Goal: Task Accomplishment & Management: Complete application form

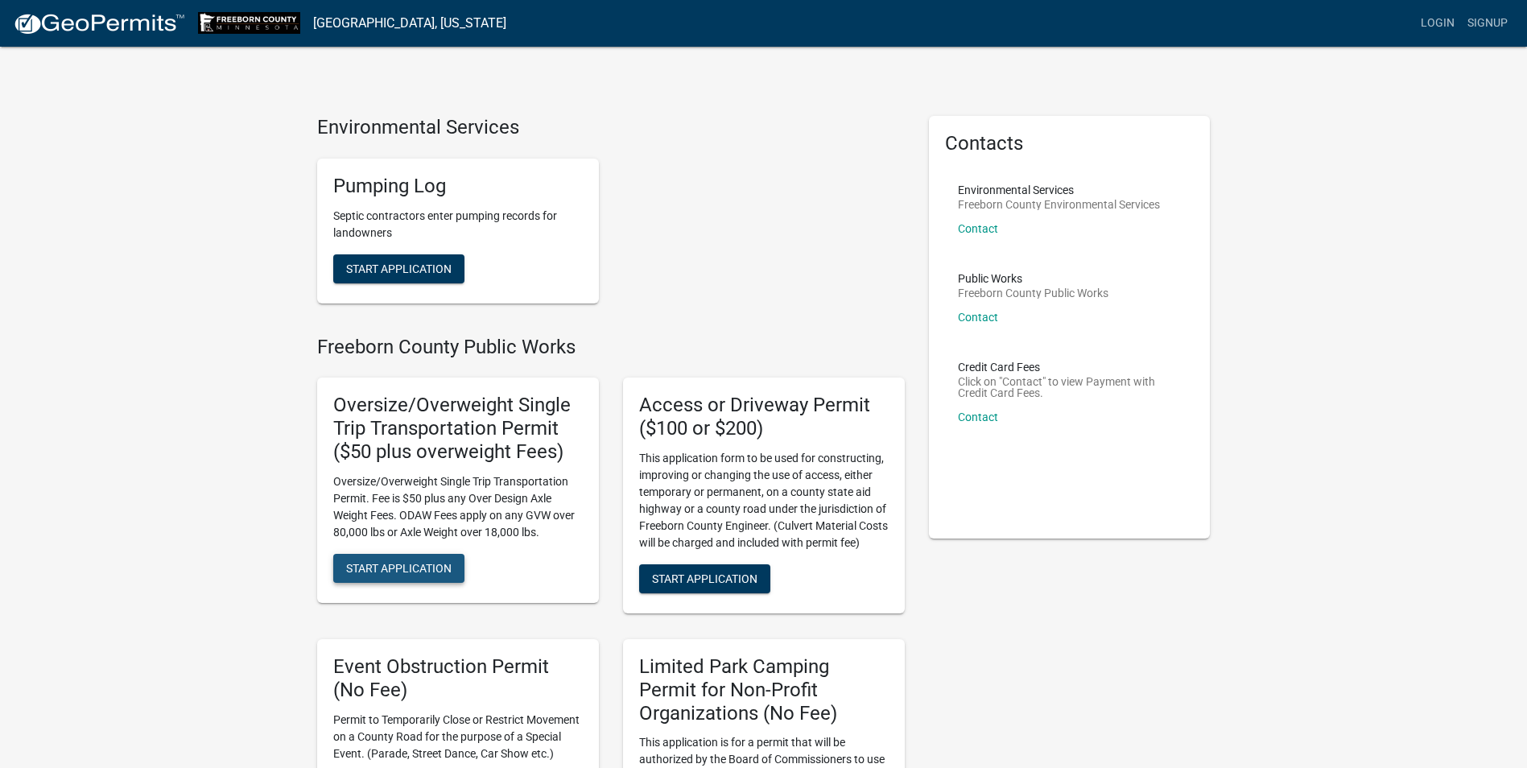
click at [414, 574] on span "Start Application" at bounding box center [398, 567] width 105 height 13
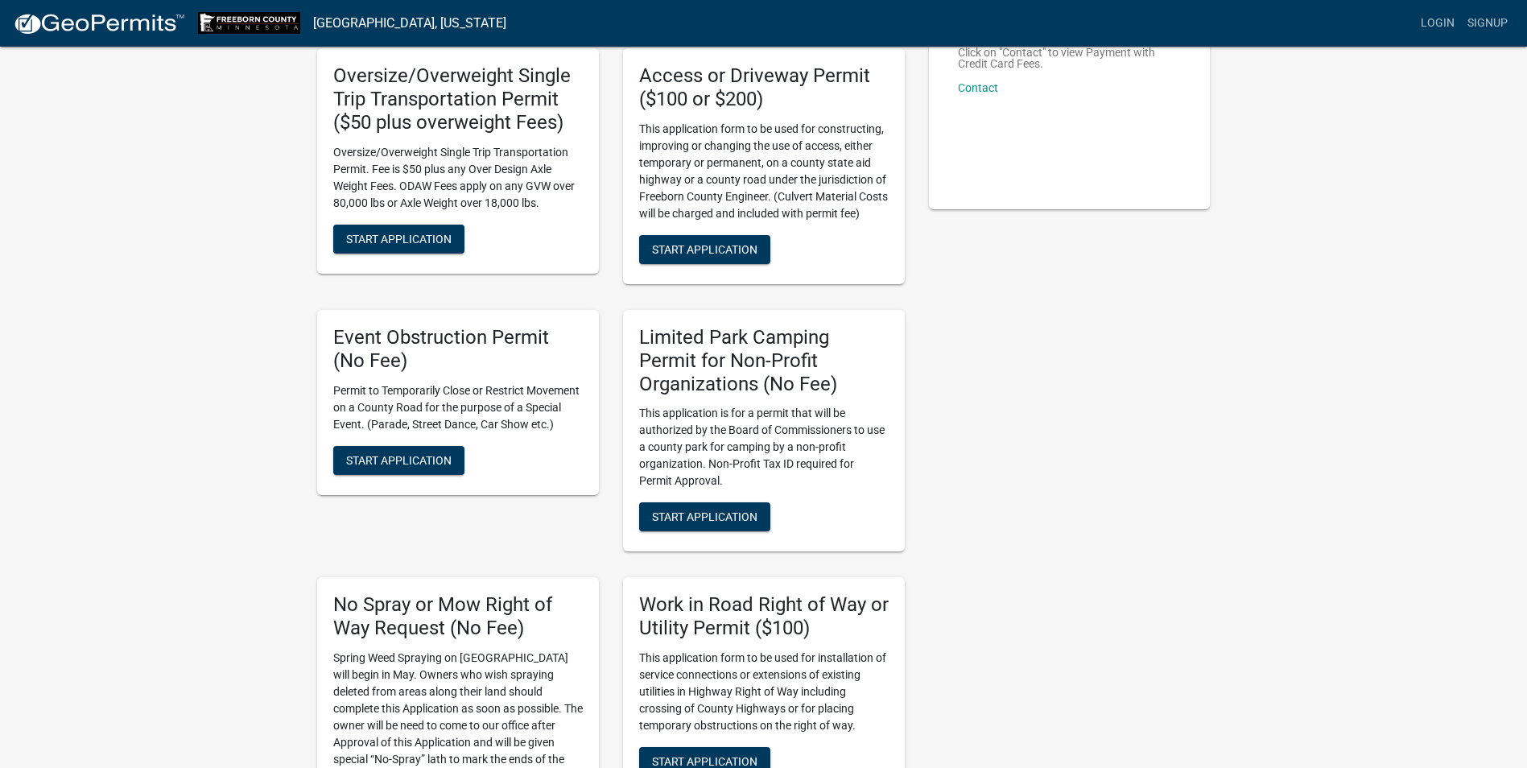
scroll to position [80, 0]
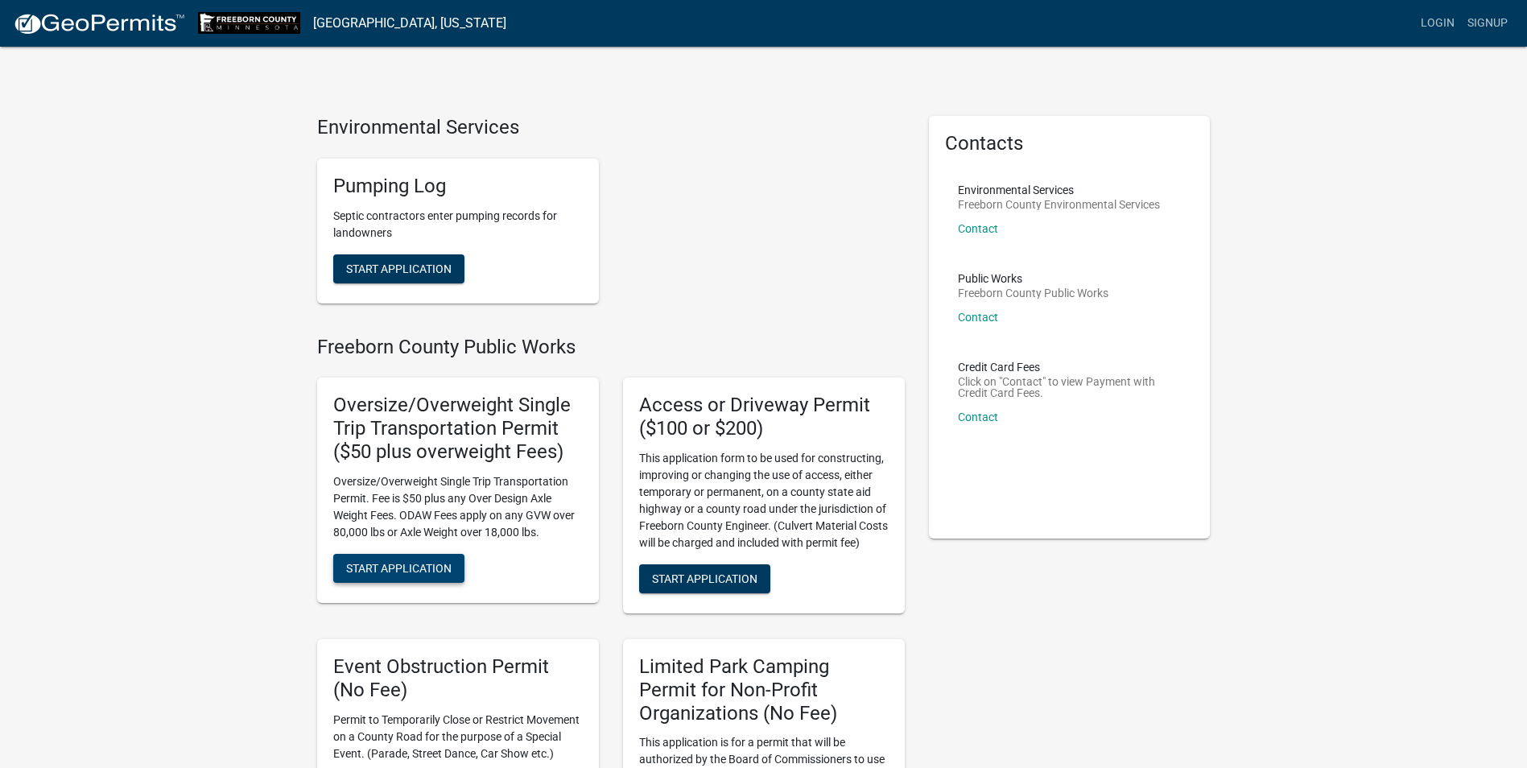
click at [399, 568] on span "Start Application" at bounding box center [398, 567] width 105 height 13
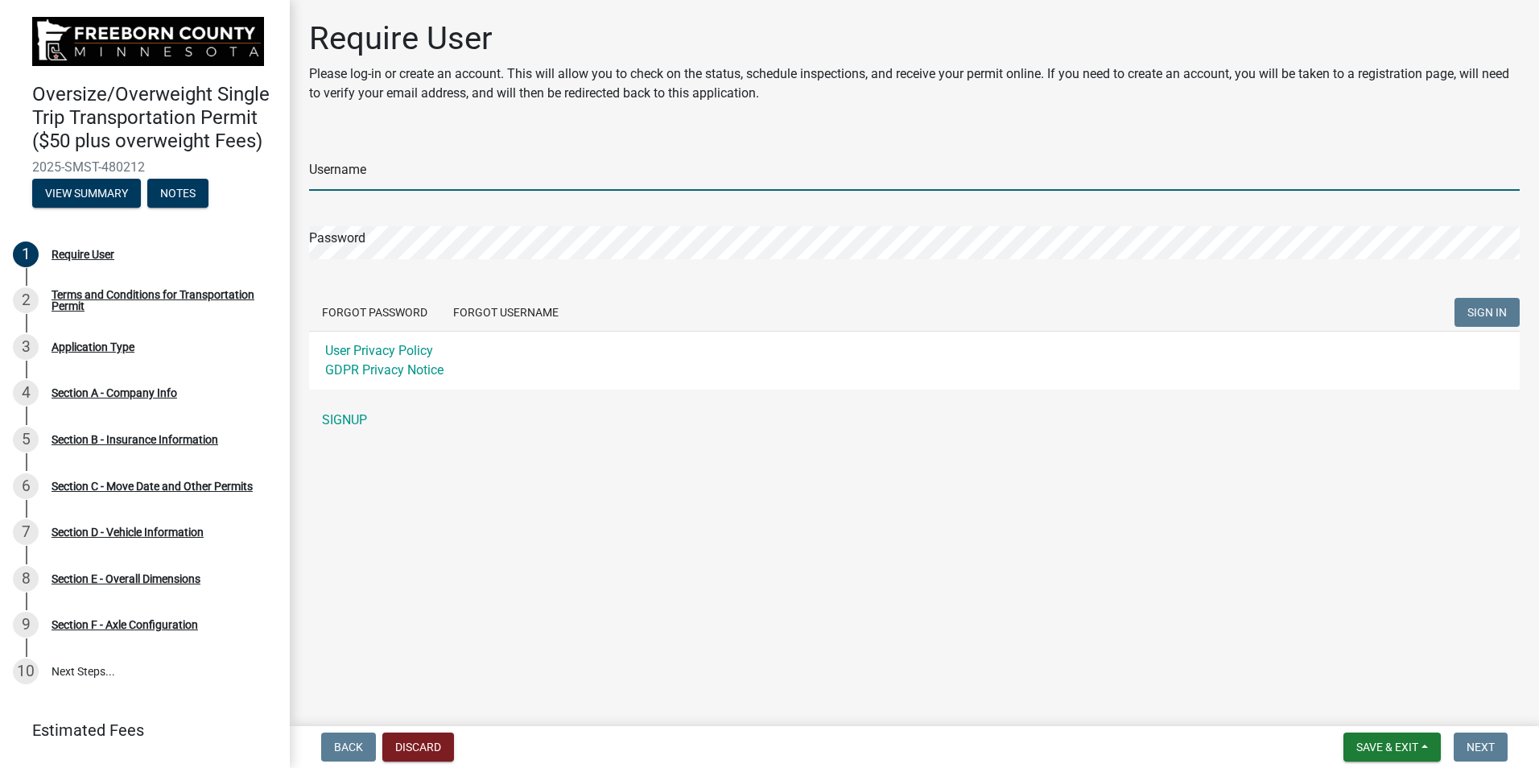
click at [354, 187] on input "Username" at bounding box center [914, 174] width 1210 height 33
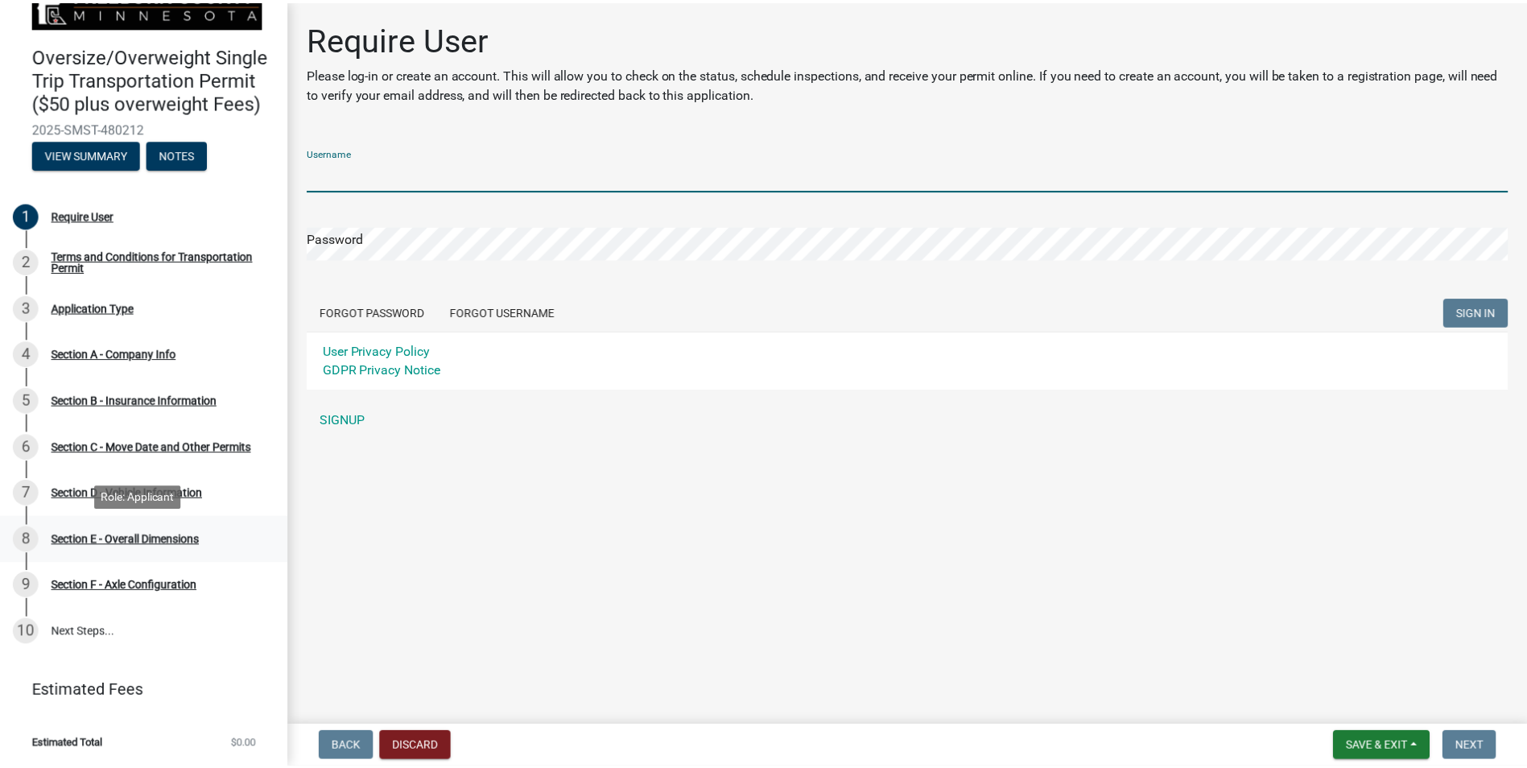
scroll to position [60, 0]
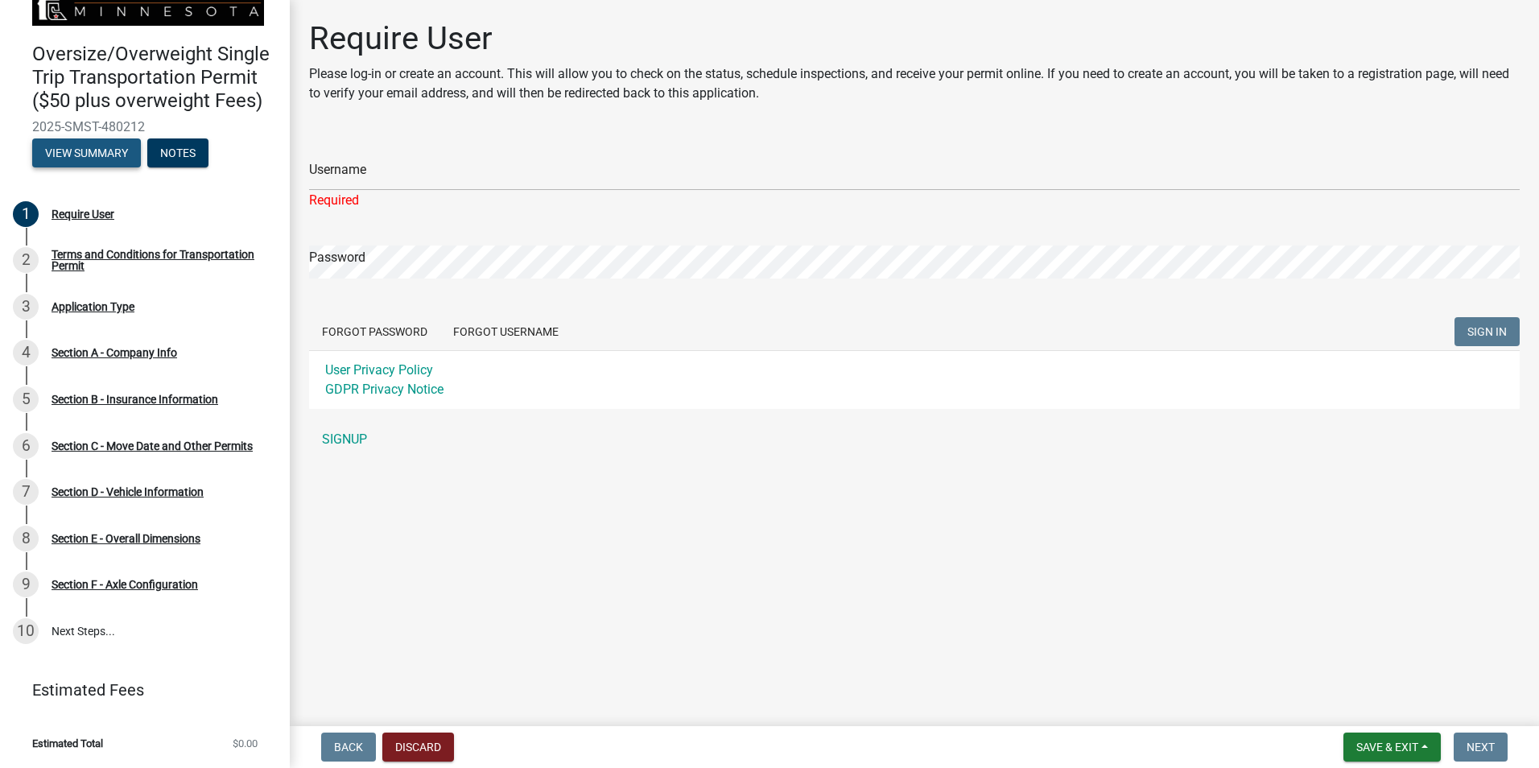
click at [87, 150] on button "View Summary" at bounding box center [86, 152] width 109 height 29
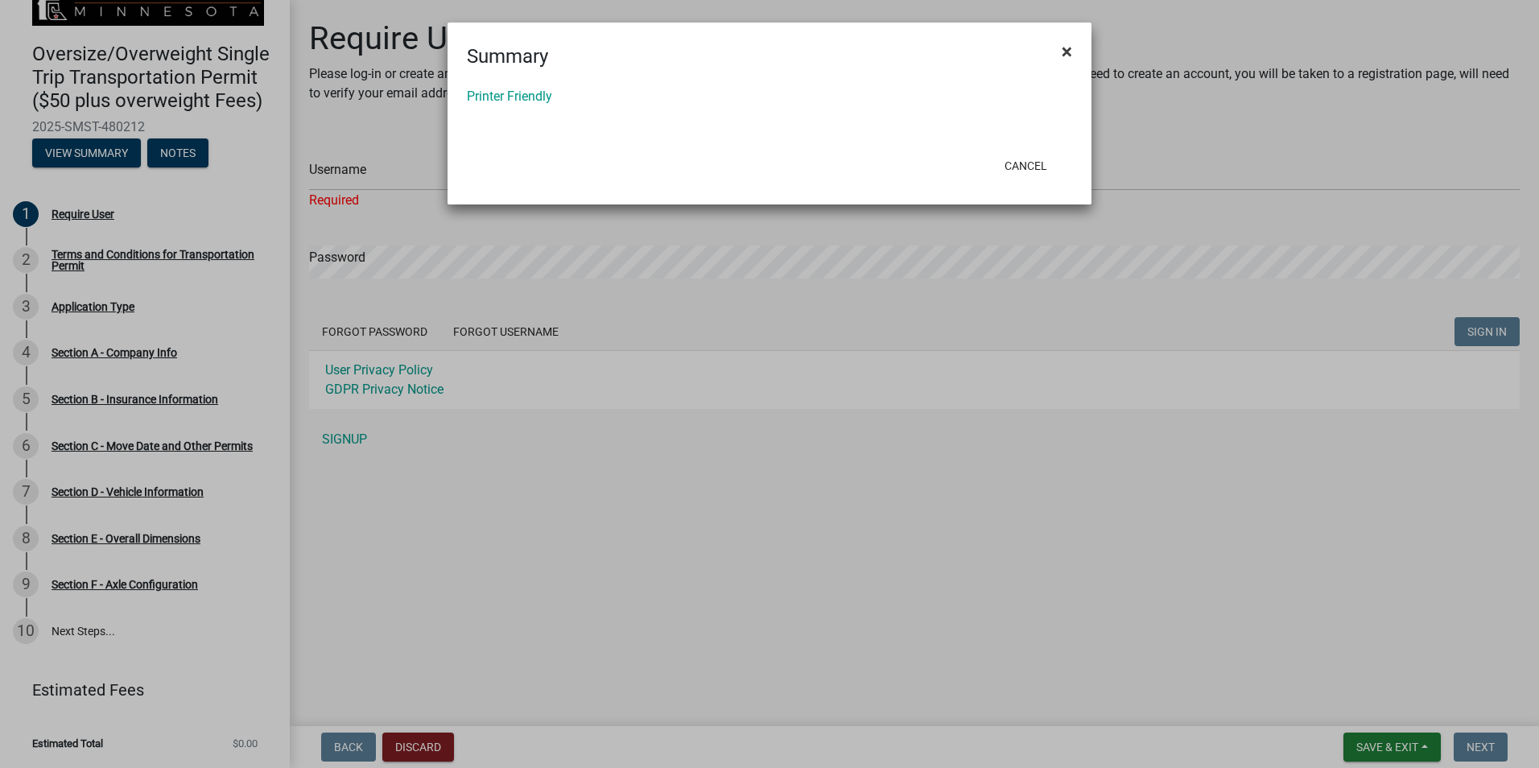
click at [1070, 50] on span "×" at bounding box center [1067, 51] width 10 height 23
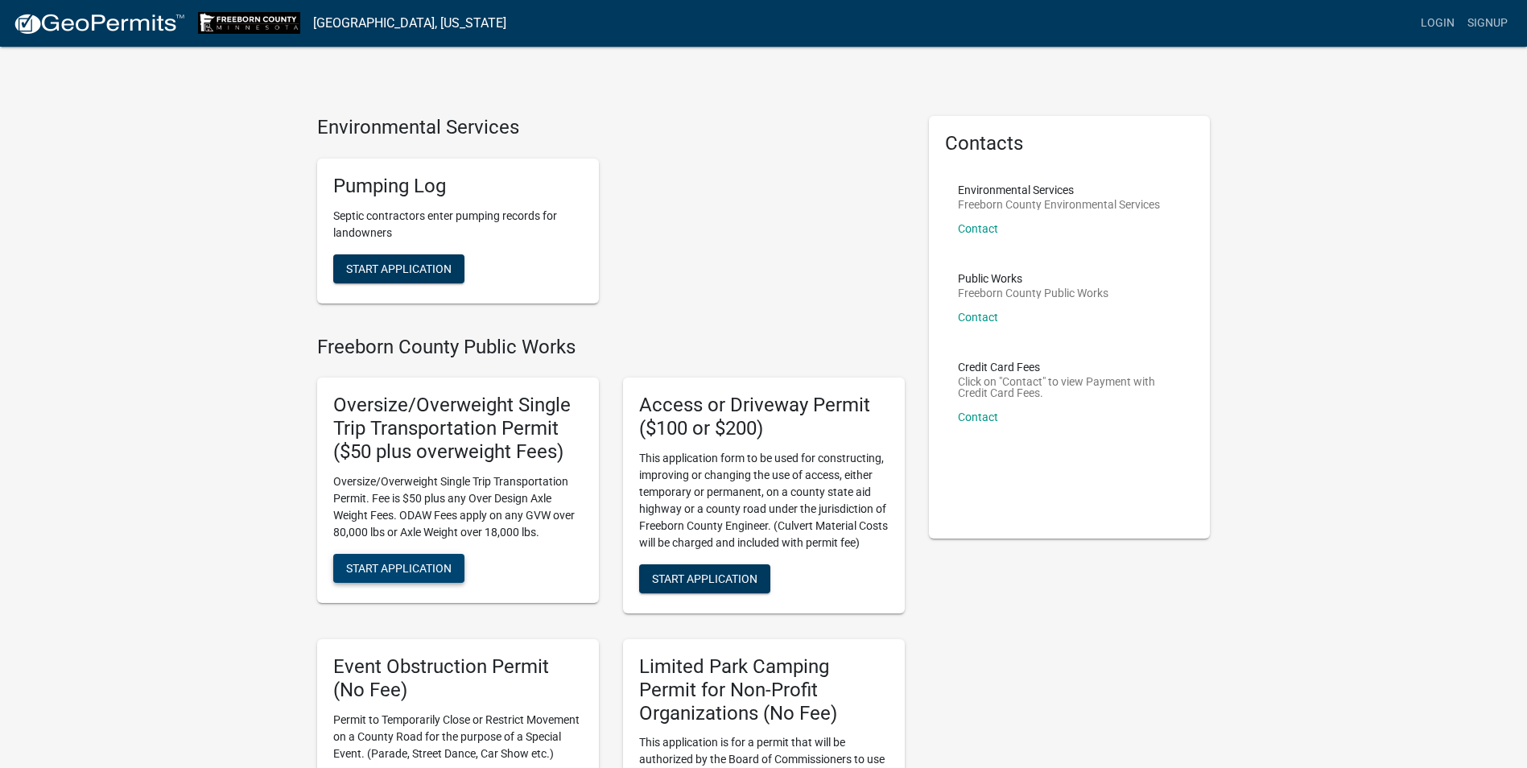
click at [390, 572] on span "Start Application" at bounding box center [398, 567] width 105 height 13
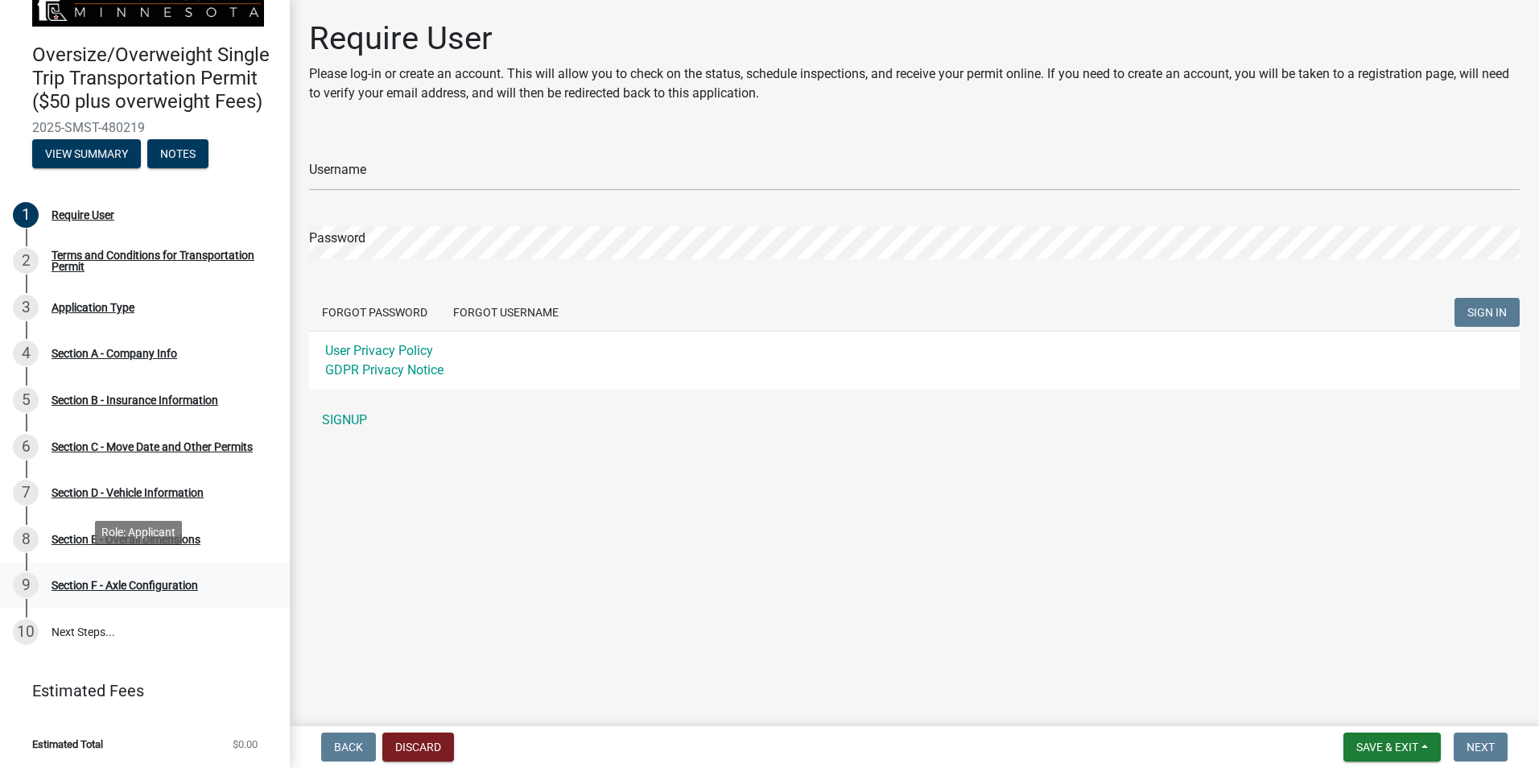
scroll to position [60, 0]
click at [80, 307] on div "Application Type" at bounding box center [93, 306] width 83 height 11
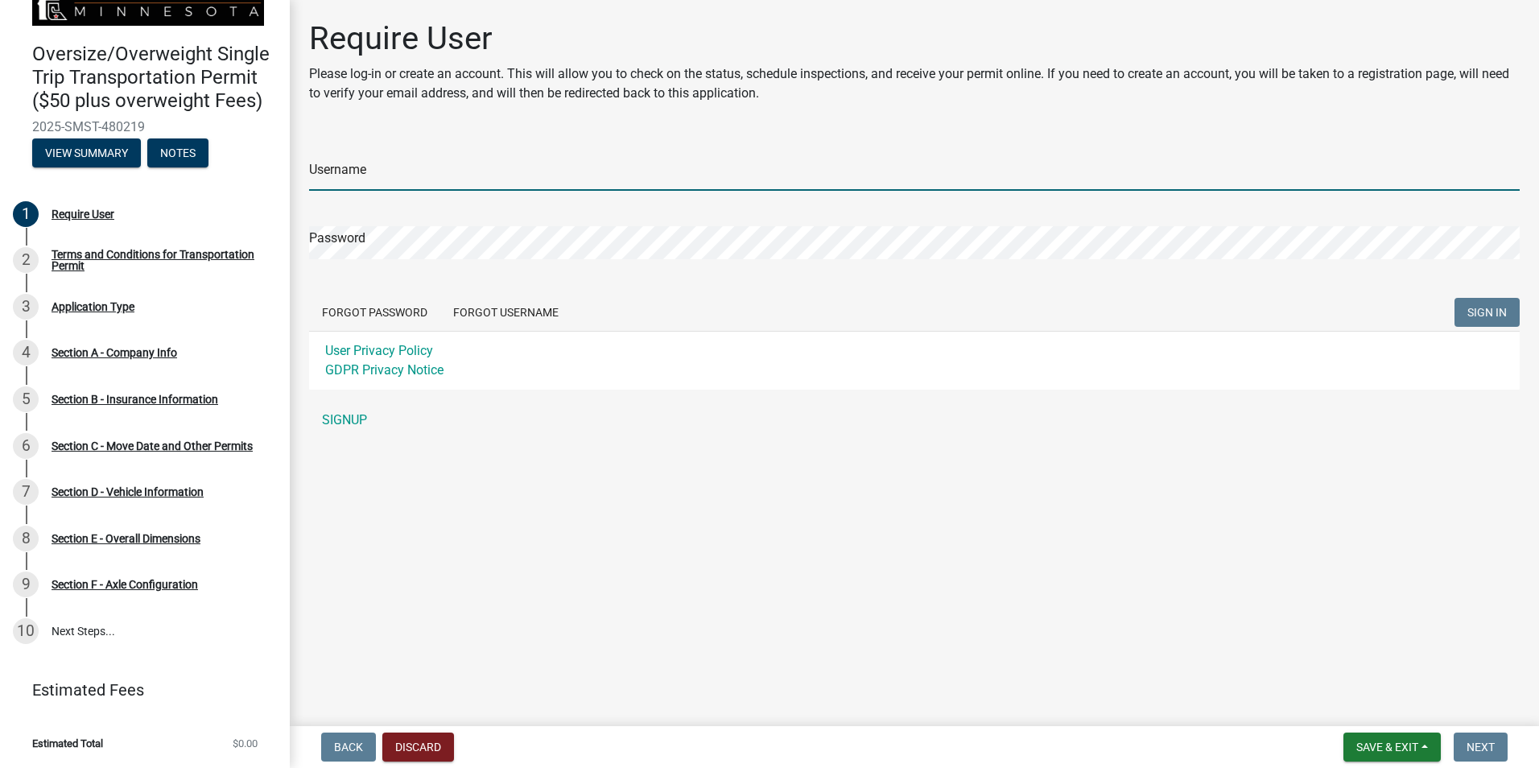
click at [344, 175] on input "Username" at bounding box center [914, 174] width 1210 height 33
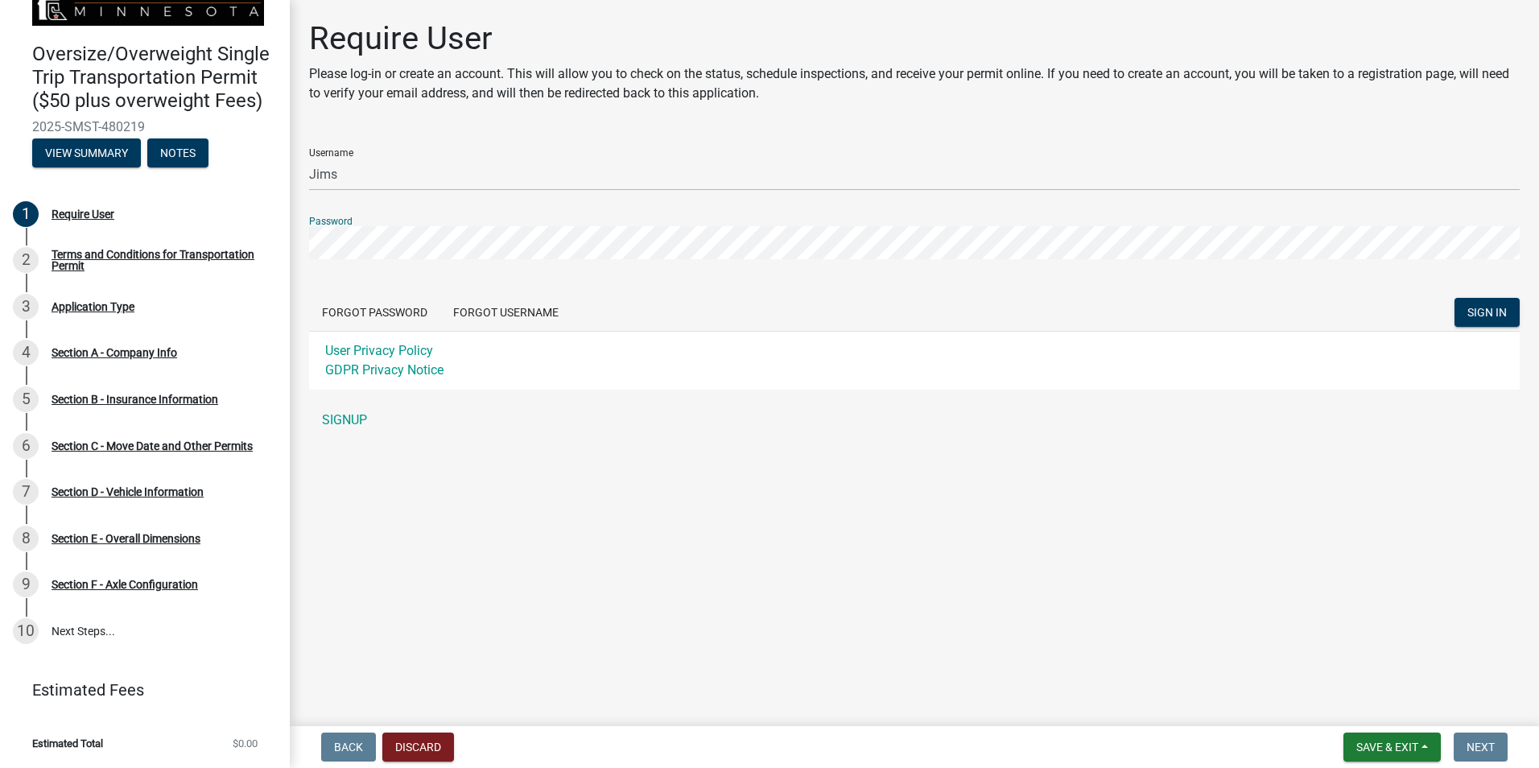
click at [1454, 298] on button "SIGN IN" at bounding box center [1486, 312] width 65 height 29
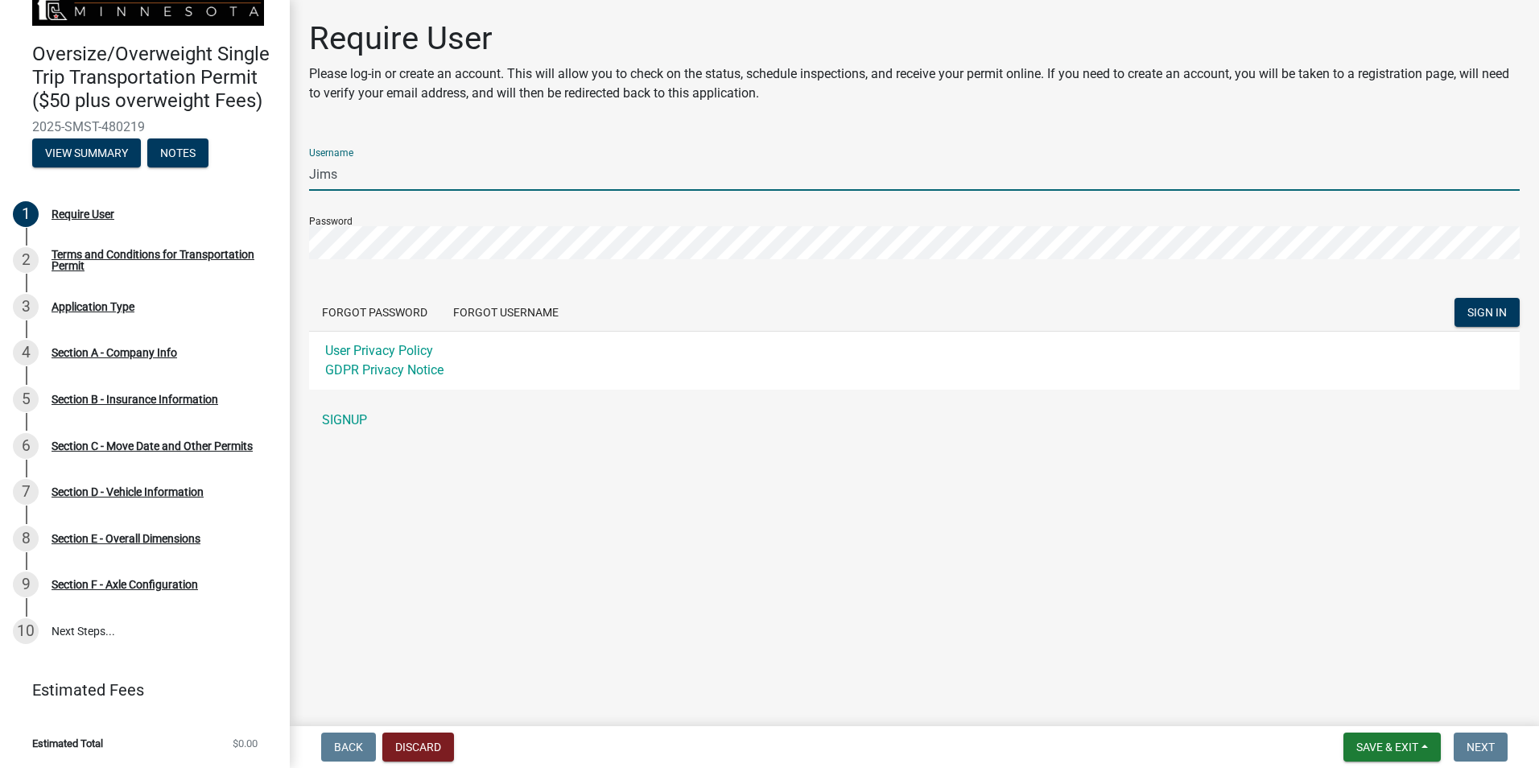
click at [315, 172] on input "Jims" at bounding box center [914, 174] width 1210 height 33
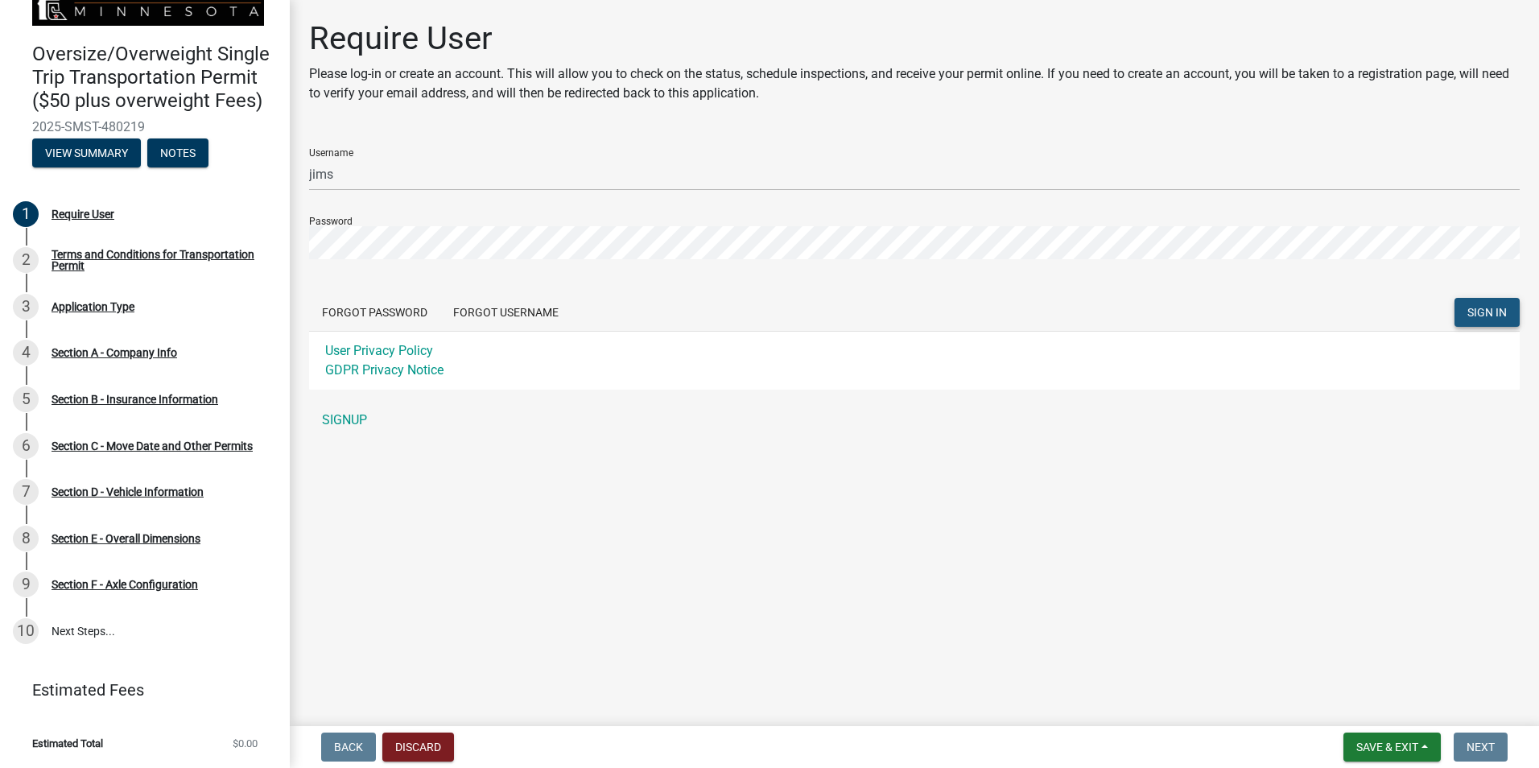
click at [1494, 312] on span "SIGN IN" at bounding box center [1486, 312] width 39 height 13
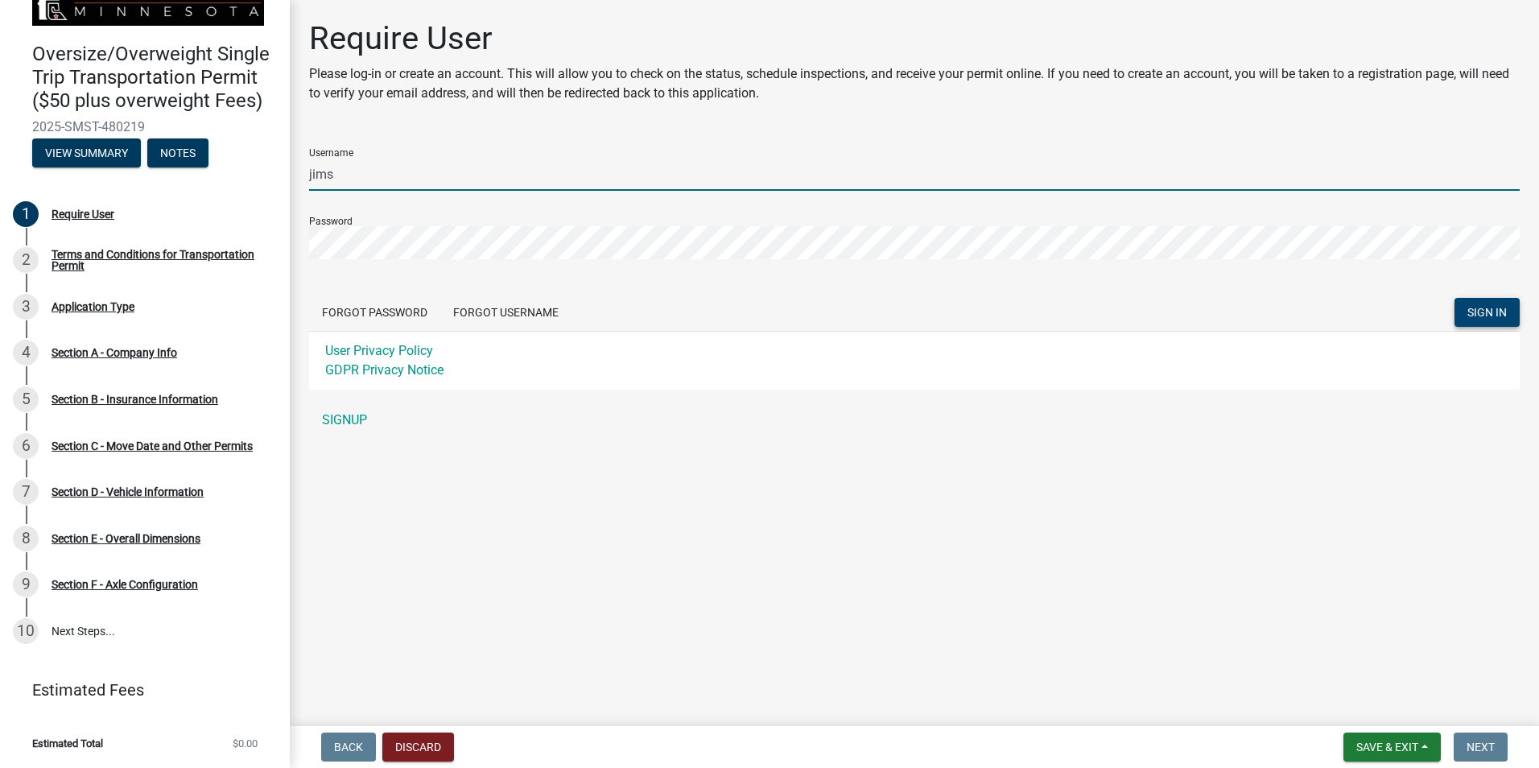
click at [311, 175] on input "jims" at bounding box center [914, 174] width 1210 height 33
type input "Jims"
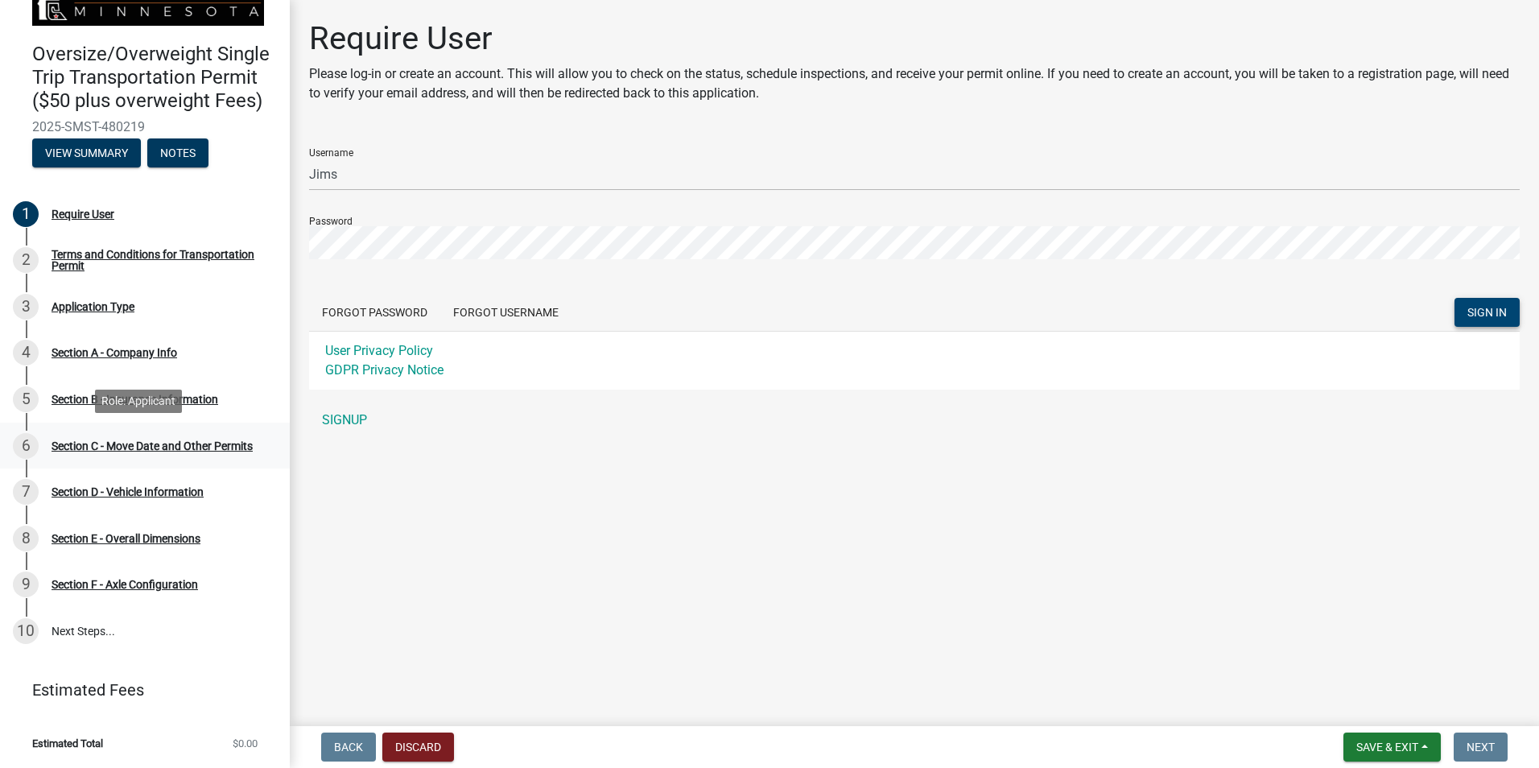
click at [126, 441] on div "Section C - Move Date and Other Permits" at bounding box center [152, 445] width 201 height 11
click at [144, 440] on div "Section C - Move Date and Other Permits" at bounding box center [152, 445] width 201 height 11
click at [94, 440] on div "Section C - Move Date and Other Permits" at bounding box center [152, 445] width 201 height 11
click at [91, 213] on div "Require User" at bounding box center [83, 213] width 63 height 11
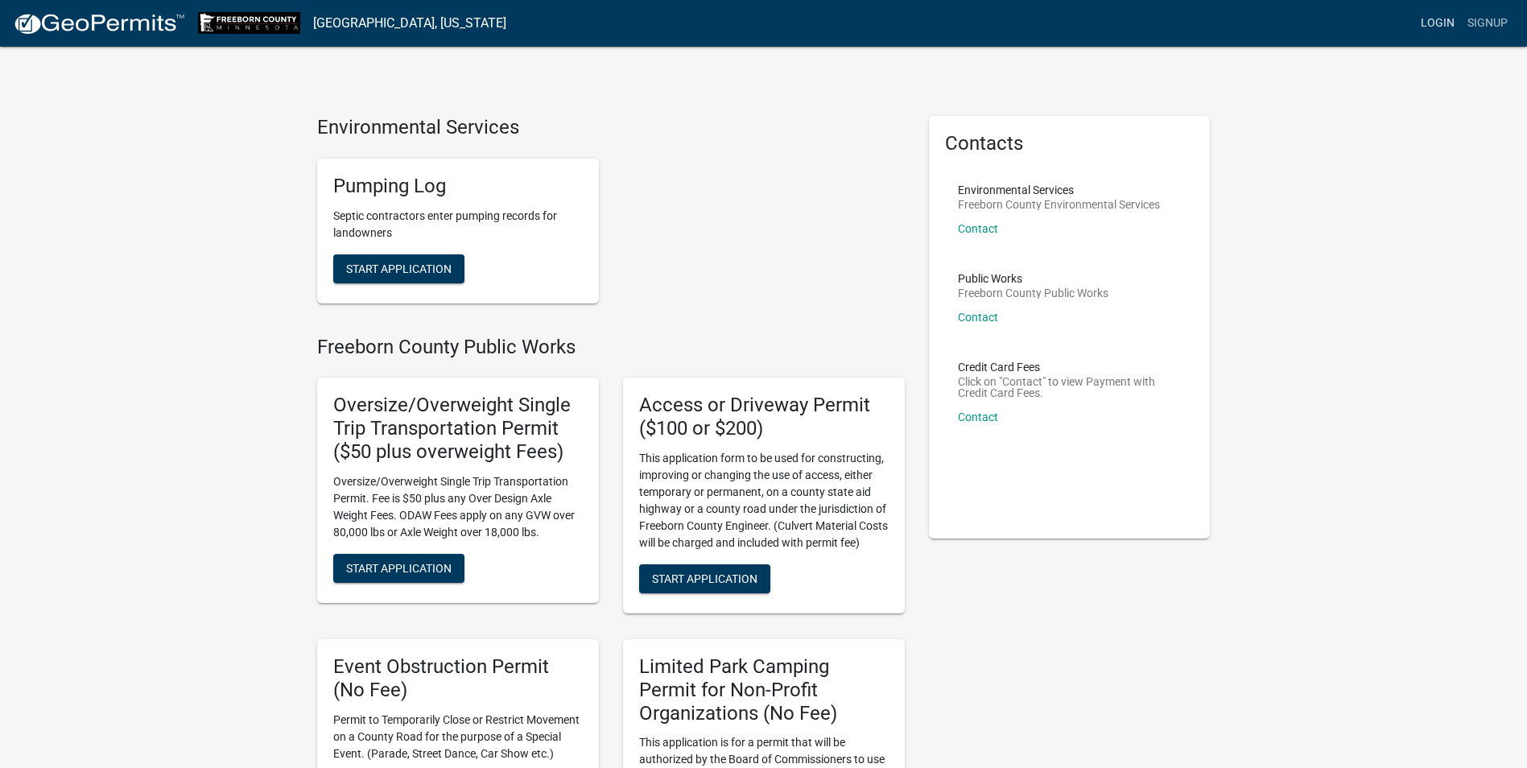
click at [1433, 17] on link "Login" at bounding box center [1437, 23] width 47 height 31
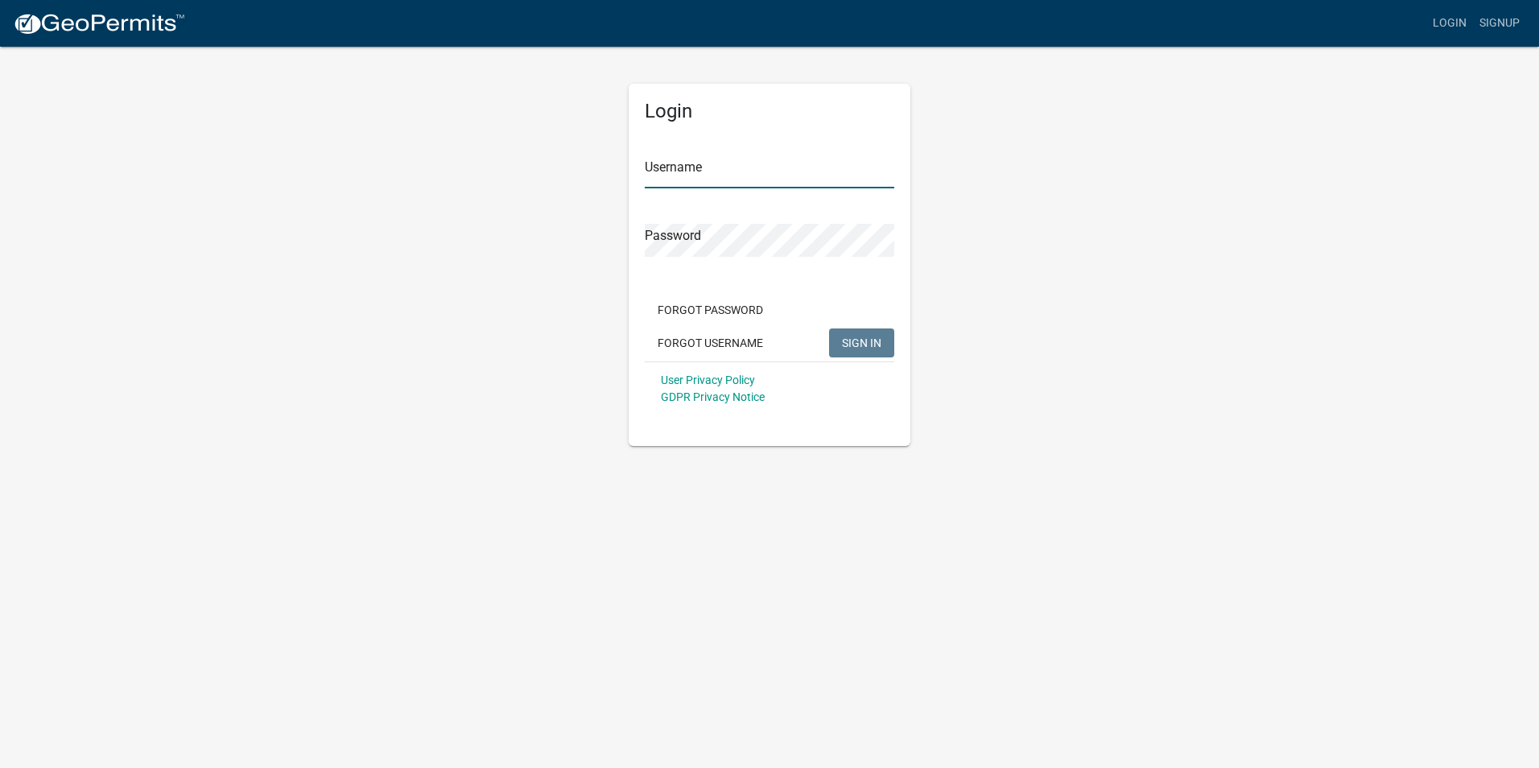
click at [696, 171] on input "Username" at bounding box center [769, 171] width 249 height 33
type input "Jims"
click at [833, 341] on button "SIGN IN" at bounding box center [861, 342] width 65 height 29
click at [846, 340] on span "SIGN IN" at bounding box center [861, 342] width 39 height 13
click at [869, 348] on span "SIGN IN" at bounding box center [861, 342] width 39 height 13
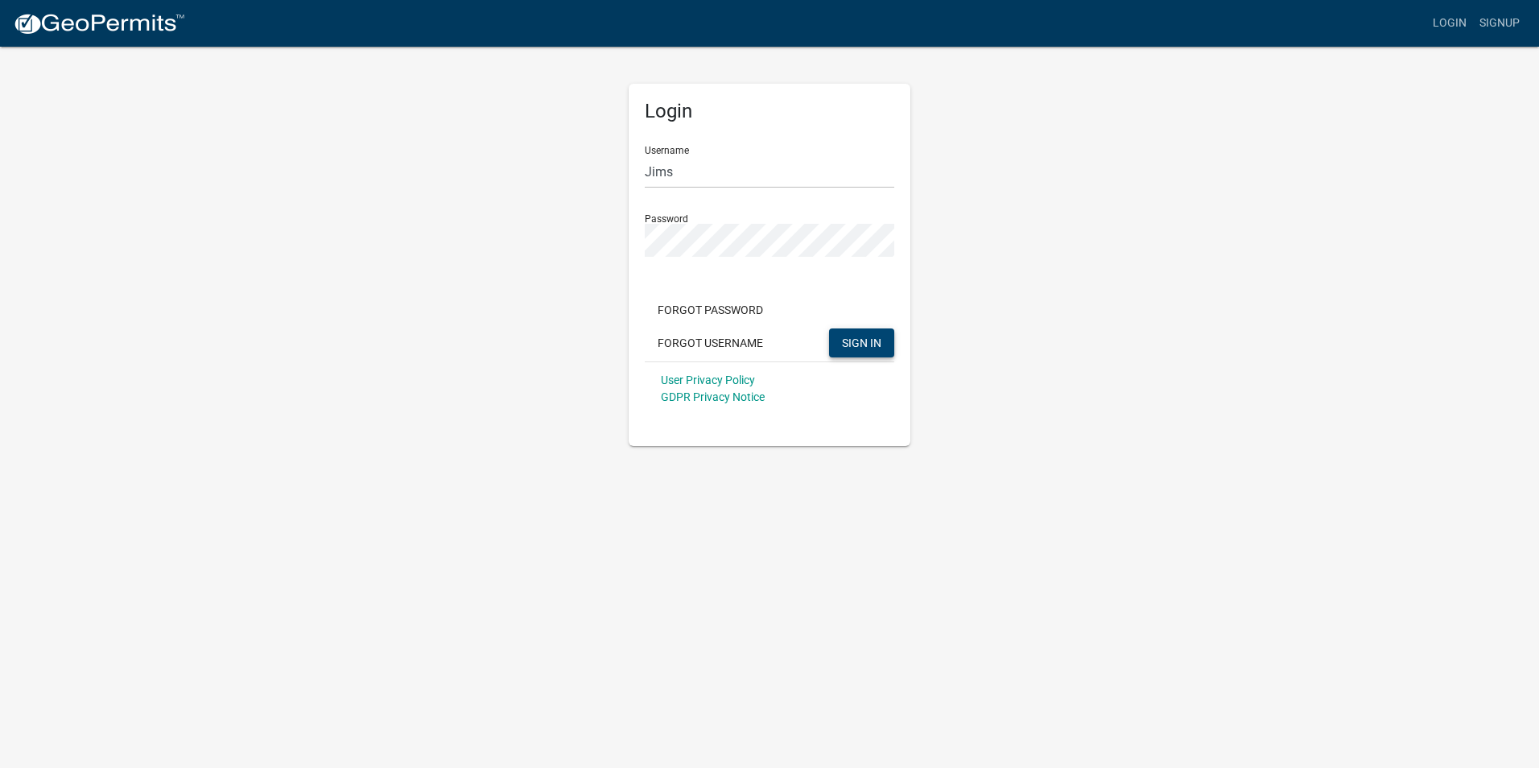
click at [866, 337] on span "SIGN IN" at bounding box center [861, 342] width 39 height 13
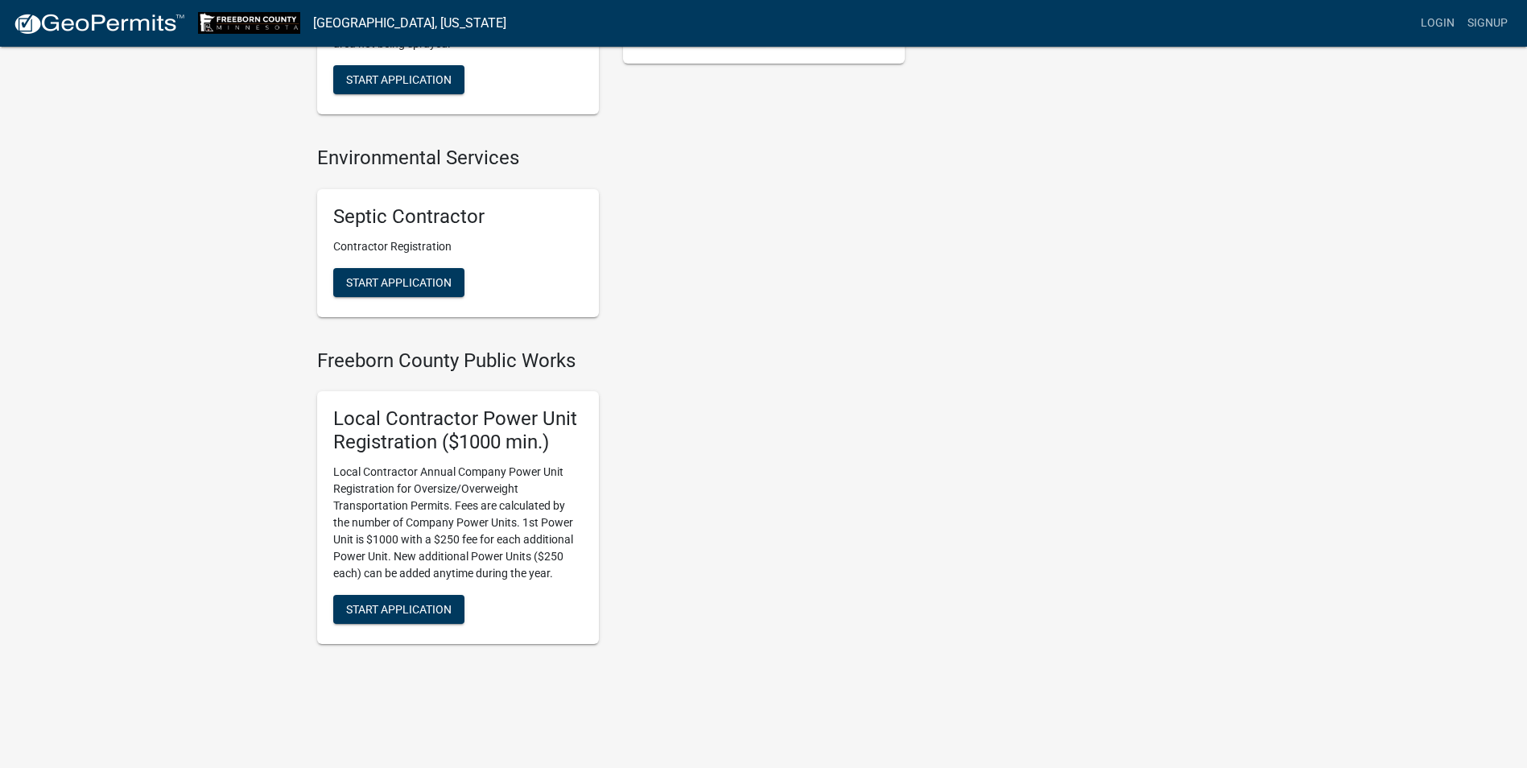
scroll to position [1076, 0]
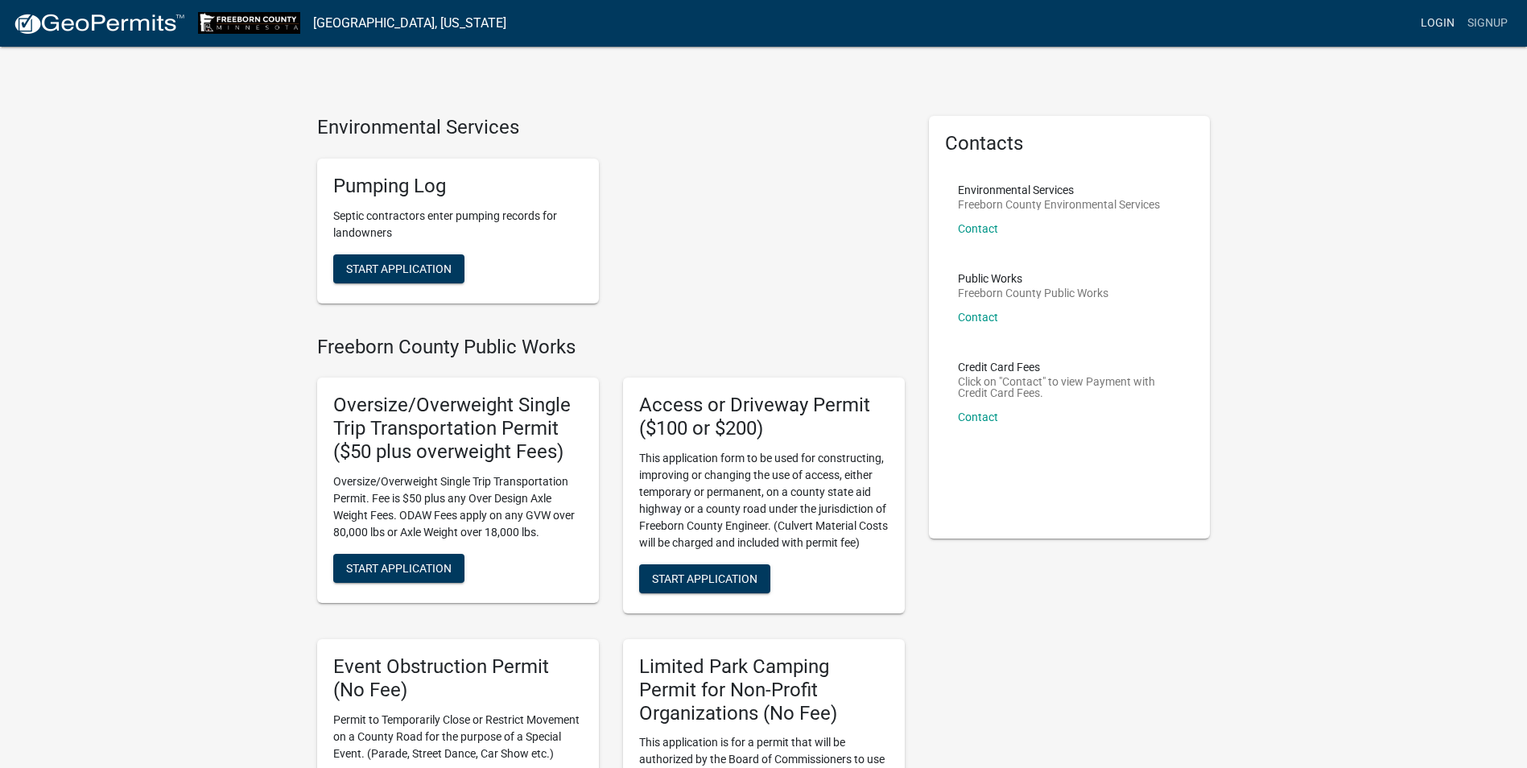
click at [1433, 24] on link "Login" at bounding box center [1437, 23] width 47 height 31
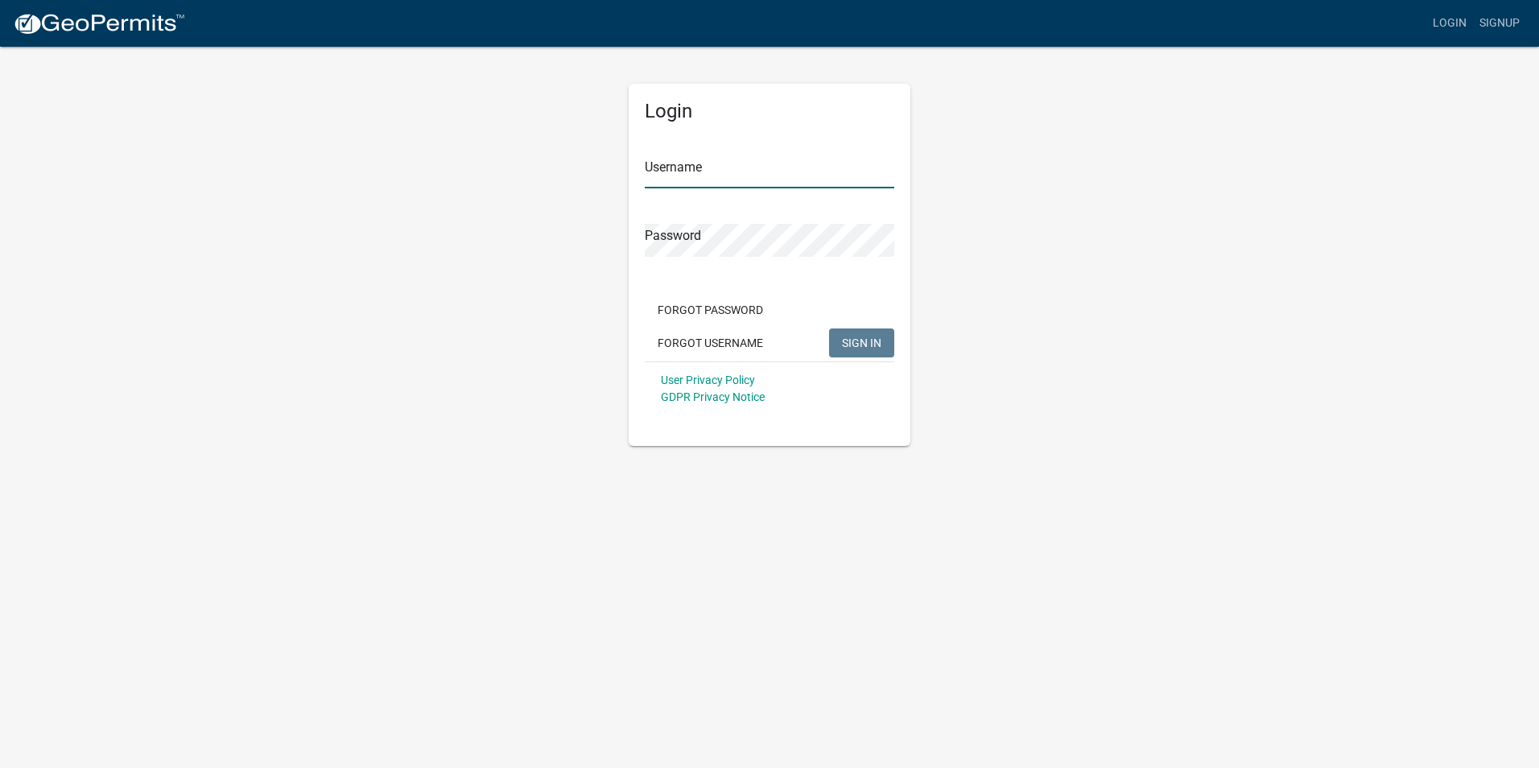
click at [743, 163] on input "Username" at bounding box center [769, 171] width 249 height 33
type input "Jims"
click at [829, 328] on button "SIGN IN" at bounding box center [861, 342] width 65 height 29
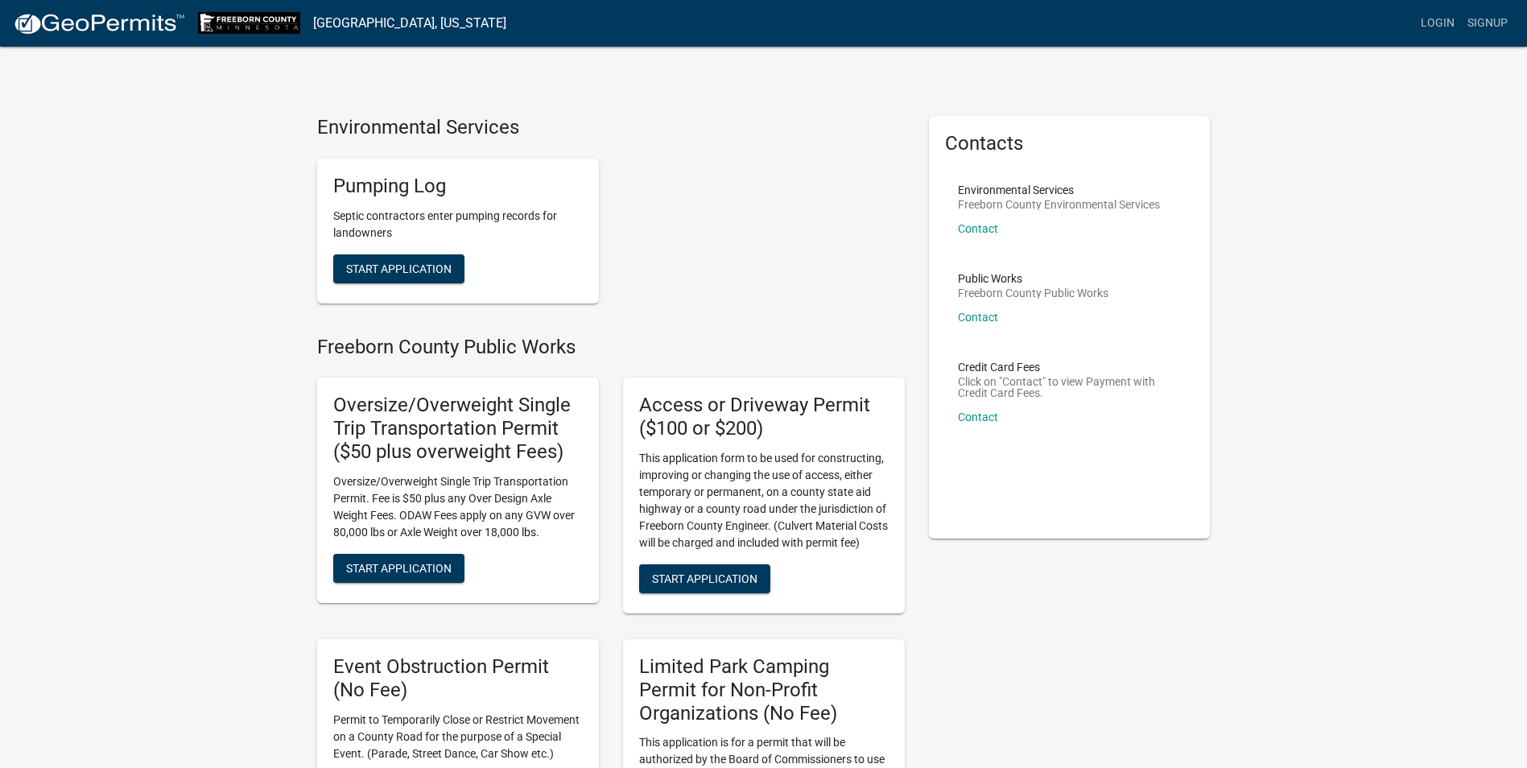
click at [123, 16] on img at bounding box center [99, 24] width 172 height 24
click at [429, 567] on span "Start Application" at bounding box center [398, 567] width 105 height 13
click at [1441, 25] on link "Login" at bounding box center [1437, 23] width 47 height 31
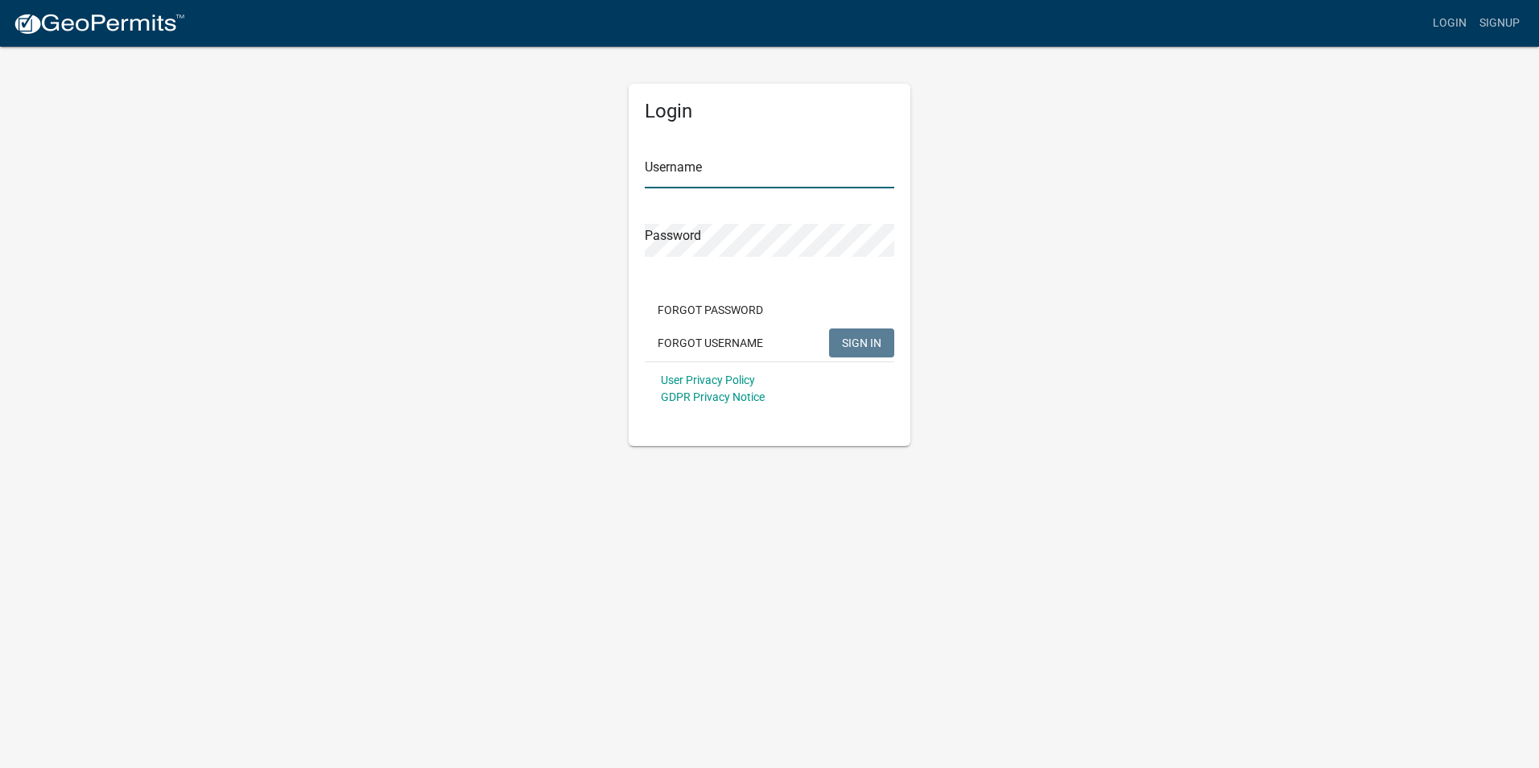
type input "[EMAIL_ADDRESS][DOMAIN_NAME]"
click at [863, 344] on span "SIGN IN" at bounding box center [861, 342] width 39 height 13
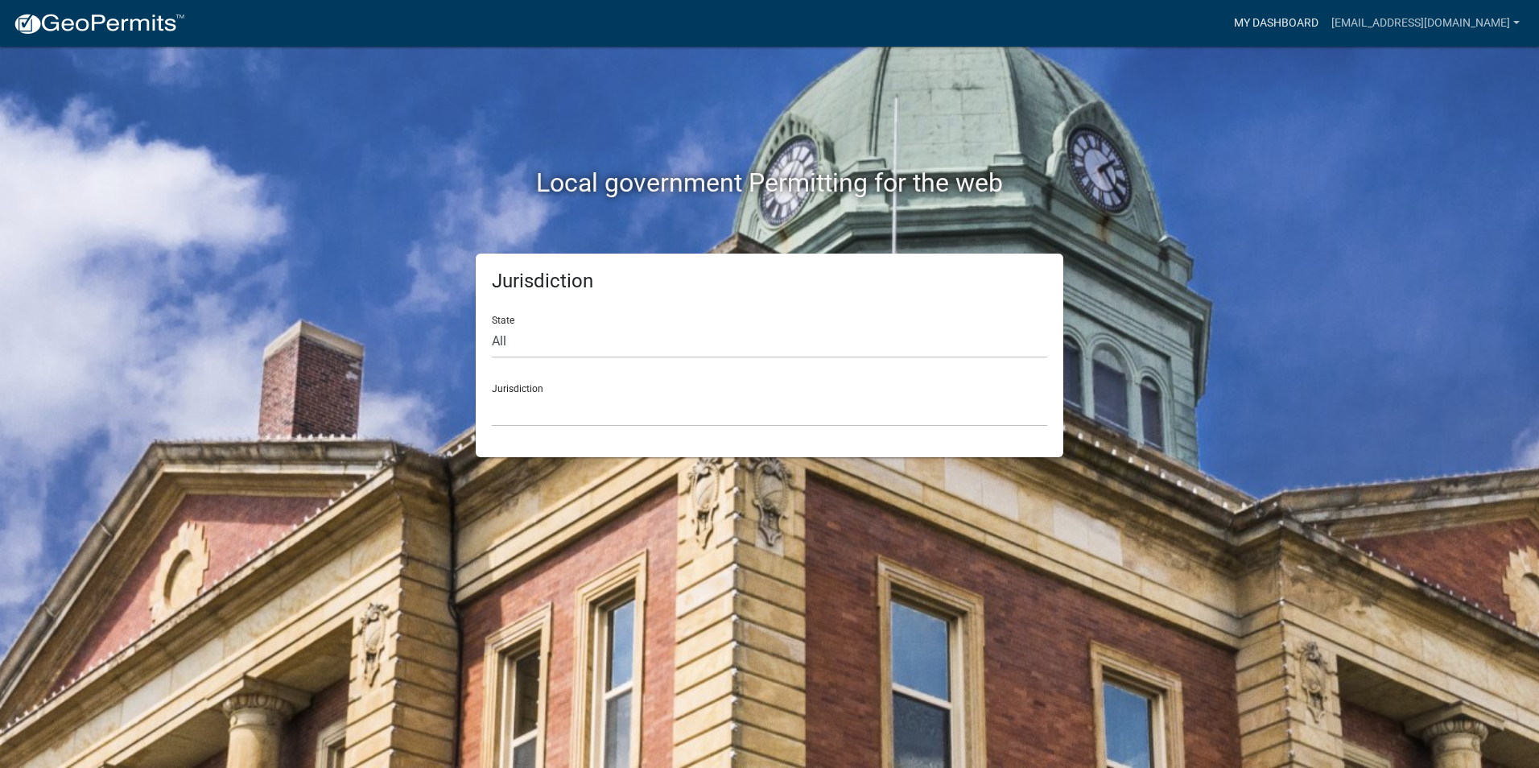
click at [1325, 31] on link "My Dashboard" at bounding box center [1275, 23] width 97 height 31
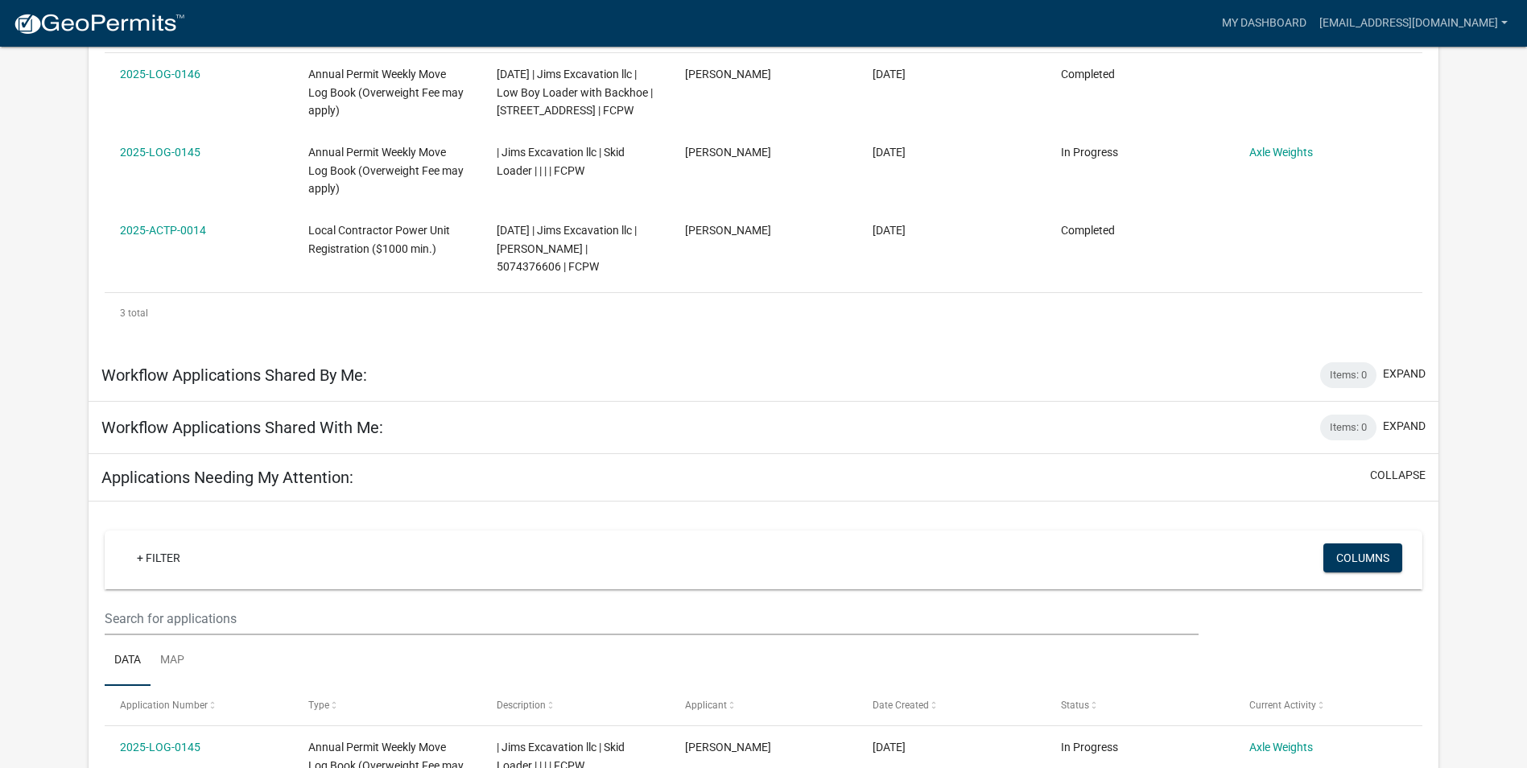
scroll to position [51, 0]
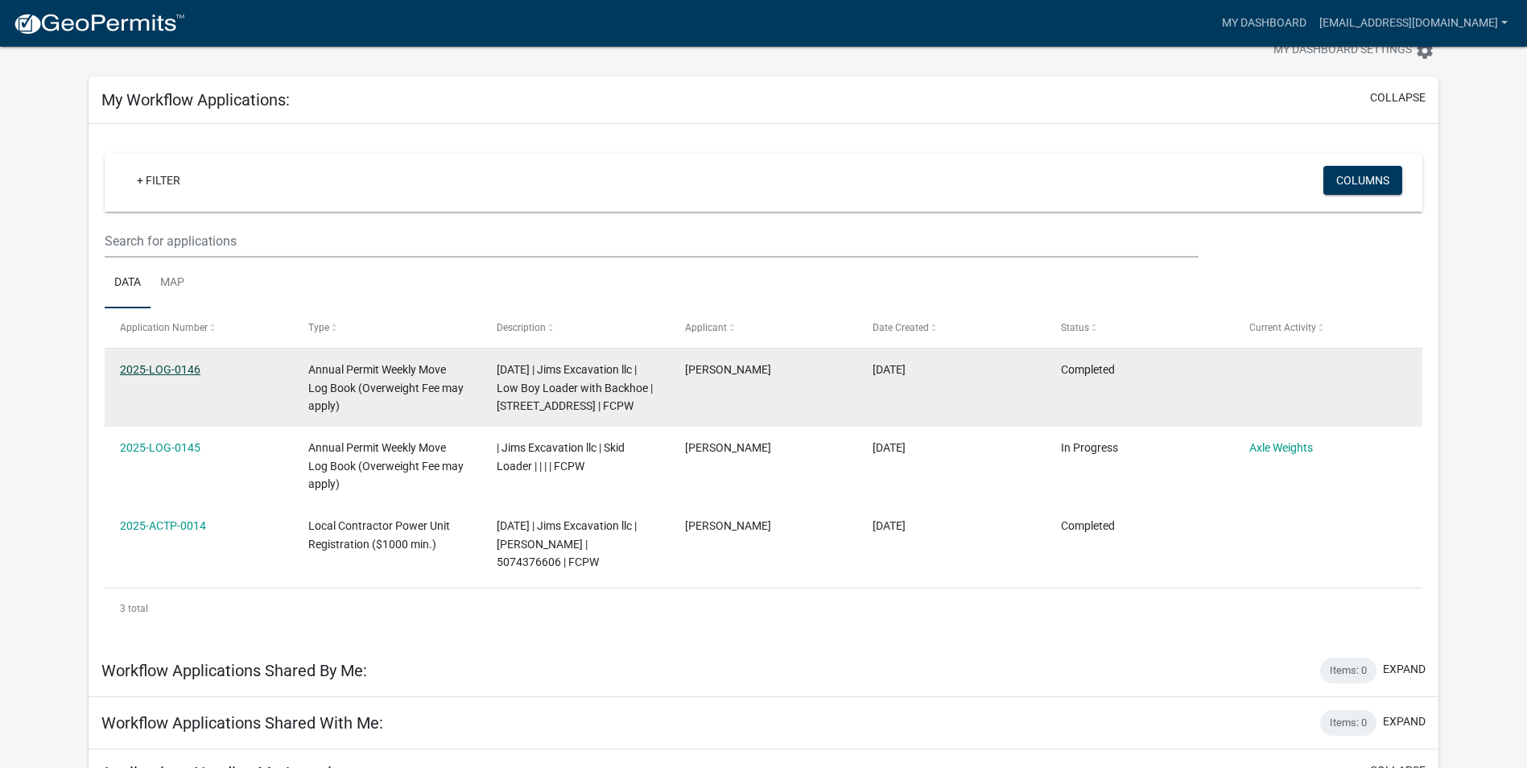
click at [169, 365] on link "2025-LOG-0146" at bounding box center [160, 369] width 80 height 13
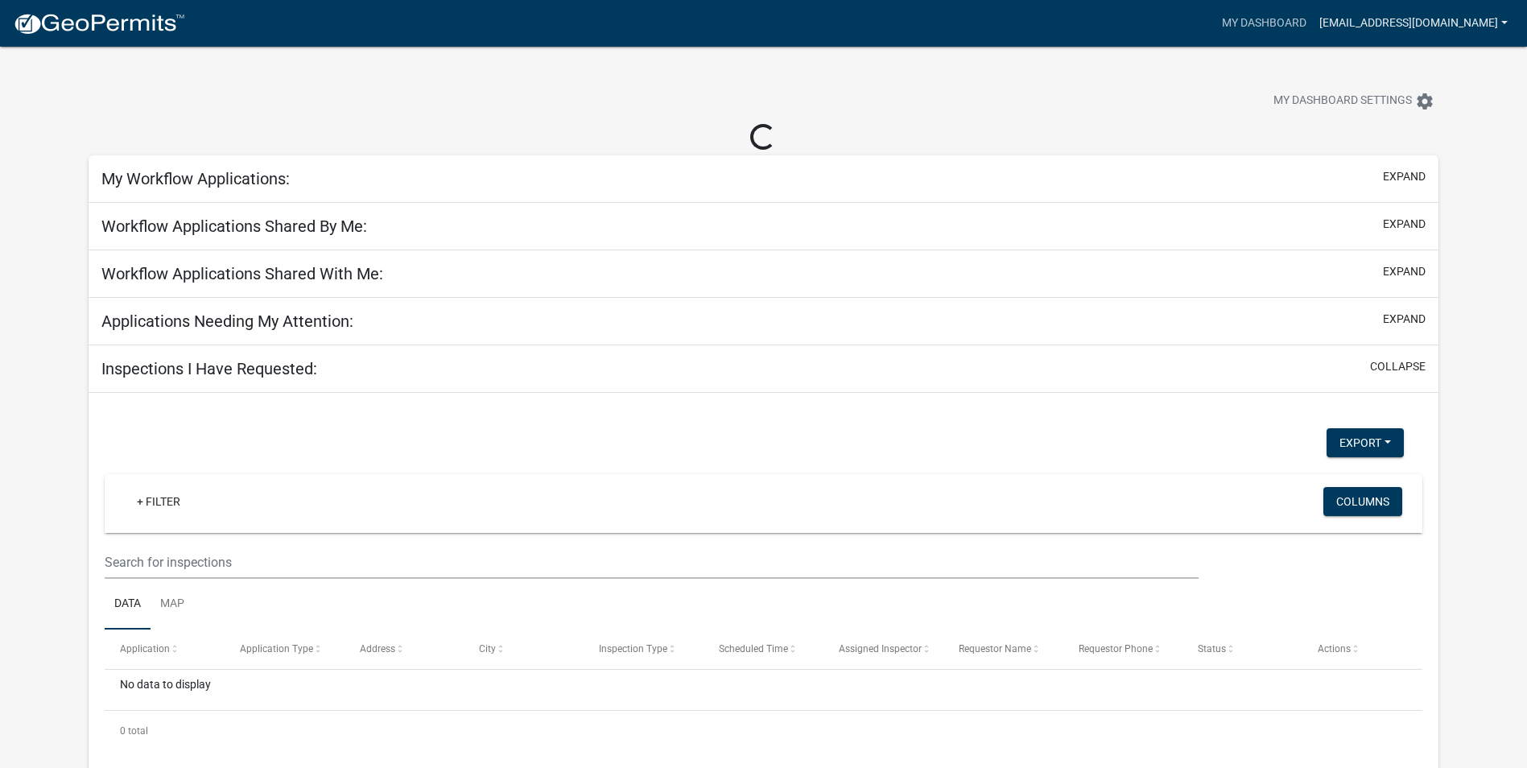
click at [1436, 27] on link "[EMAIL_ADDRESS][DOMAIN_NAME]" at bounding box center [1413, 23] width 201 height 31
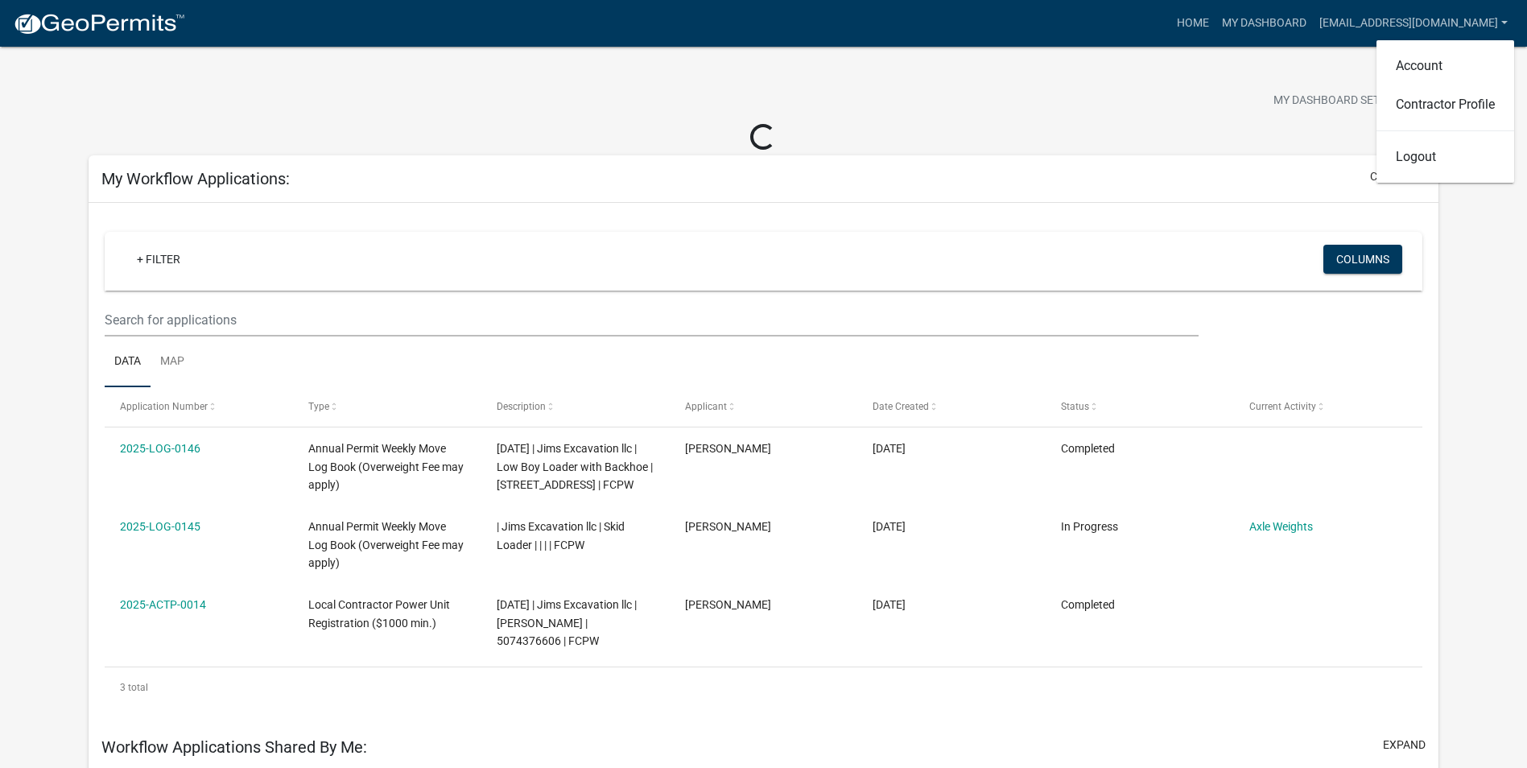
click at [1165, 31] on div "Home My Dashboard jimsdiggin@gmail.com Account Contractor Profile Logout" at bounding box center [856, 23] width 1316 height 31
click at [1215, 22] on link "Home" at bounding box center [1192, 23] width 45 height 31
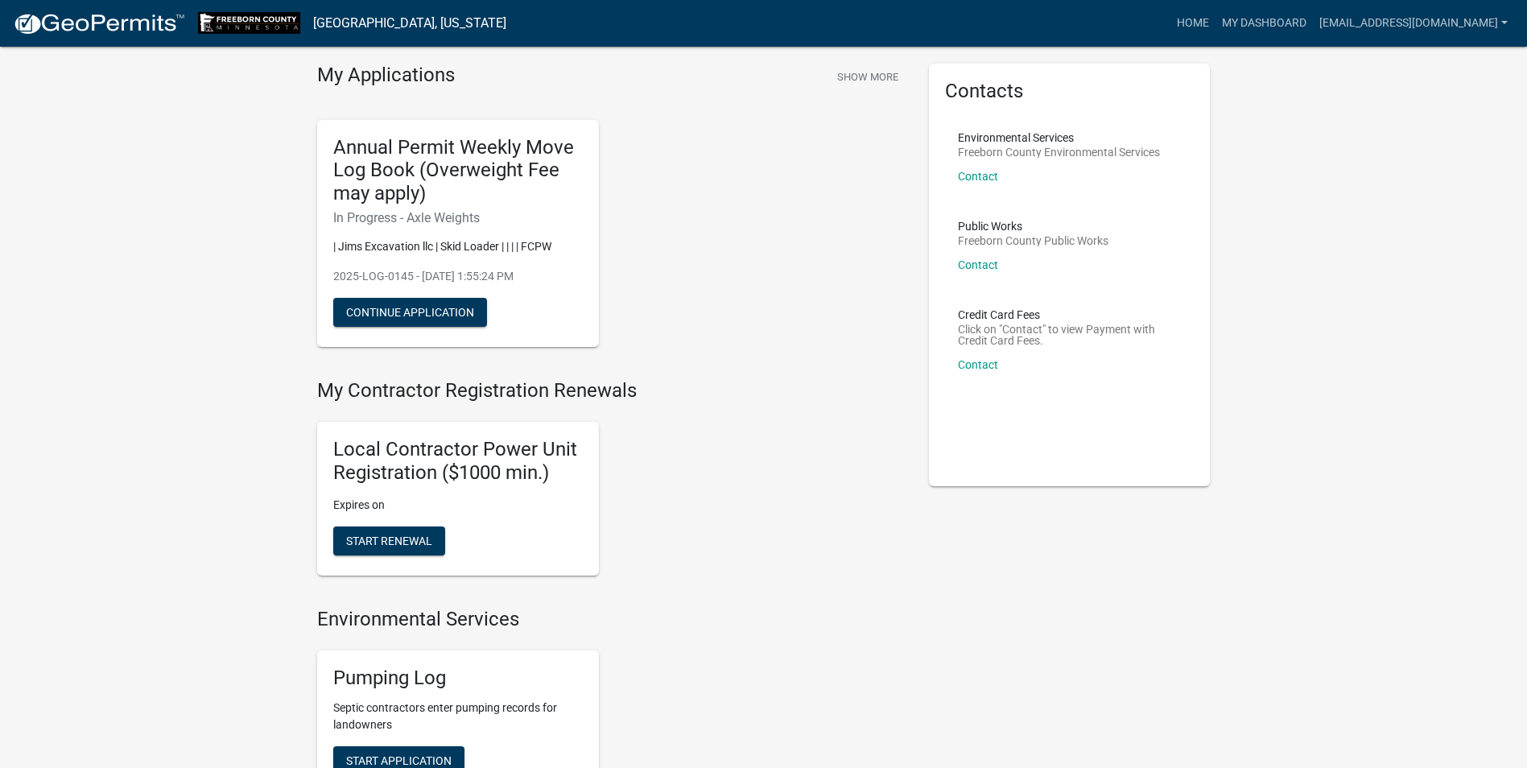
scroll to position [80, 0]
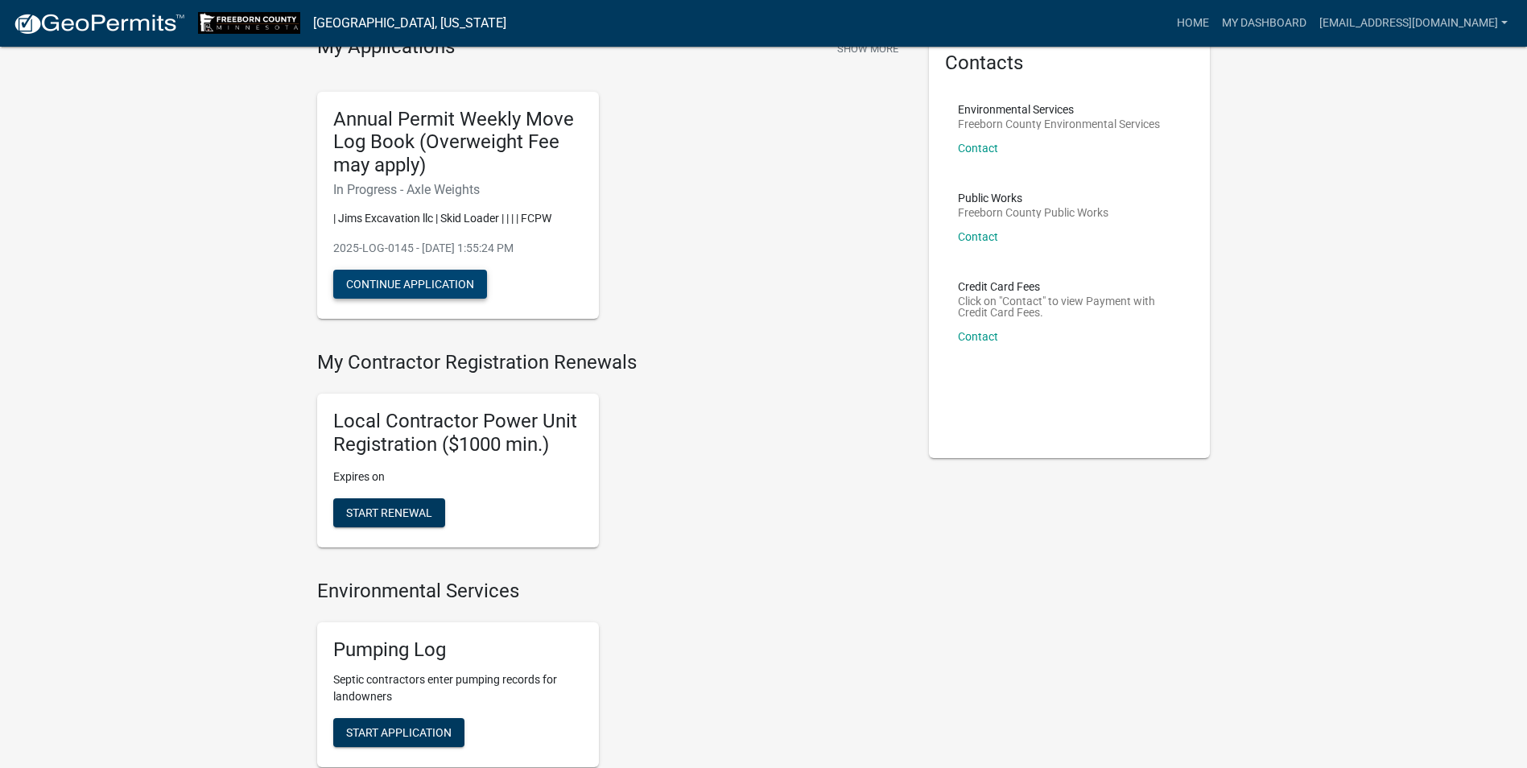
click at [414, 274] on button "Continue Application" at bounding box center [410, 284] width 154 height 29
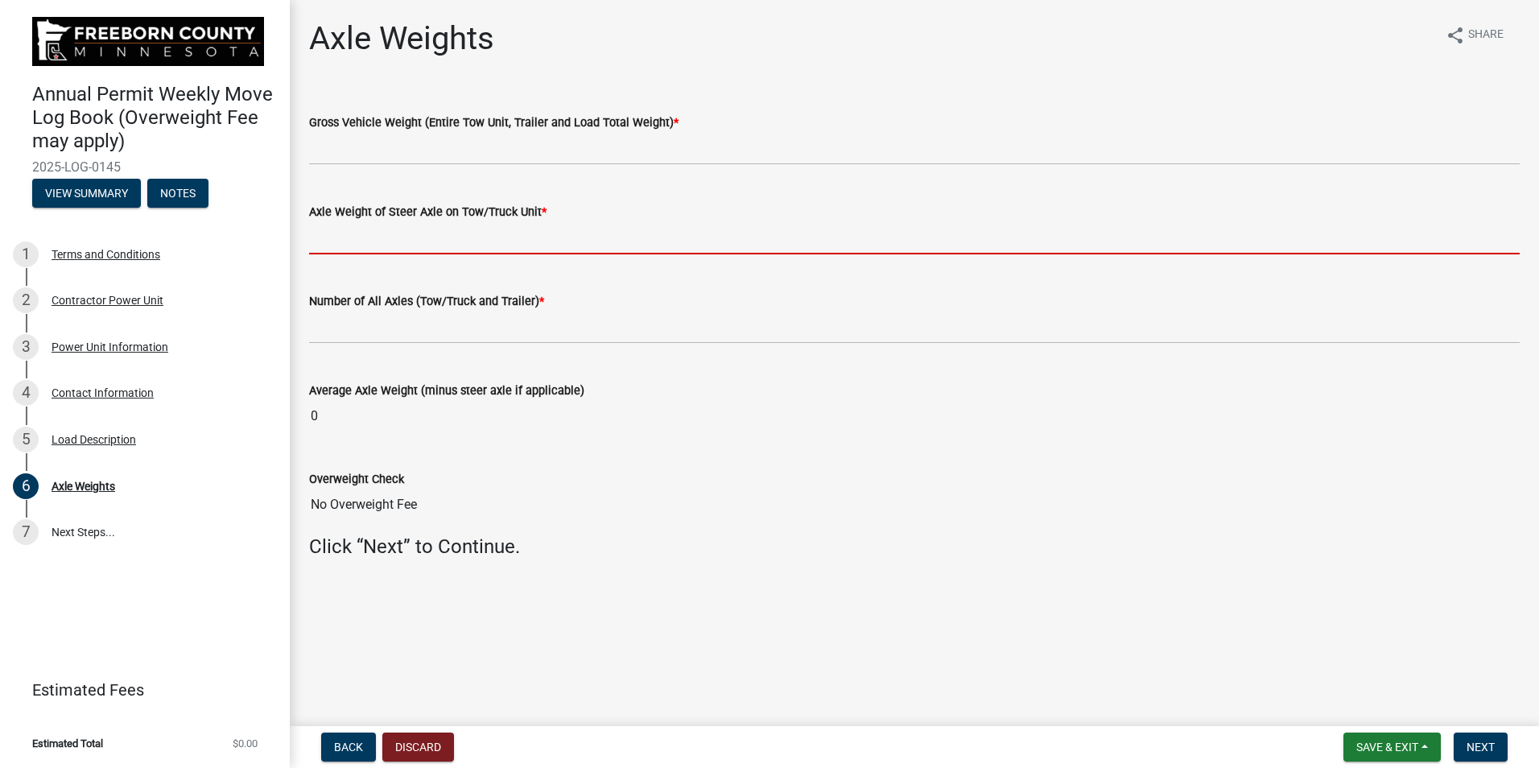
click at [505, 223] on input "text" at bounding box center [914, 237] width 1210 height 33
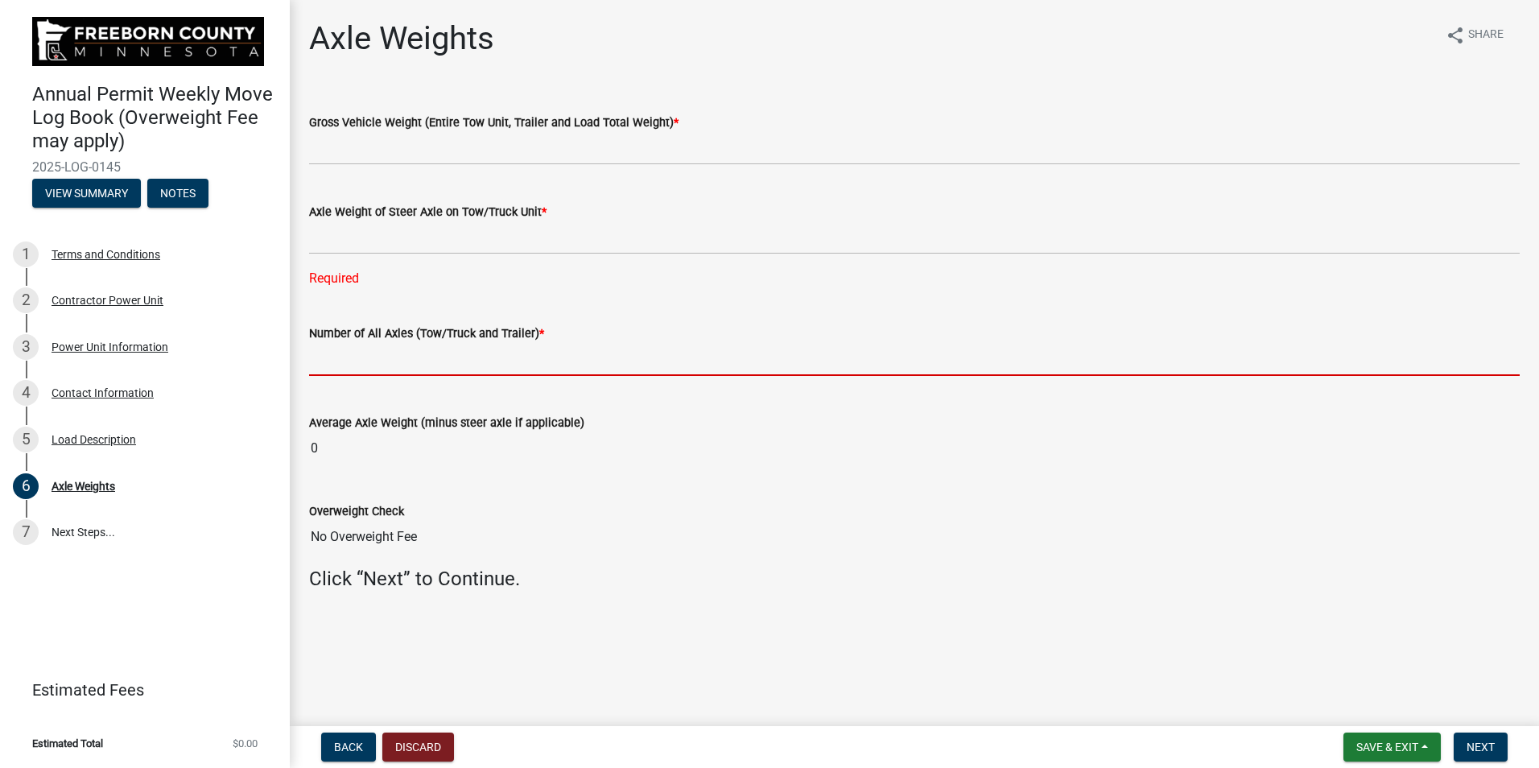
click at [349, 329] on form "Number of All Axles (Tow/Truck and Trailer) *" at bounding box center [914, 350] width 1210 height 52
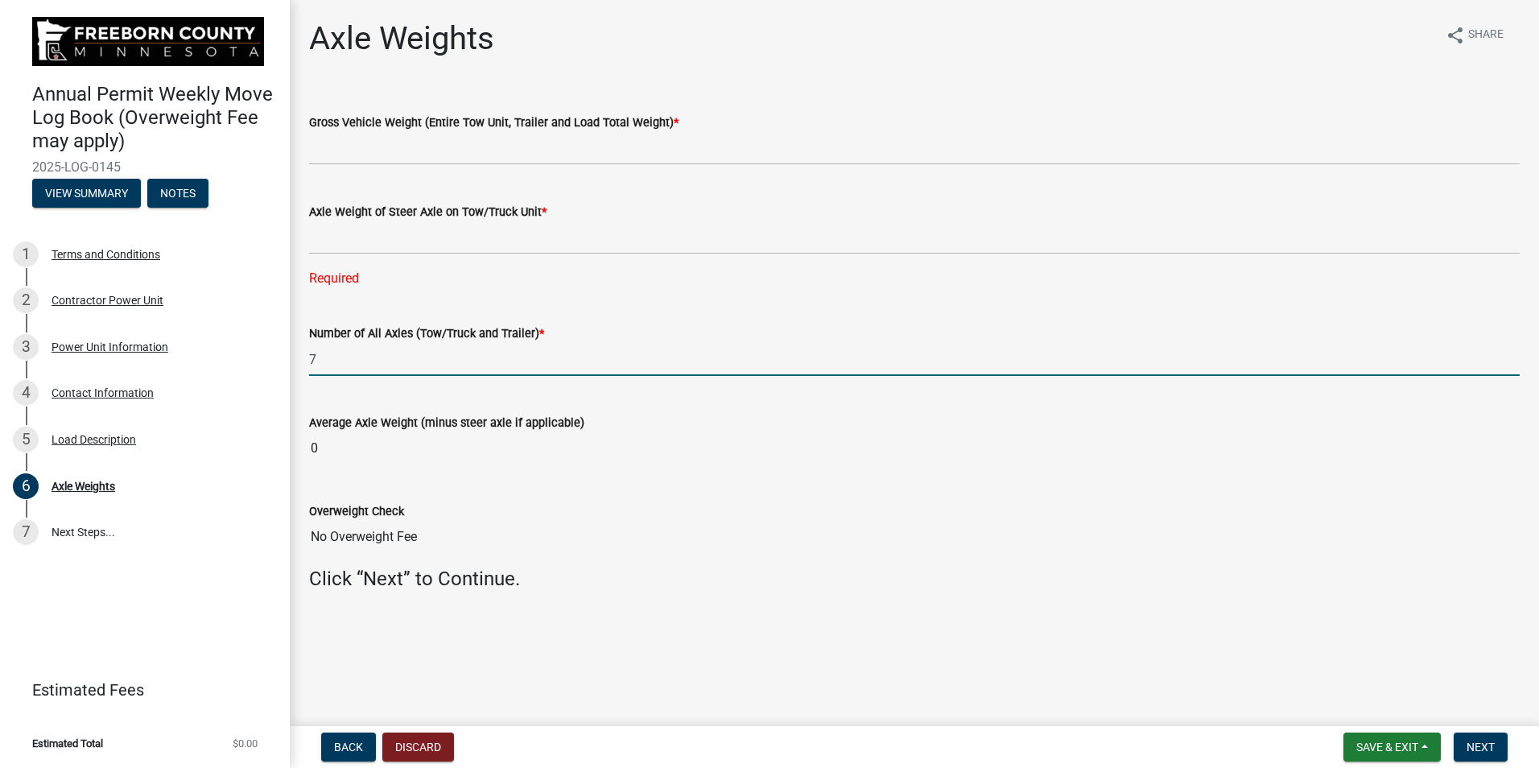
type input "7"
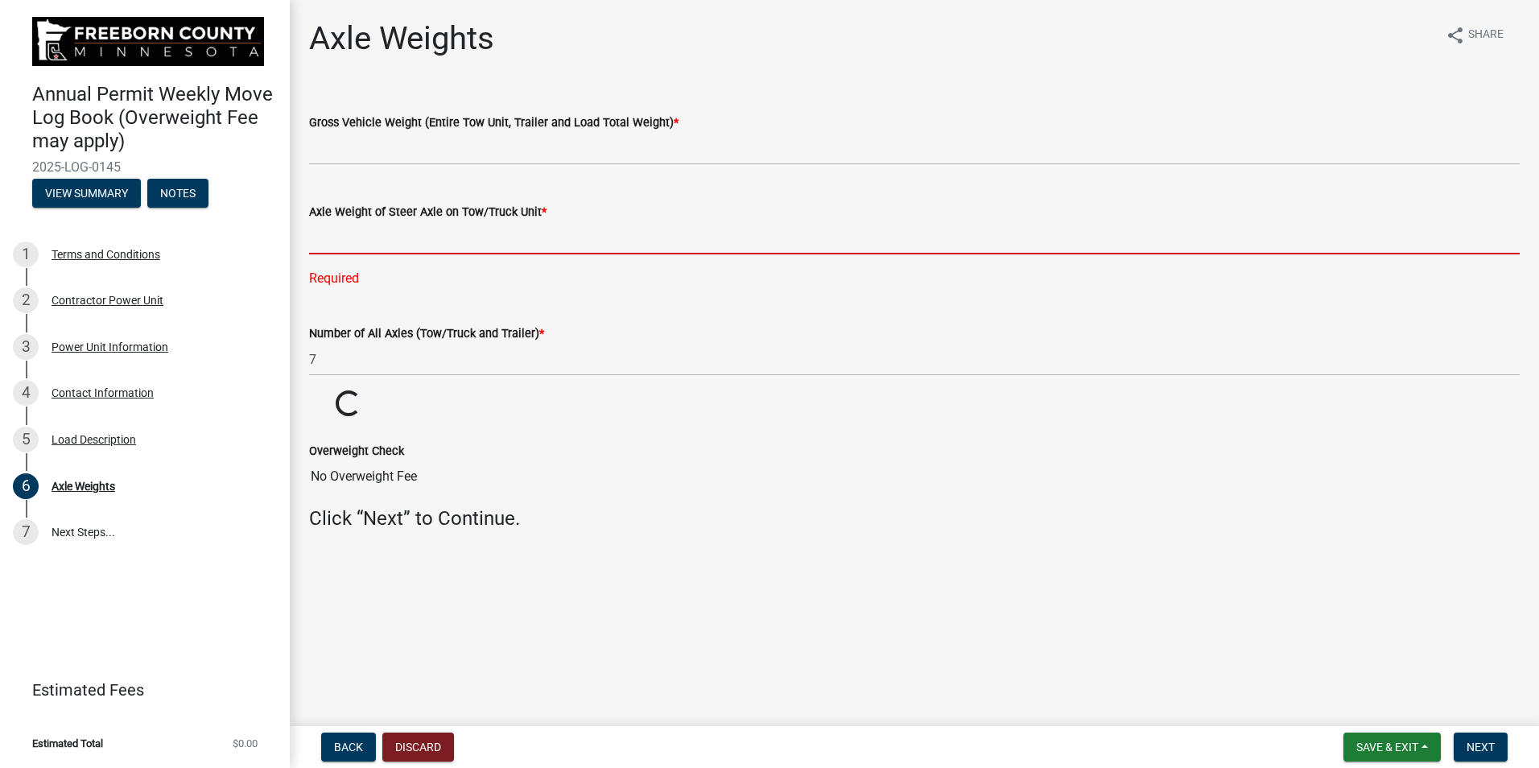
click at [360, 227] on input "text" at bounding box center [914, 237] width 1210 height 33
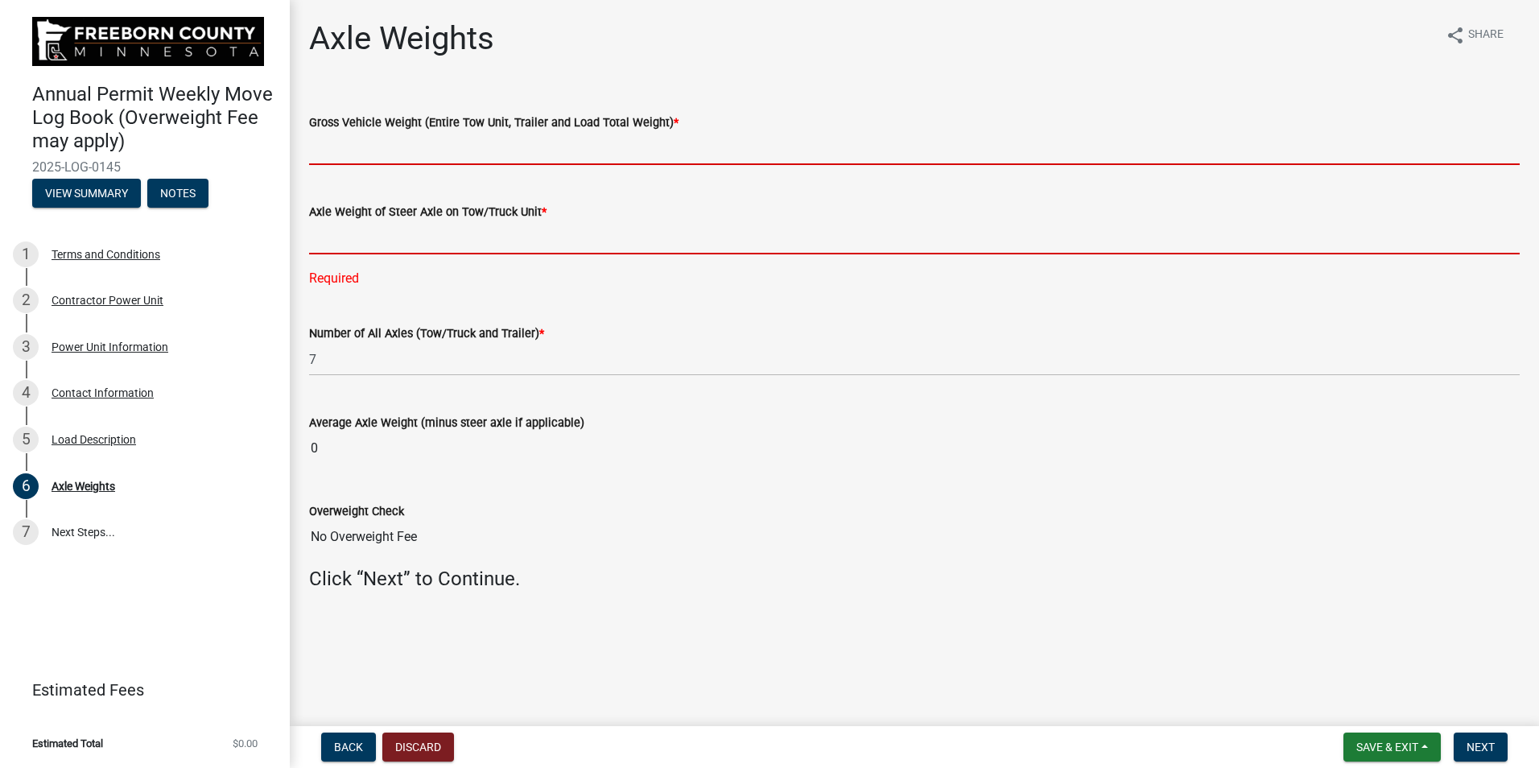
click at [360, 146] on input "text" at bounding box center [914, 148] width 1210 height 33
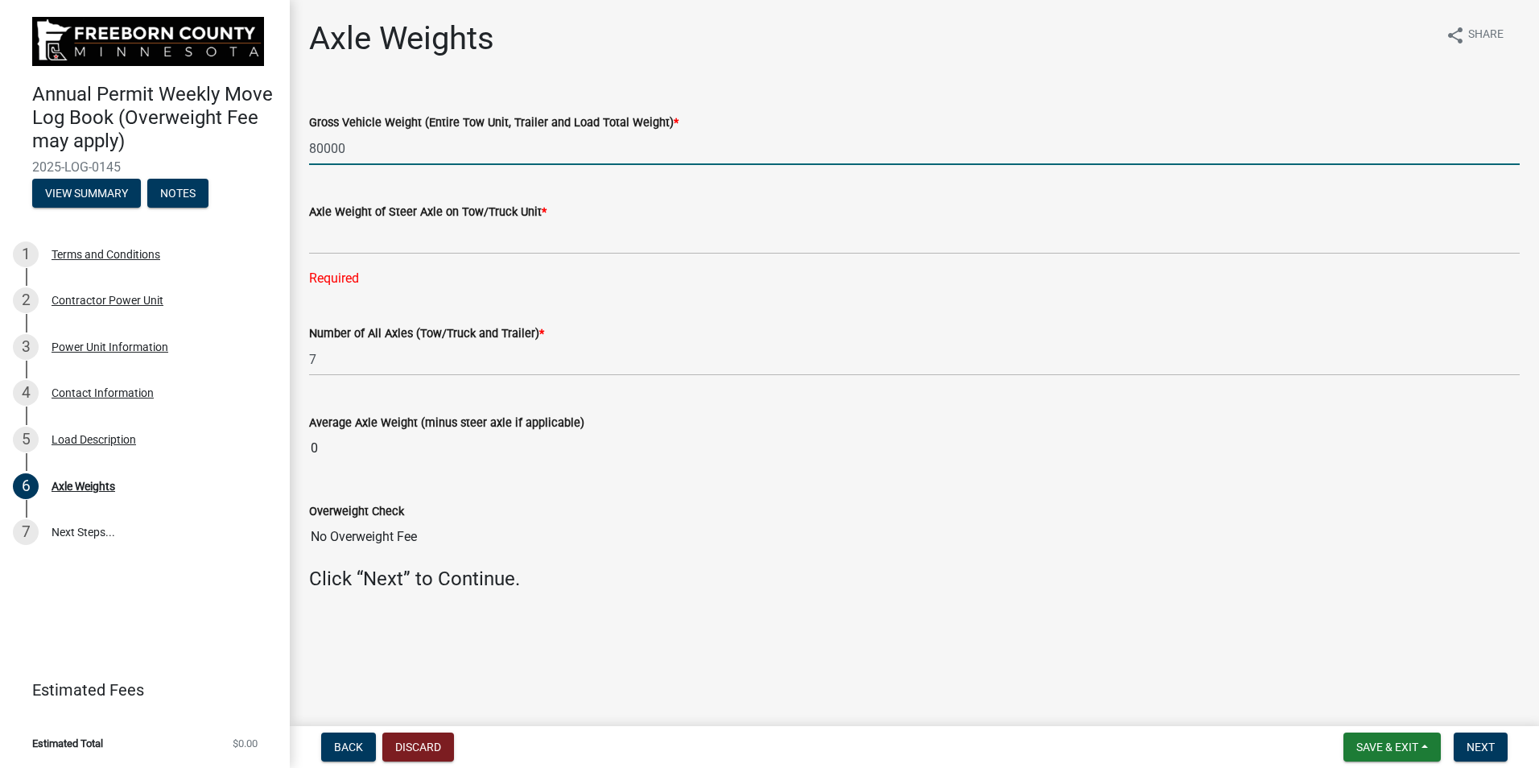
type input "80000"
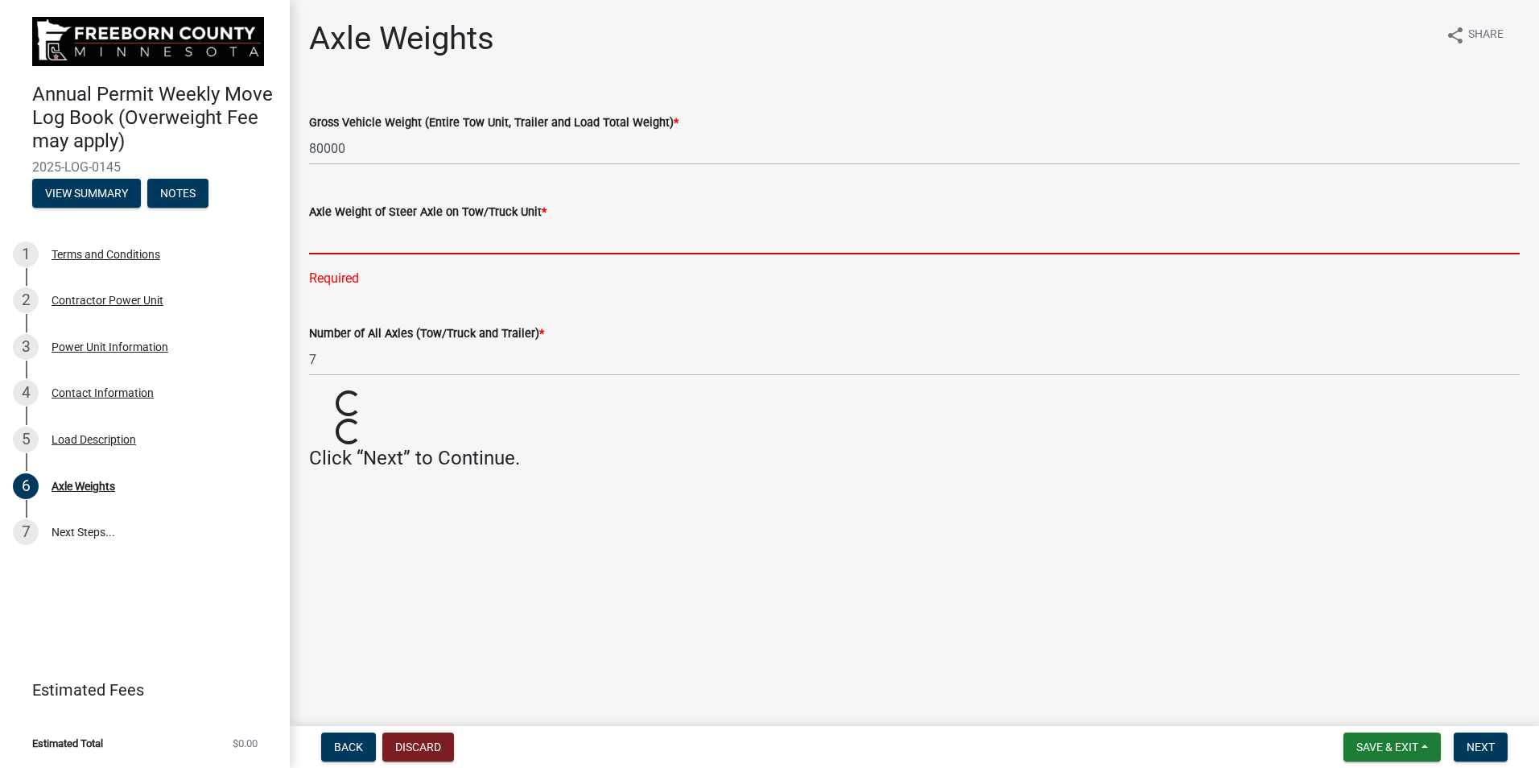
click at [429, 237] on input "text" at bounding box center [914, 237] width 1210 height 33
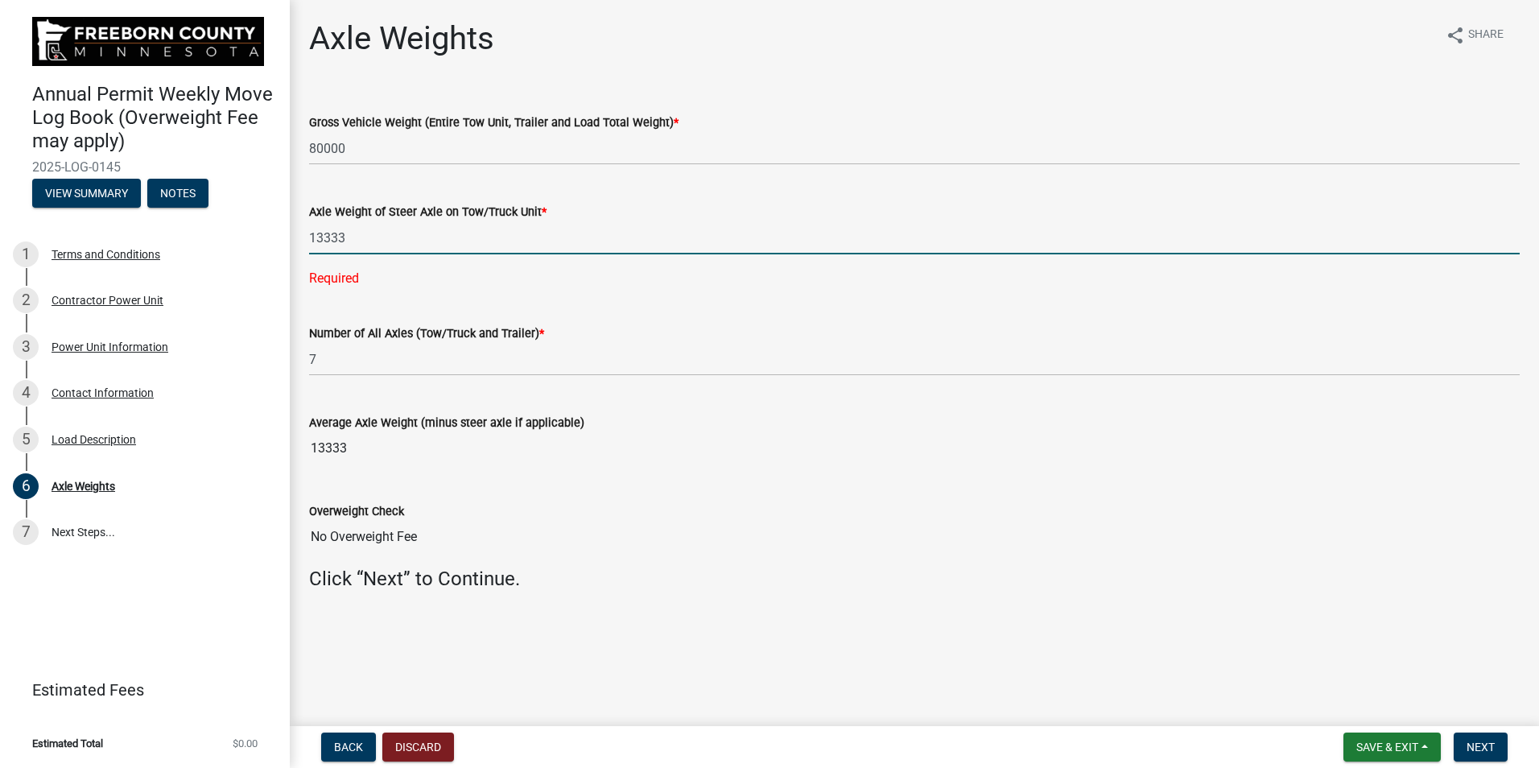
type input "13333"
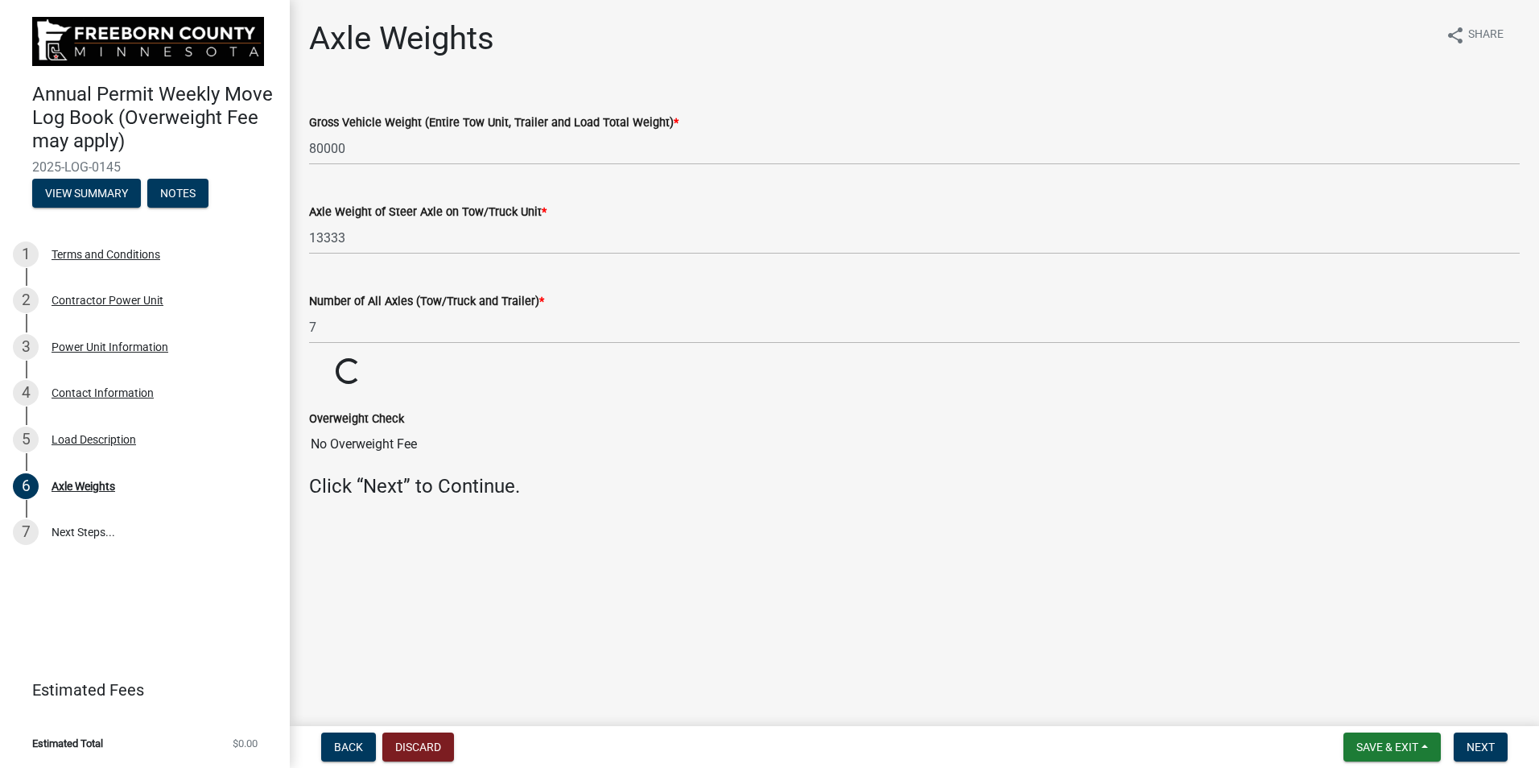
click at [560, 332] on form "Number of All Axles (Tow/Truck and Trailer) * 7" at bounding box center [914, 317] width 1210 height 52
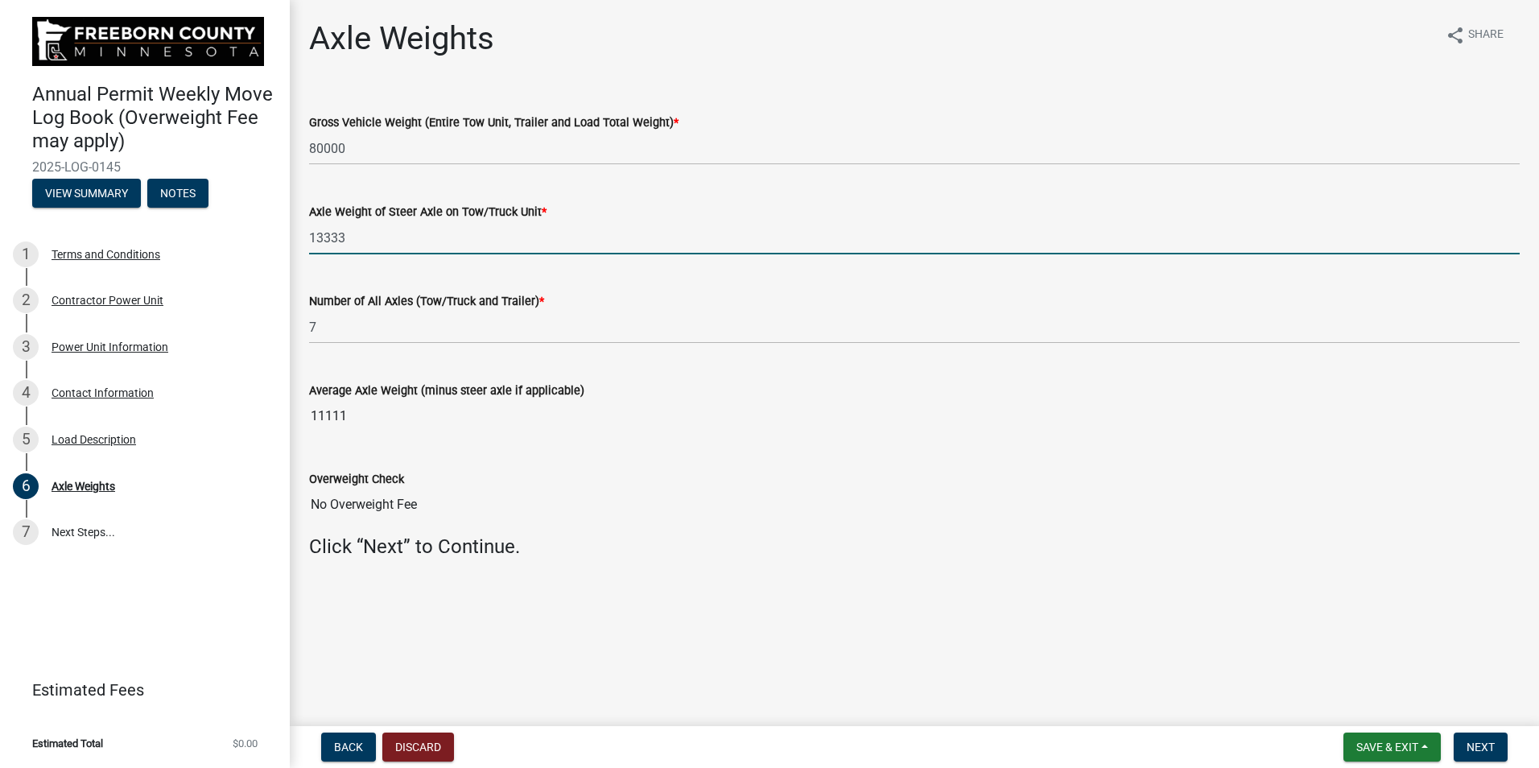
drag, startPoint x: 358, startPoint y: 230, endPoint x: 305, endPoint y: 241, distance: 54.3
click at [305, 241] on div "Axle Weight of Steer Axle on Tow/Truck Unit * 13333" at bounding box center [914, 216] width 1235 height 75
type input "1"
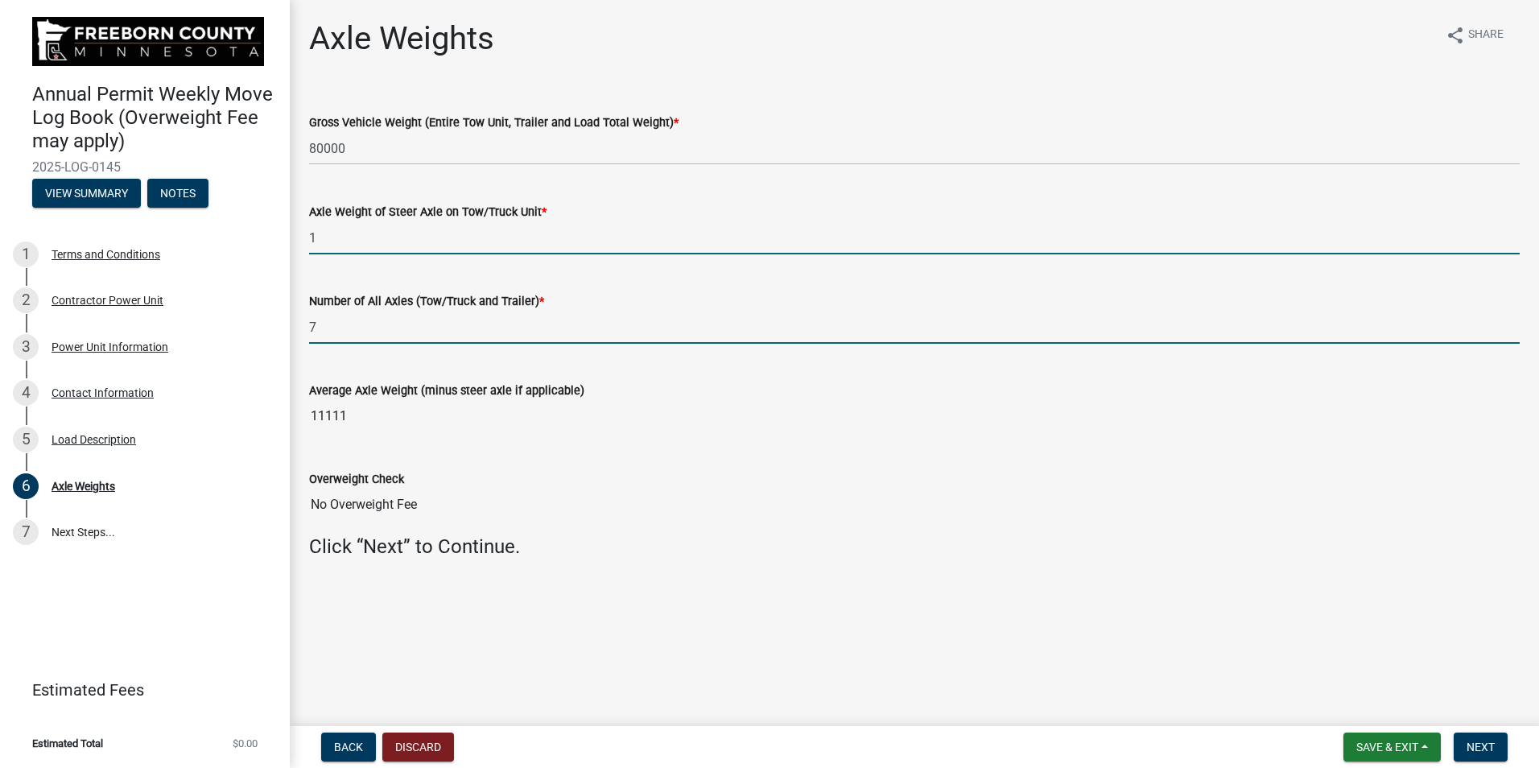
click at [917, 337] on input "7" at bounding box center [914, 327] width 1210 height 33
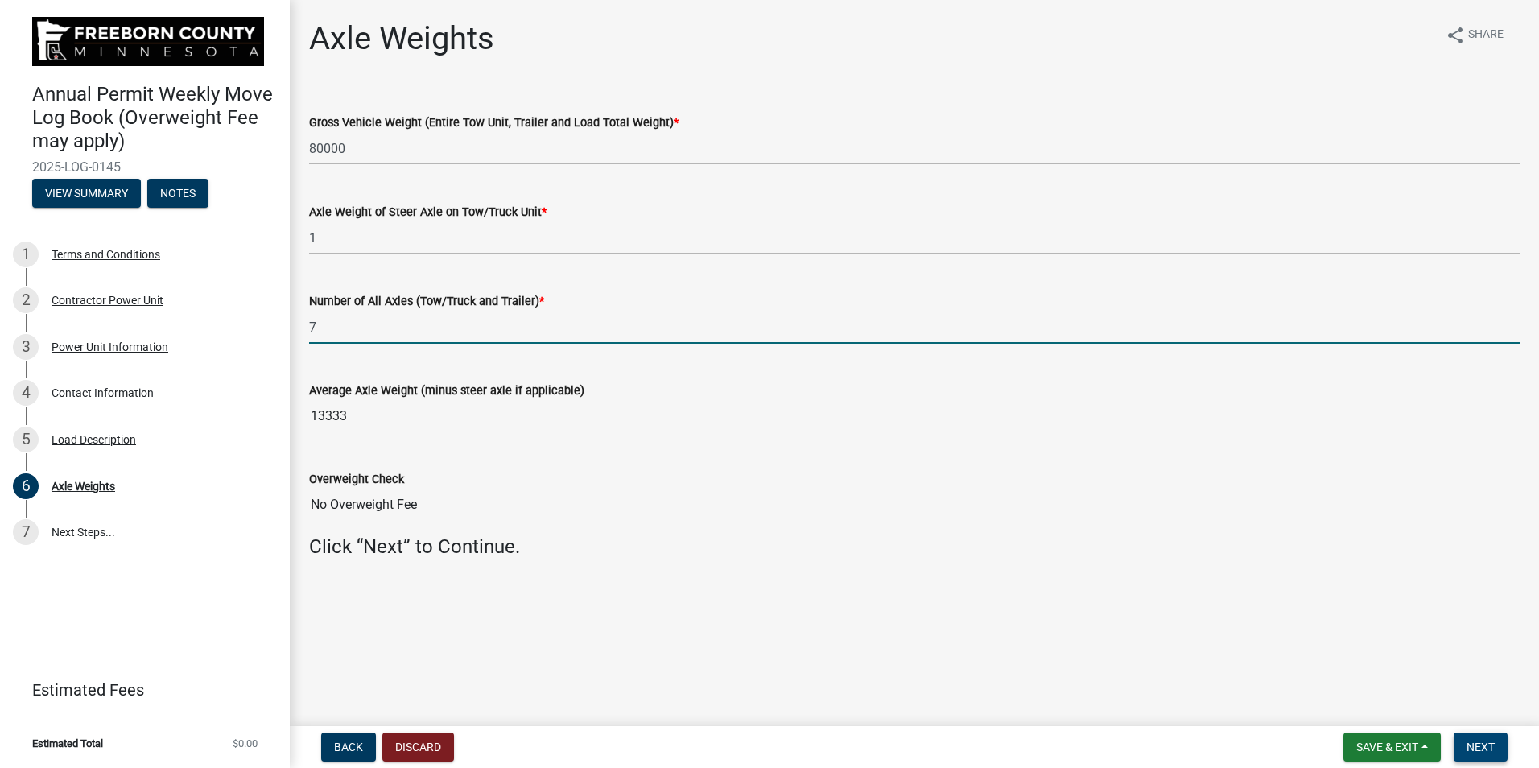
click at [1475, 742] on span "Next" at bounding box center [1480, 746] width 28 height 13
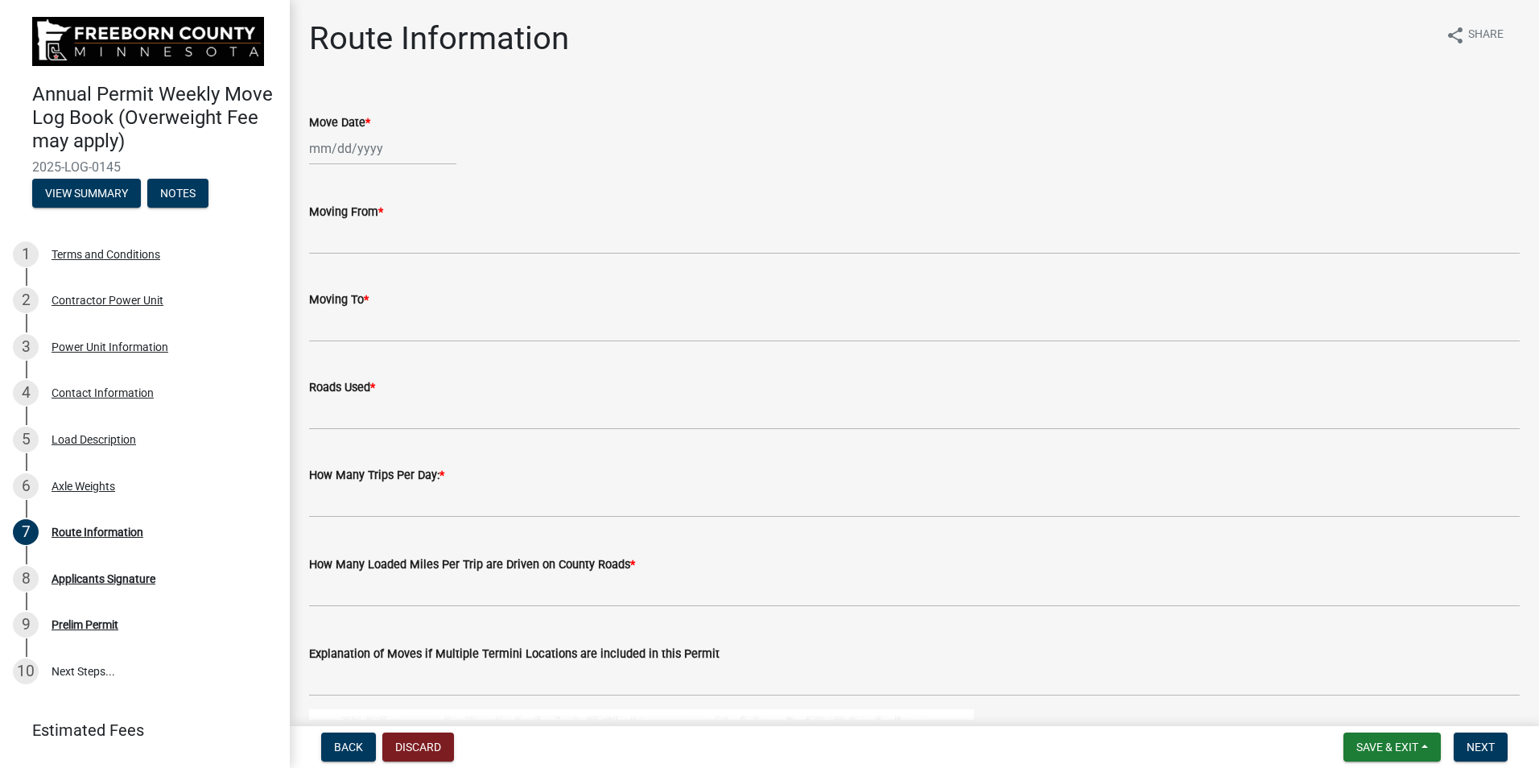
click at [369, 157] on div at bounding box center [382, 148] width 147 height 33
select select "9"
select select "2025"
click at [332, 151] on input "Move Date *" at bounding box center [382, 148] width 147 height 33
type input "09/18/2025"
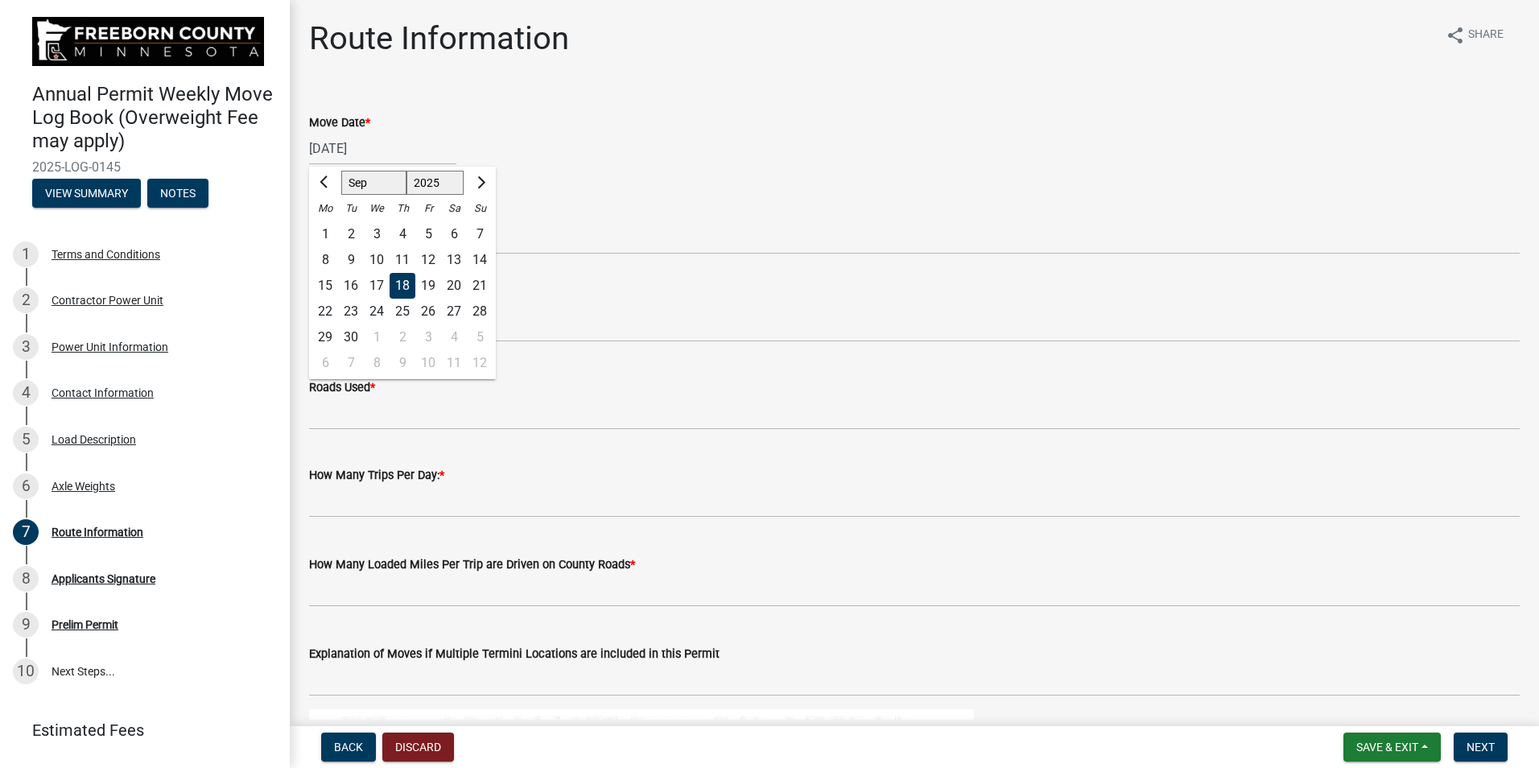
click at [573, 216] on div "Moving From *" at bounding box center [914, 211] width 1210 height 19
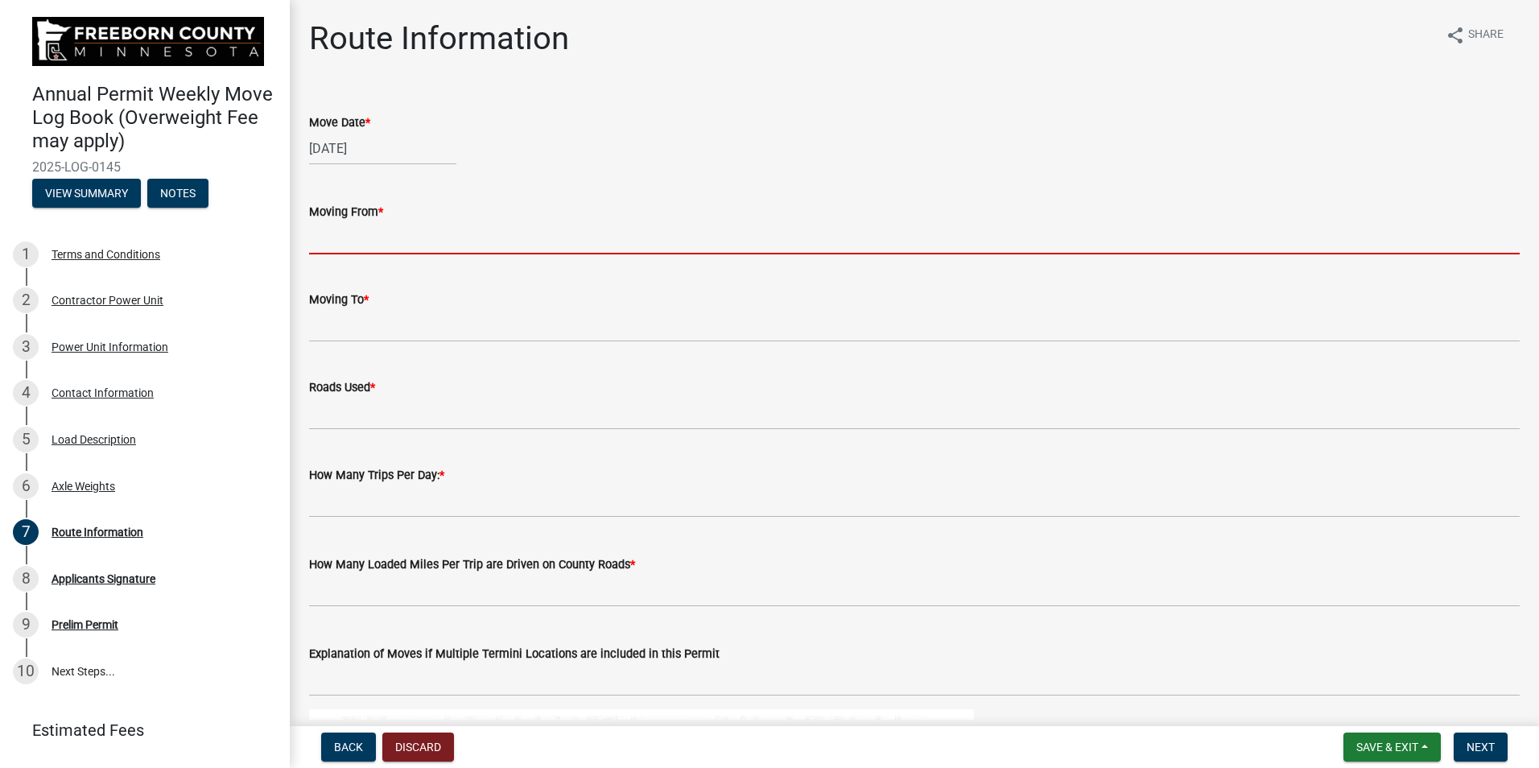
click at [330, 245] on input "Moving From *" at bounding box center [914, 237] width 1210 height 33
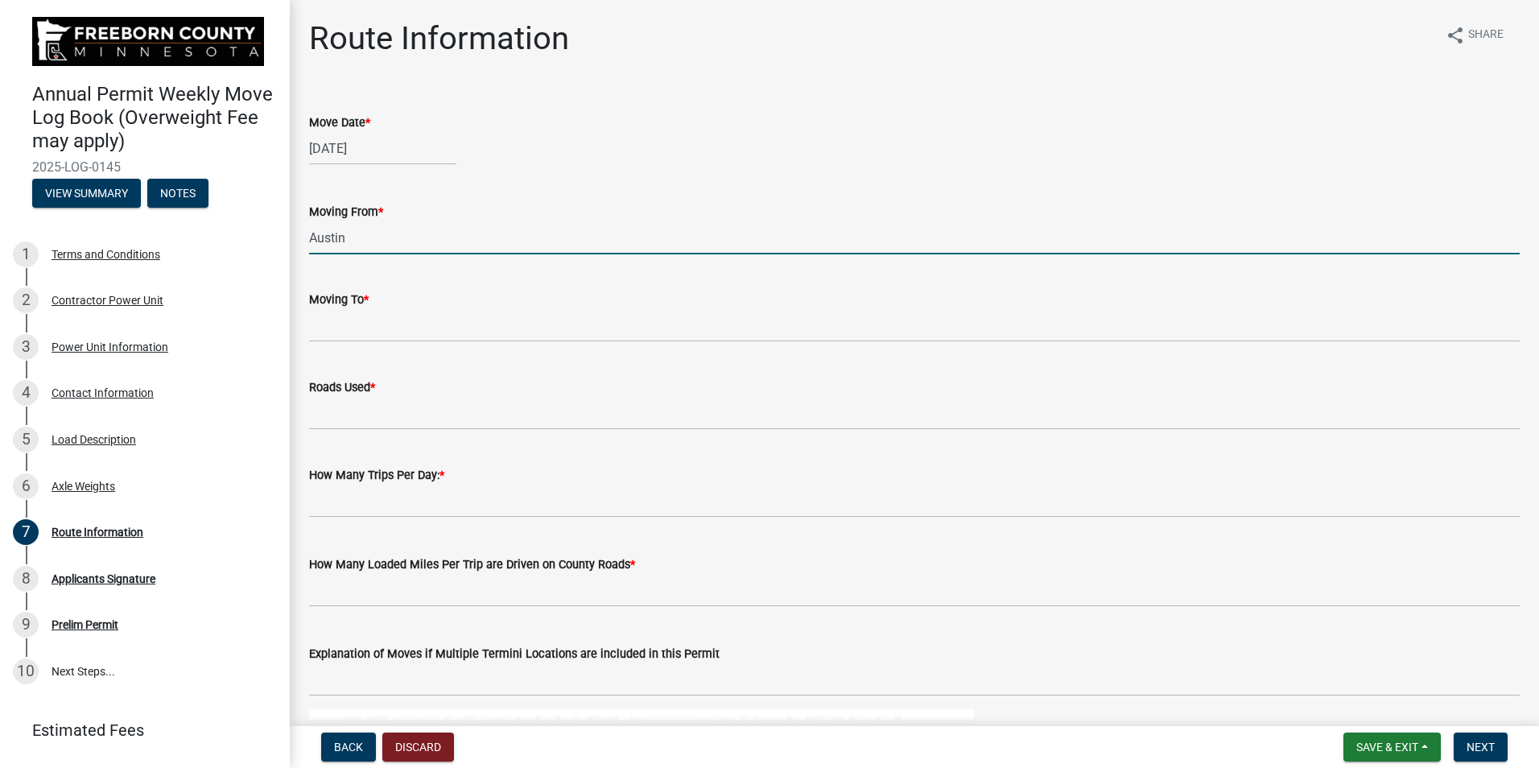
type input "Austin"
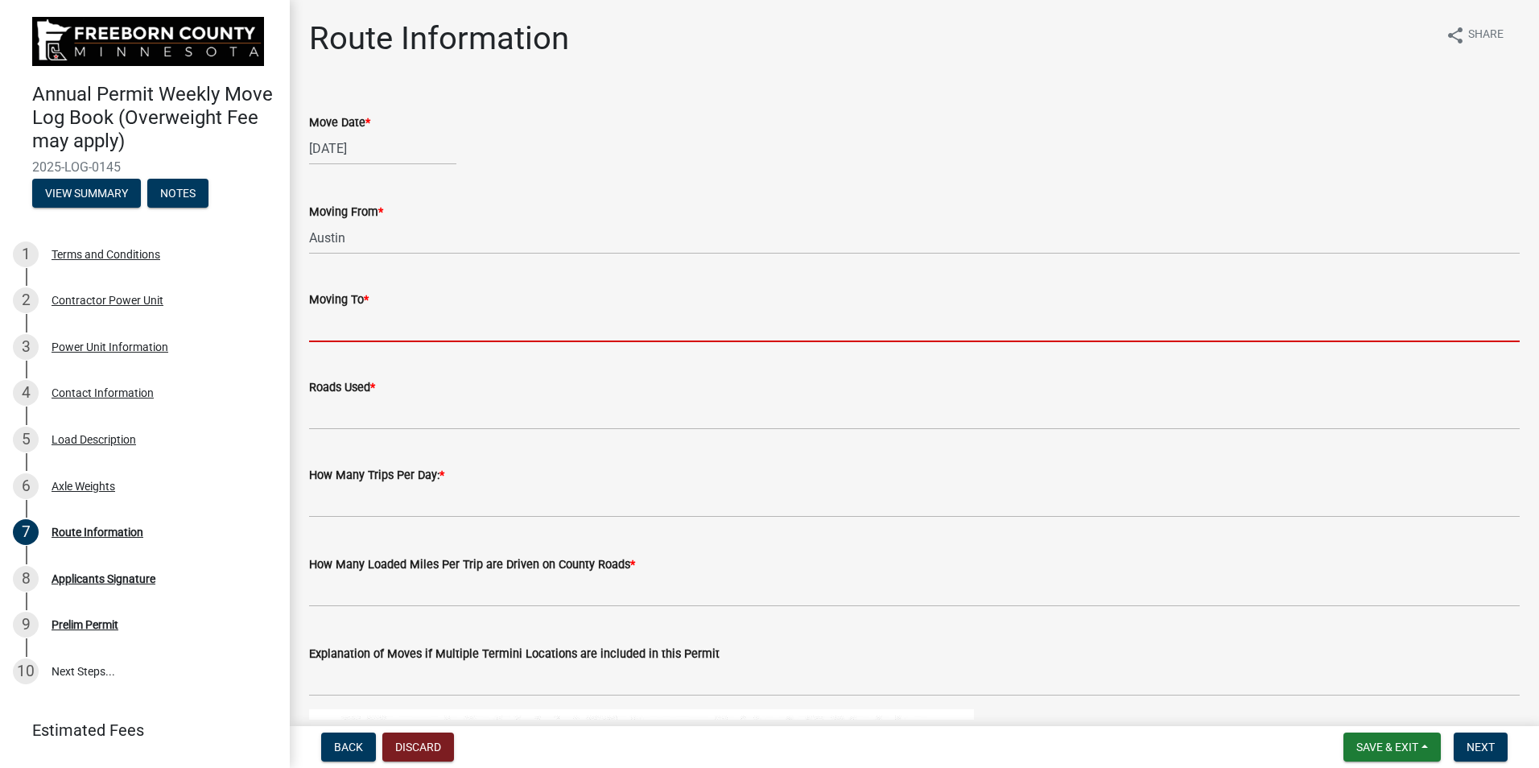
click at [339, 337] on input "Moving To *" at bounding box center [914, 325] width 1210 height 33
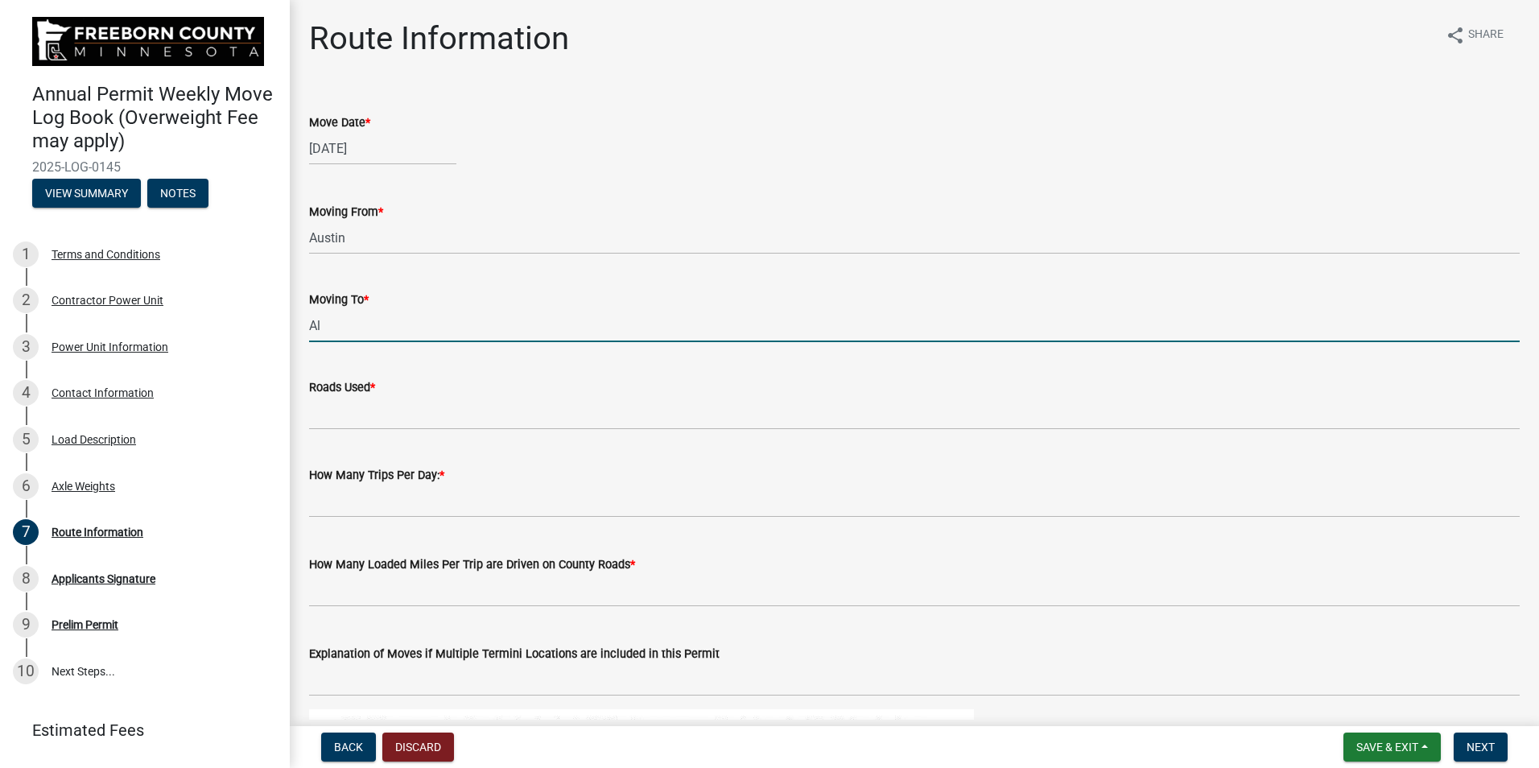
type input "A"
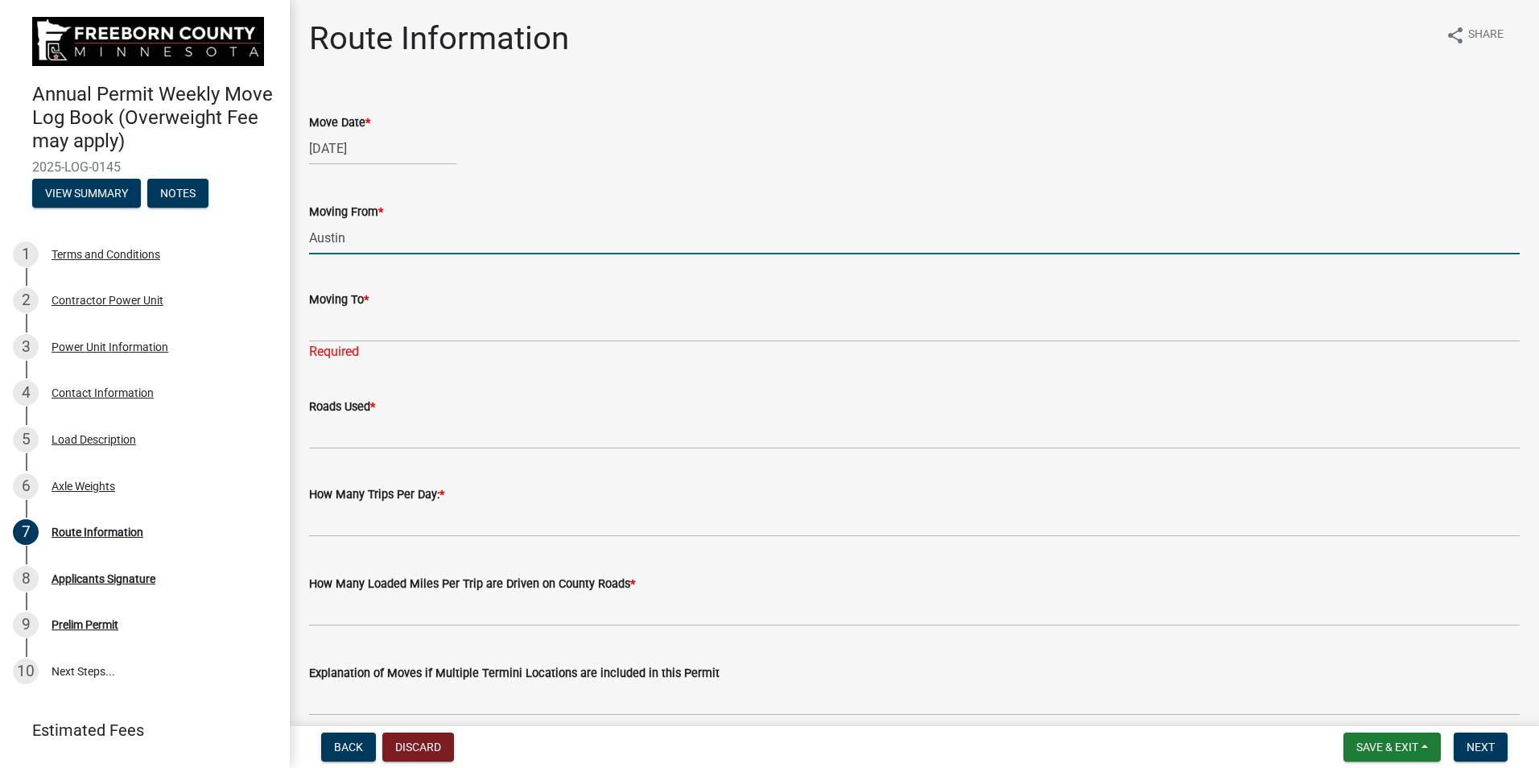
click at [344, 237] on input "Austin" at bounding box center [914, 237] width 1210 height 33
type input "A"
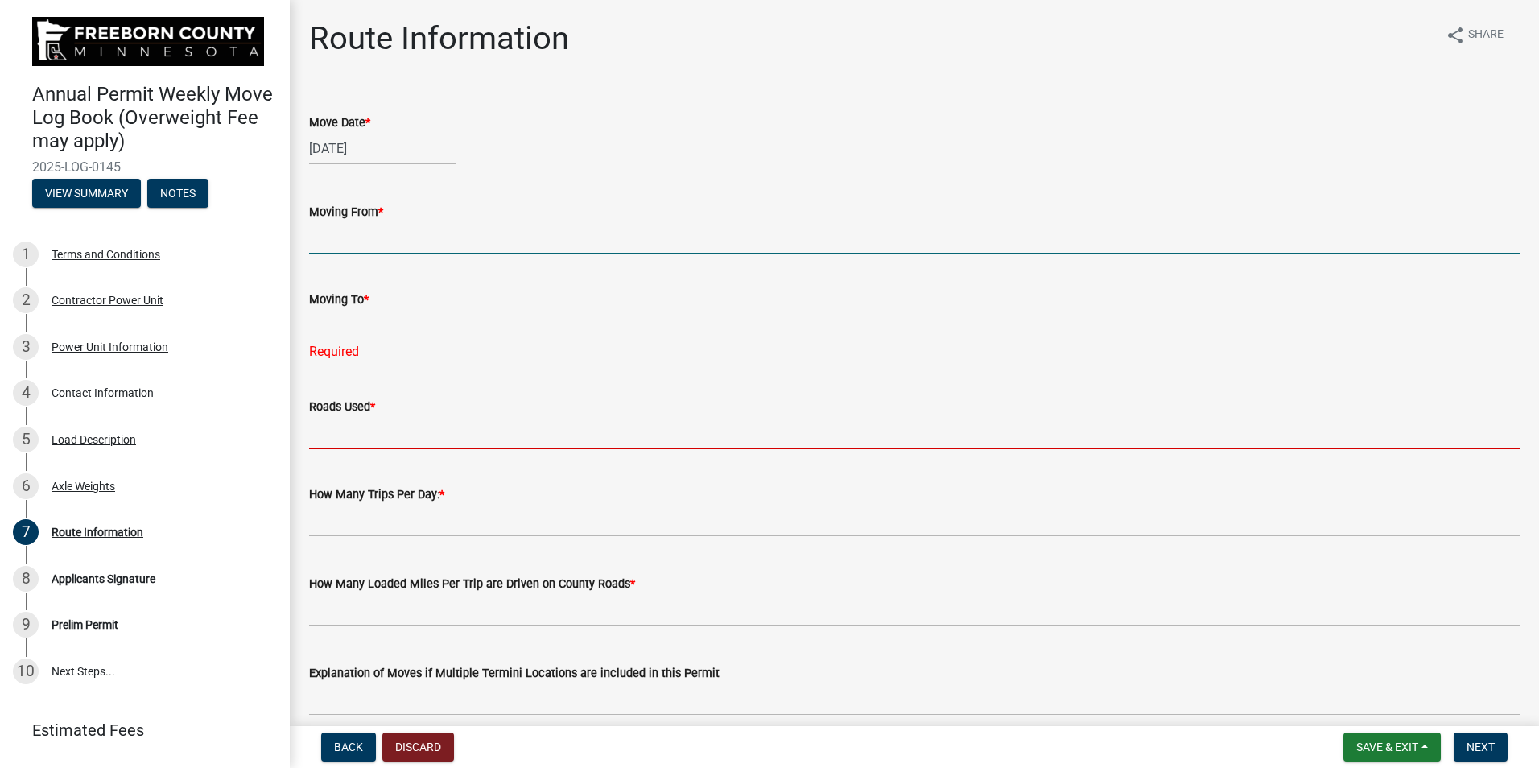
click at [321, 438] on input "Roads Used *" at bounding box center [914, 432] width 1210 height 33
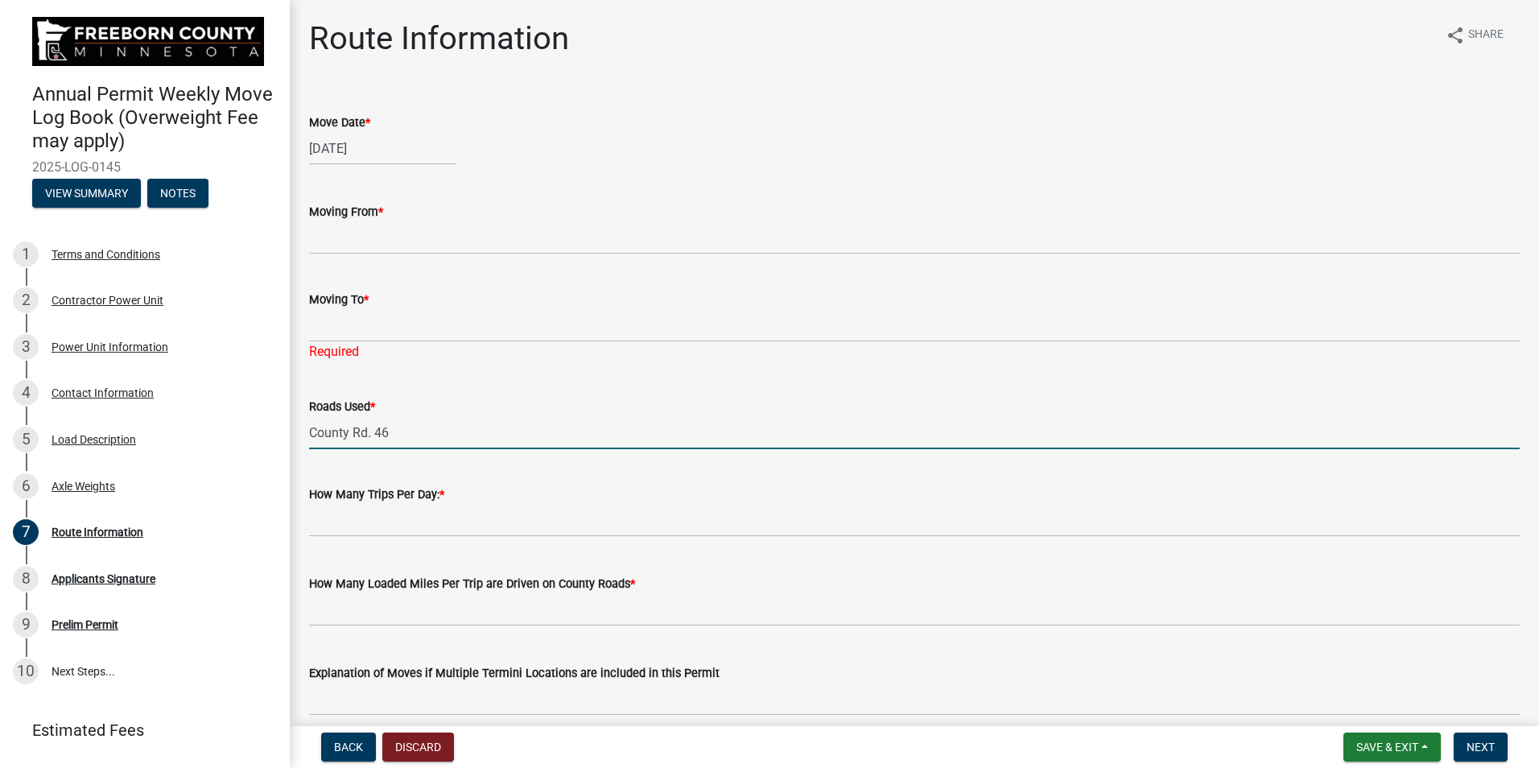
type input "County Rd. 46"
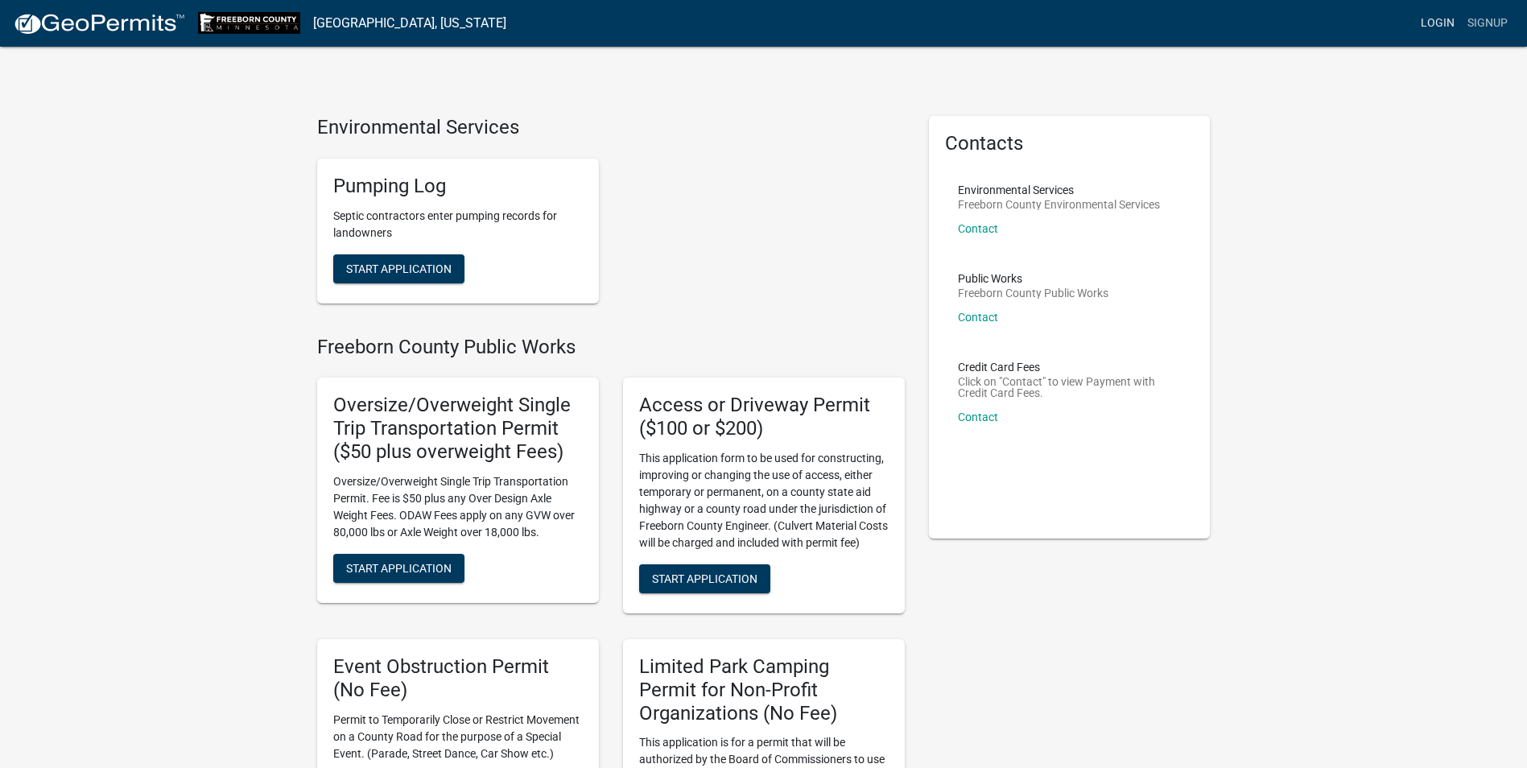
click at [1444, 27] on link "Login" at bounding box center [1437, 23] width 47 height 31
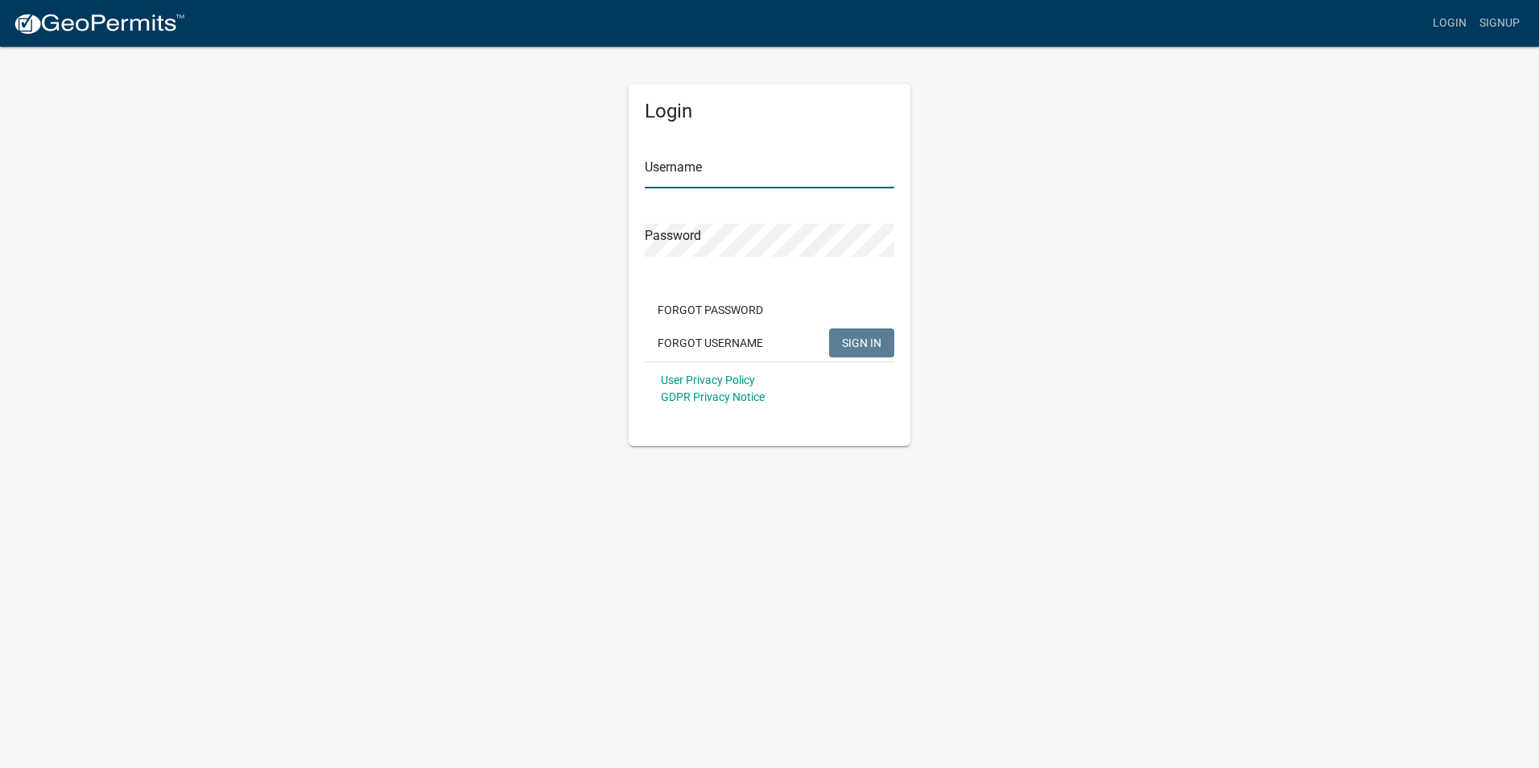
click at [679, 164] on input "Username" at bounding box center [769, 171] width 249 height 33
type input "Jims"
click at [867, 348] on span "SIGN IN" at bounding box center [861, 342] width 39 height 13
click at [744, 313] on button "Forgot Password" at bounding box center [710, 309] width 131 height 29
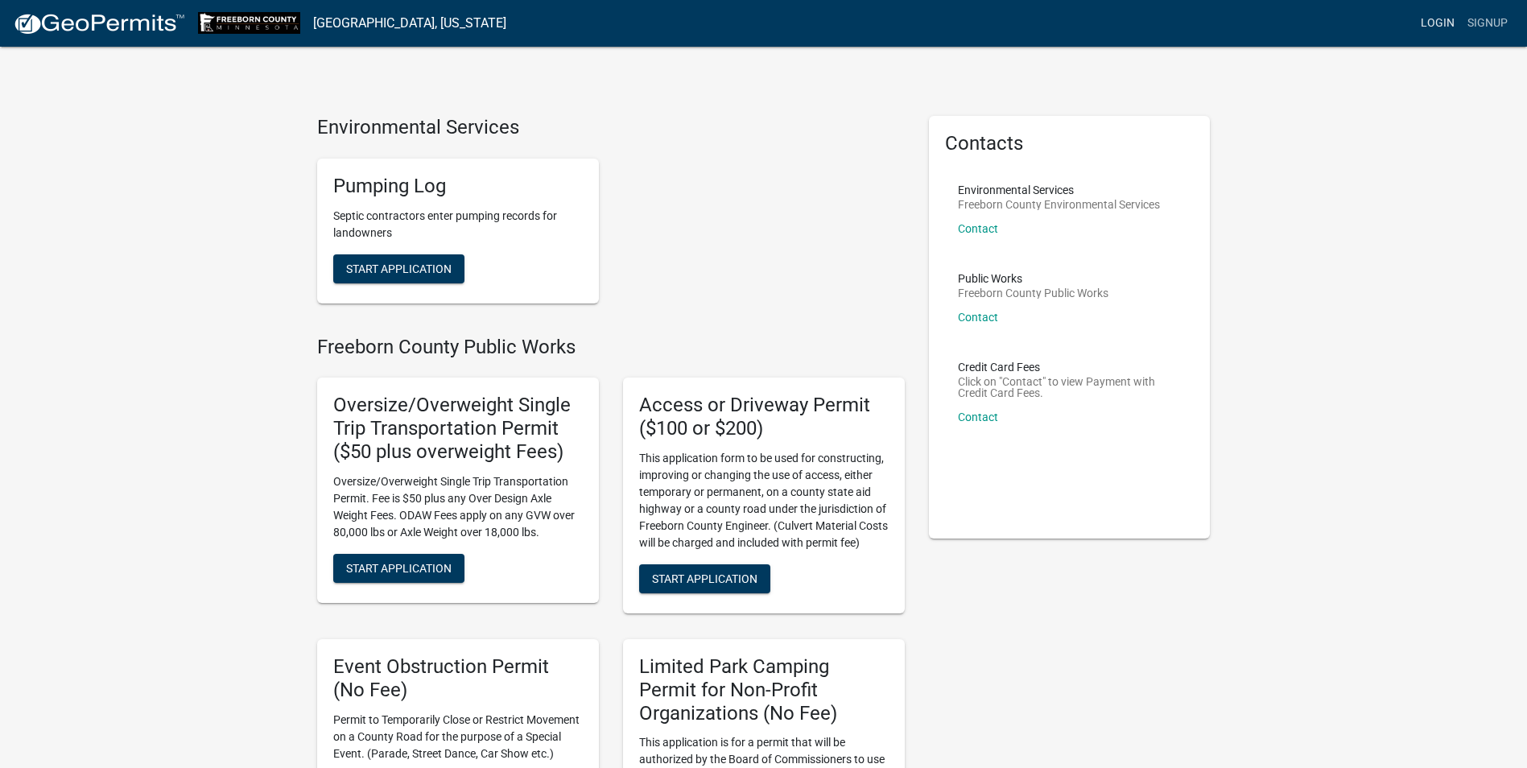
click at [1441, 18] on link "Login" at bounding box center [1437, 23] width 47 height 31
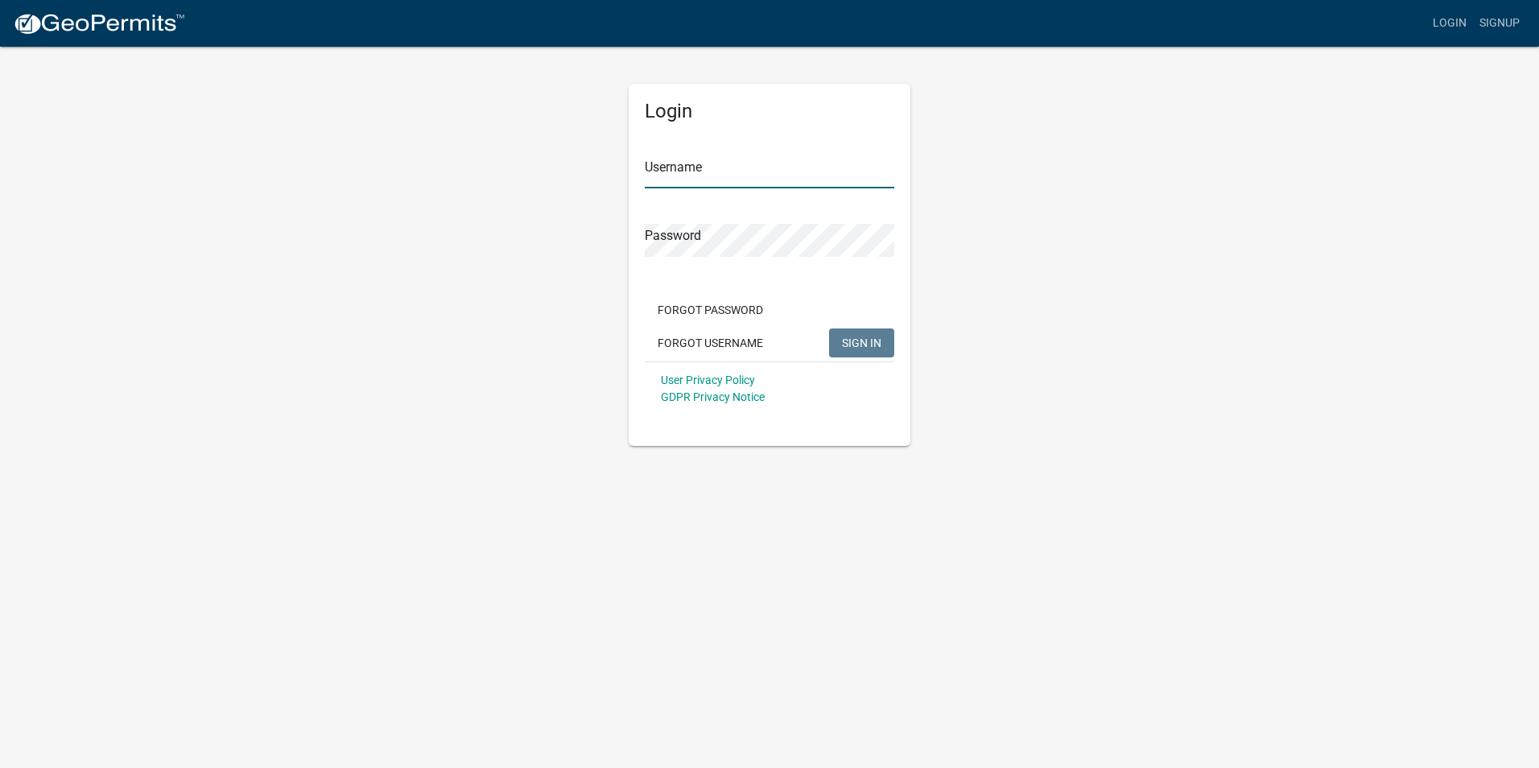
click at [749, 167] on input "Username" at bounding box center [769, 171] width 249 height 33
type input "[EMAIL_ADDRESS][DOMAIN_NAME]"
click at [872, 351] on button "SIGN IN" at bounding box center [861, 342] width 65 height 29
click at [850, 341] on span "SIGN IN" at bounding box center [861, 342] width 39 height 13
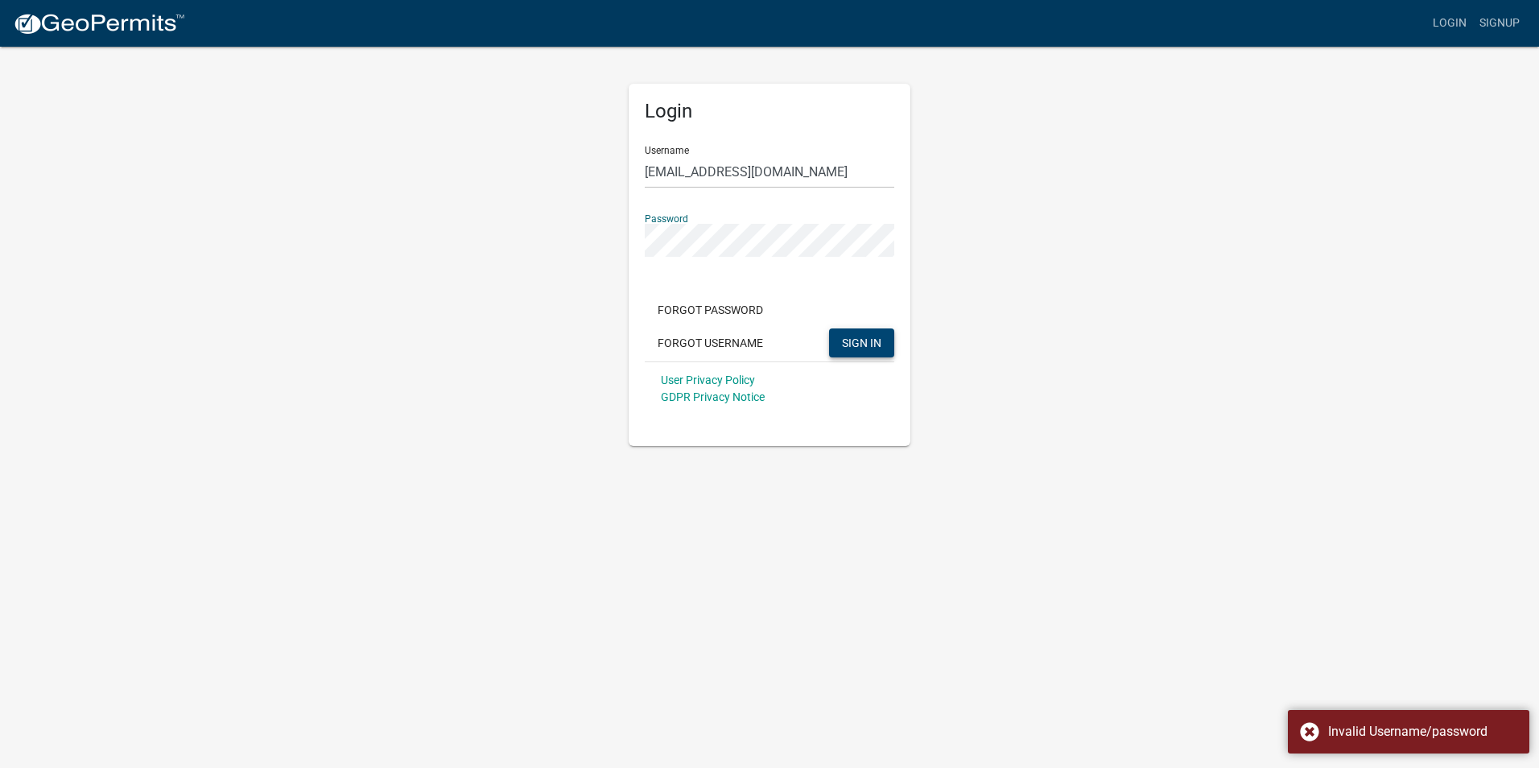
click at [619, 255] on div "Login Username jimsdiggin@gmail.com Password Forgot Password Forgot Username SI…" at bounding box center [769, 245] width 306 height 401
click at [843, 351] on button "SIGN IN" at bounding box center [861, 342] width 65 height 29
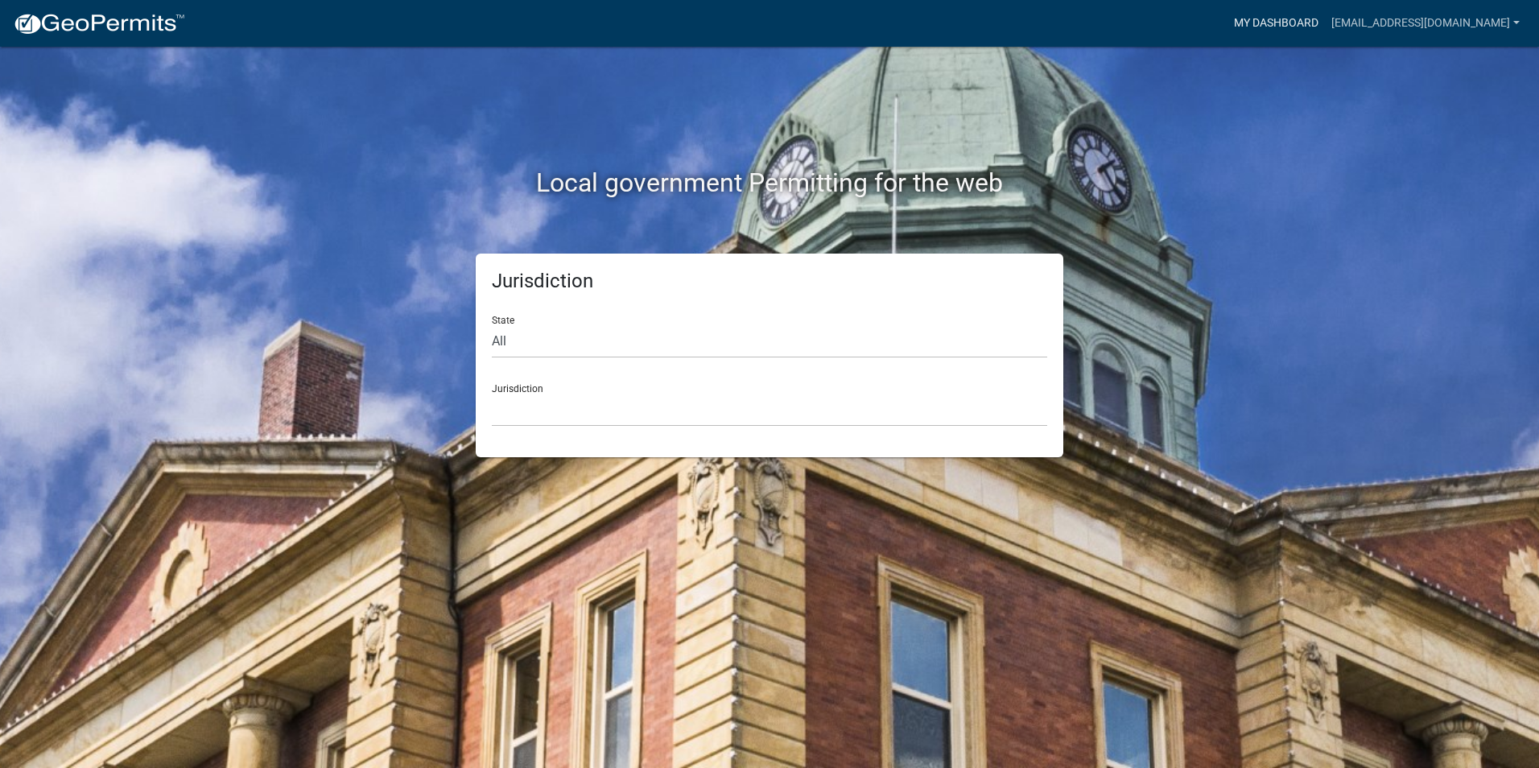
click at [1325, 27] on link "My Dashboard" at bounding box center [1275, 23] width 97 height 31
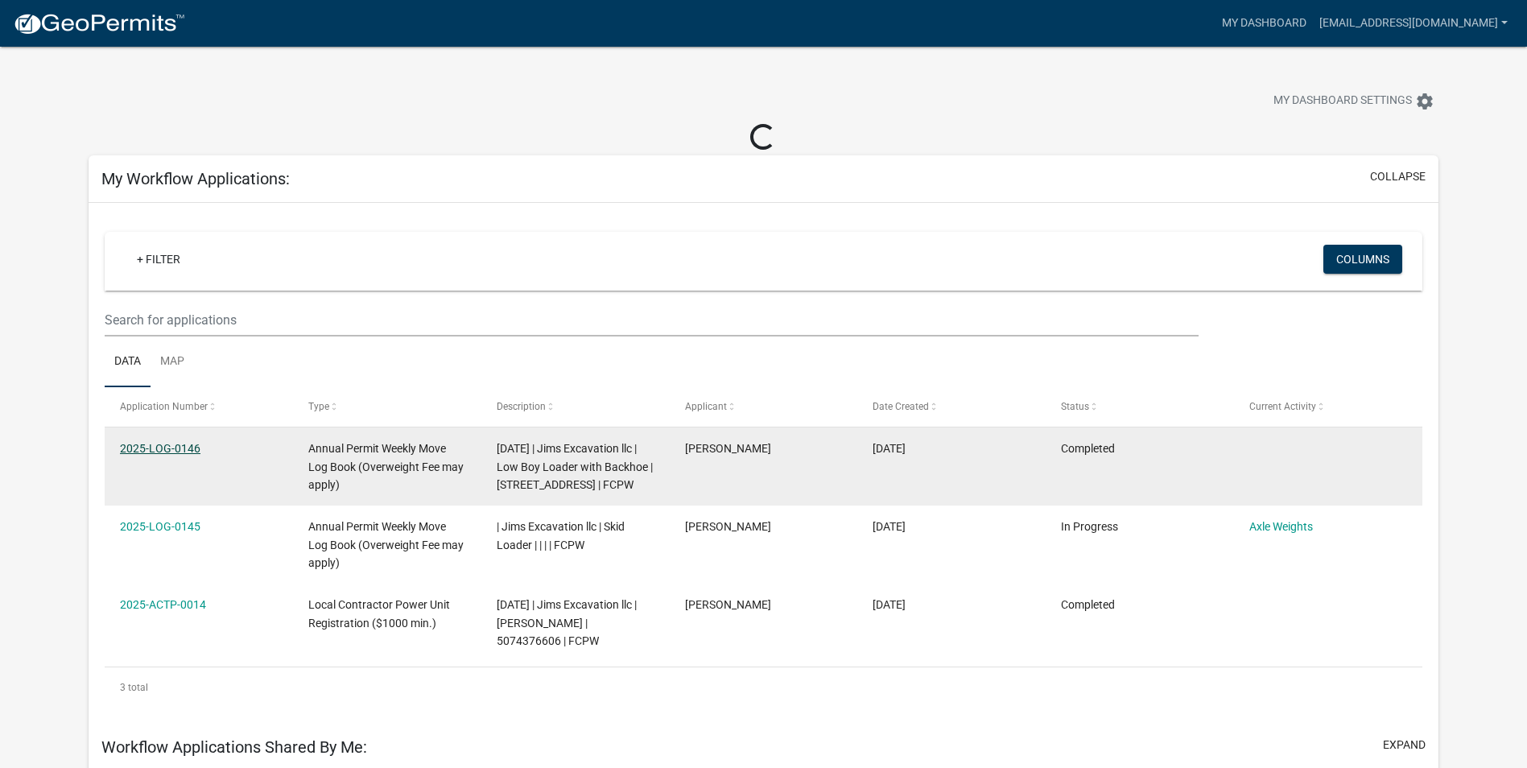
click at [179, 447] on link "2025-LOG-0146" at bounding box center [160, 448] width 80 height 13
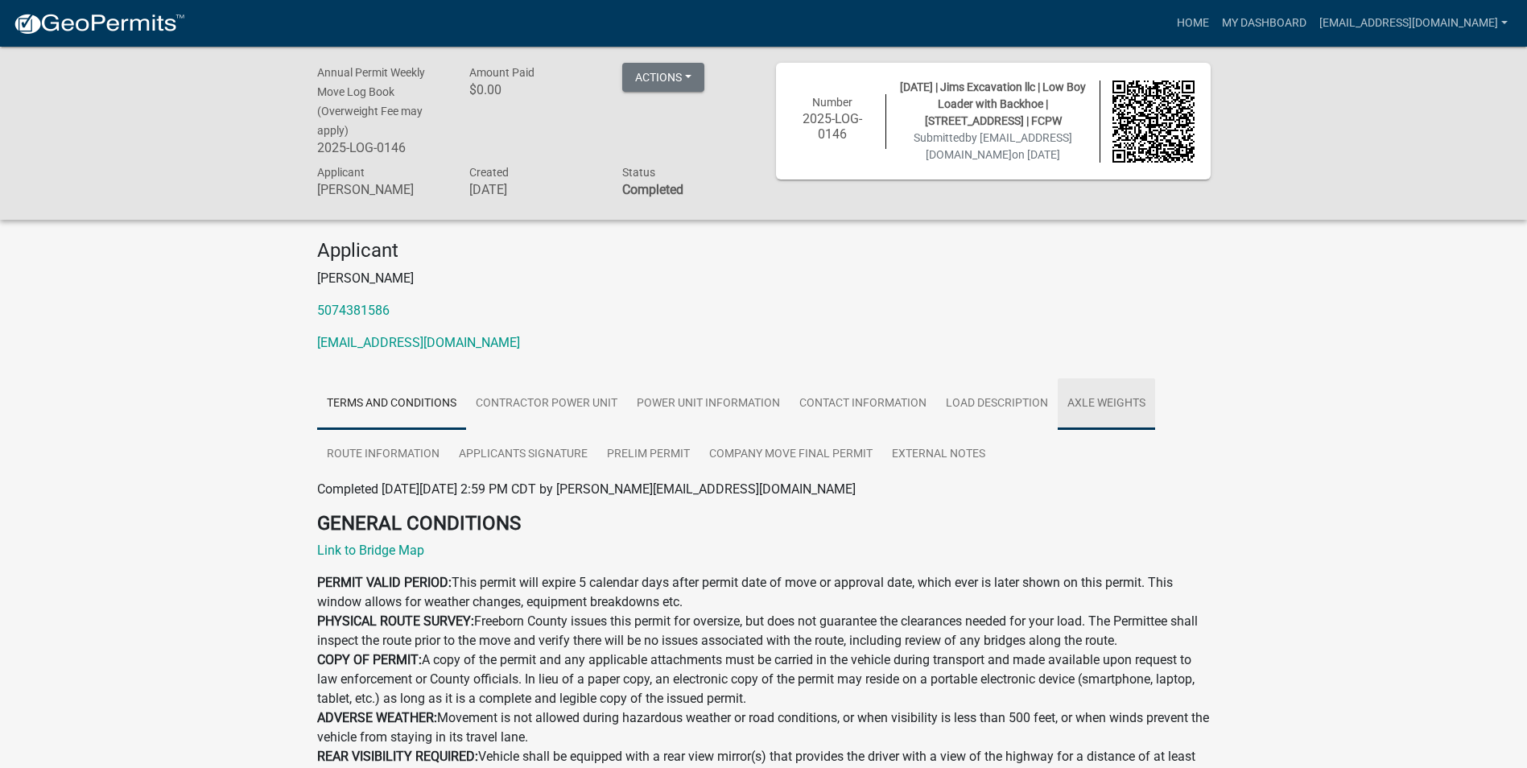
click at [1115, 403] on link "Axle Weights" at bounding box center [1106, 404] width 97 height 52
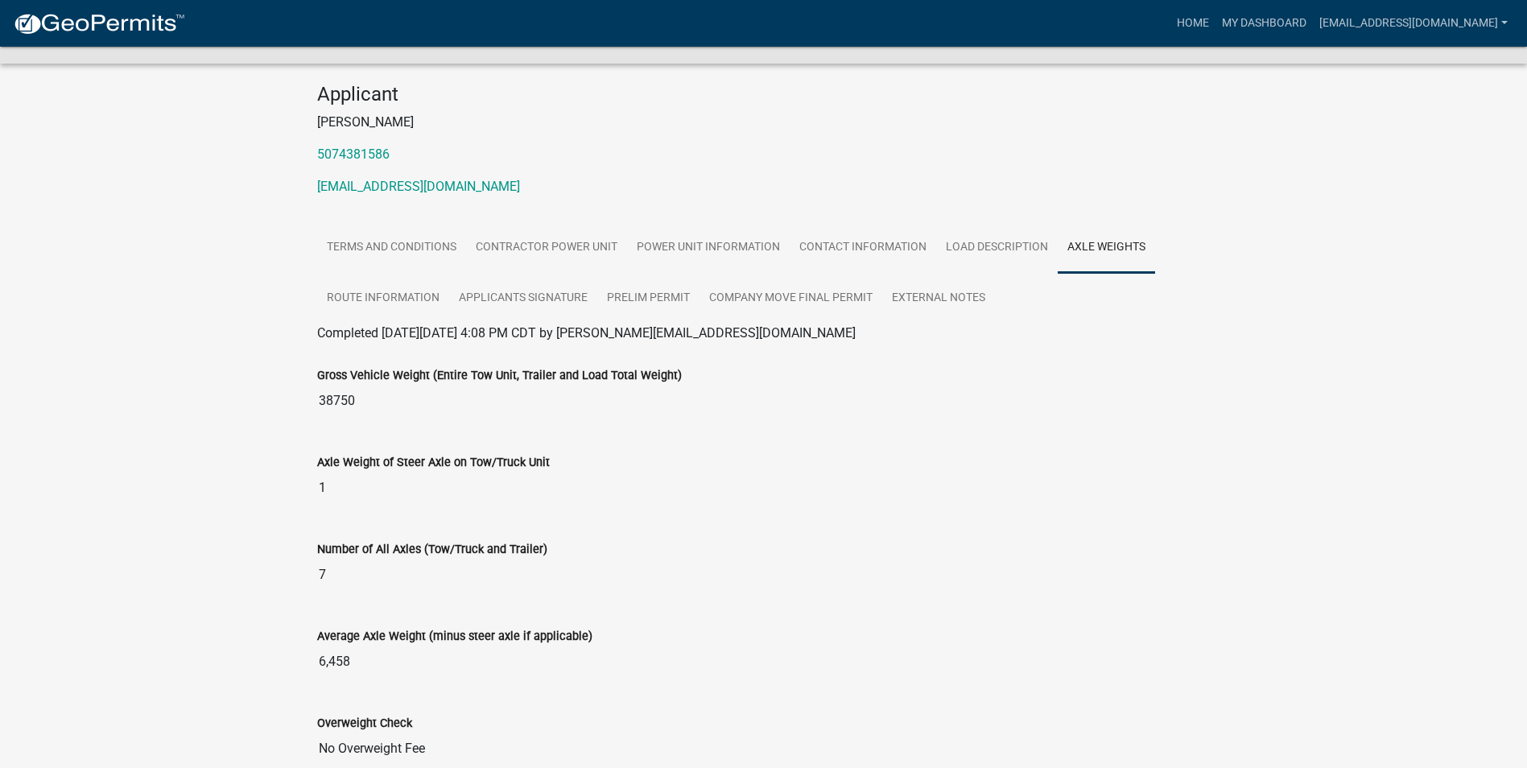
scroll to position [161, 0]
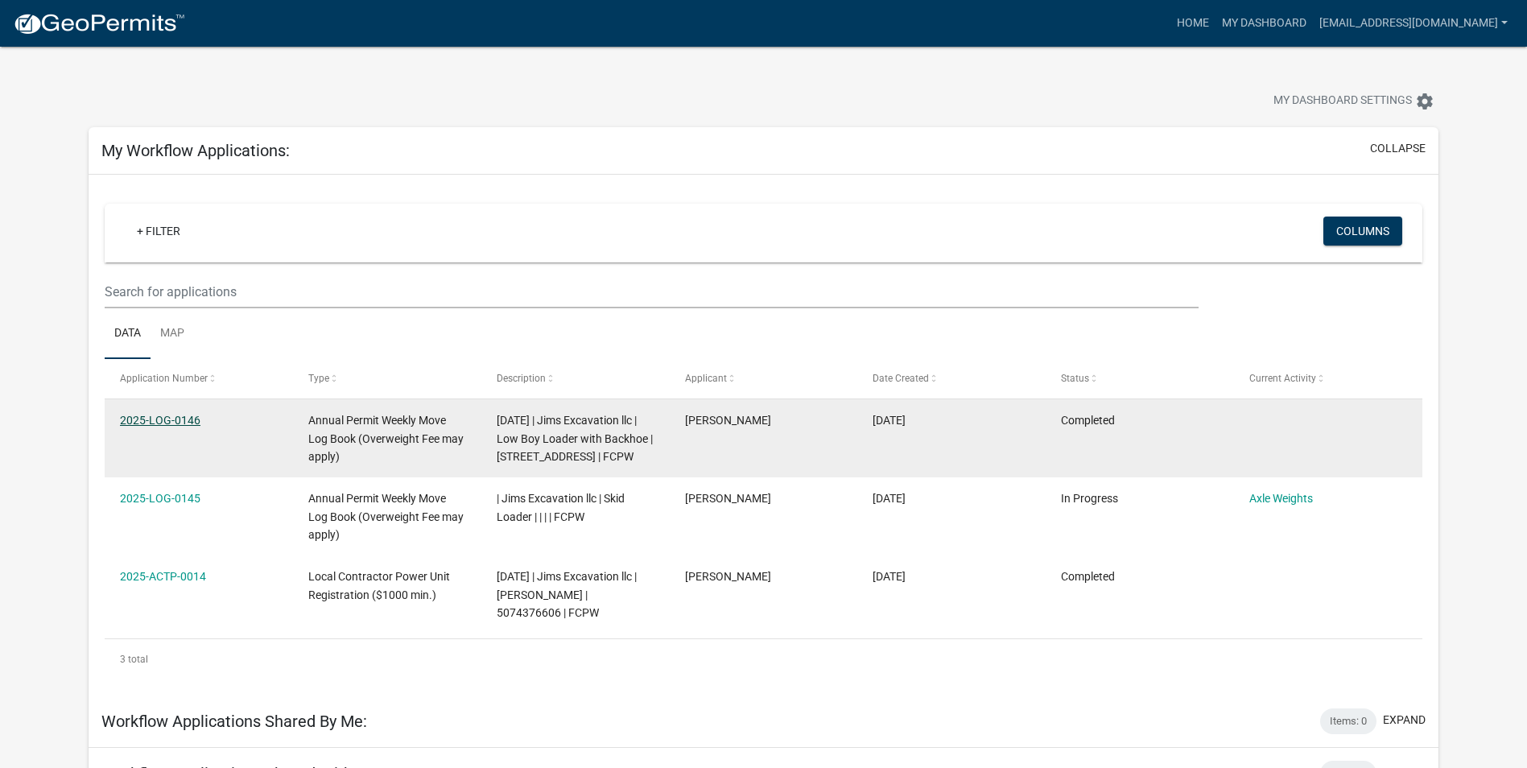
click at [181, 419] on link "2025-LOG-0146" at bounding box center [160, 420] width 80 height 13
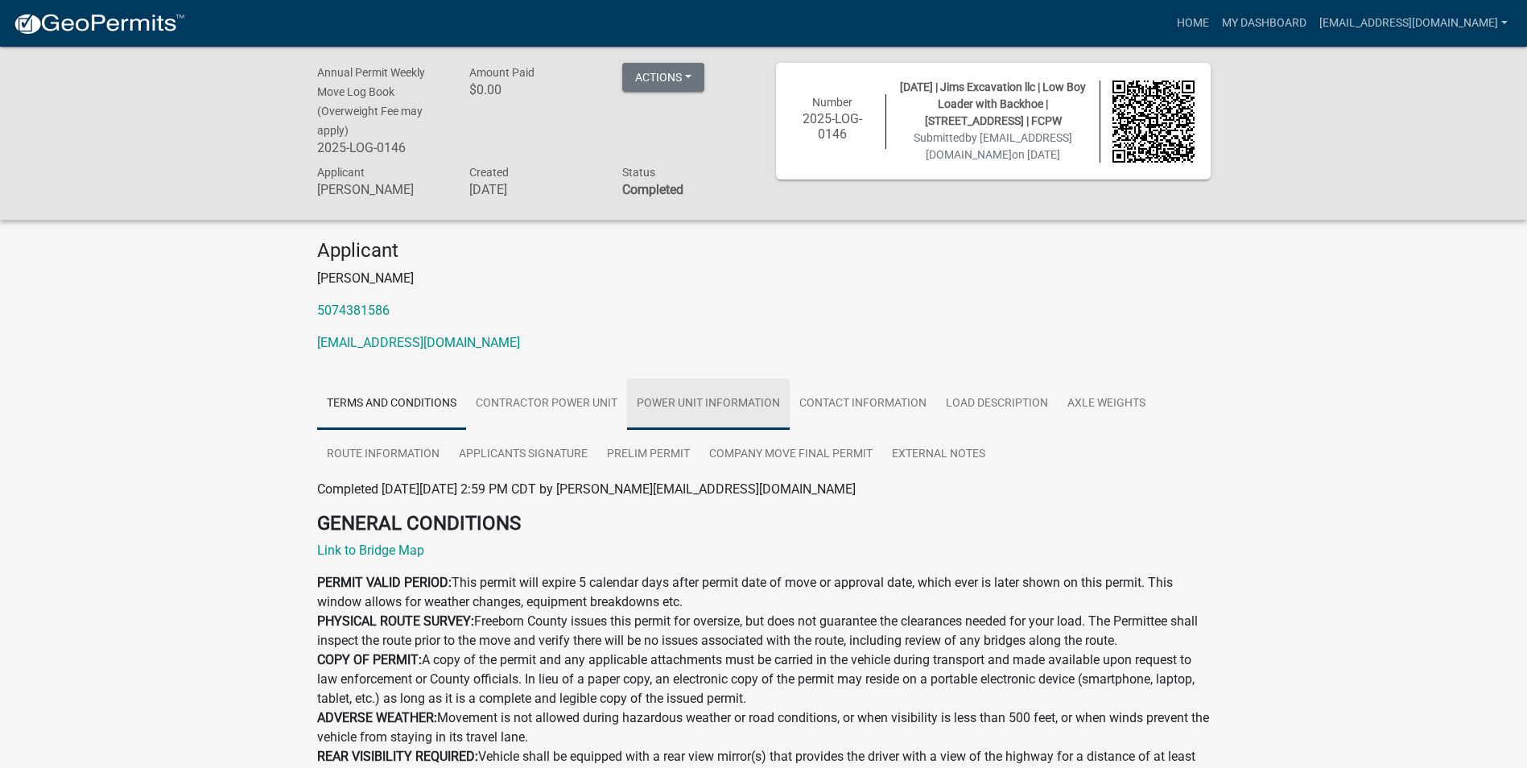
click at [730, 412] on link "Power Unit Information" at bounding box center [708, 404] width 163 height 52
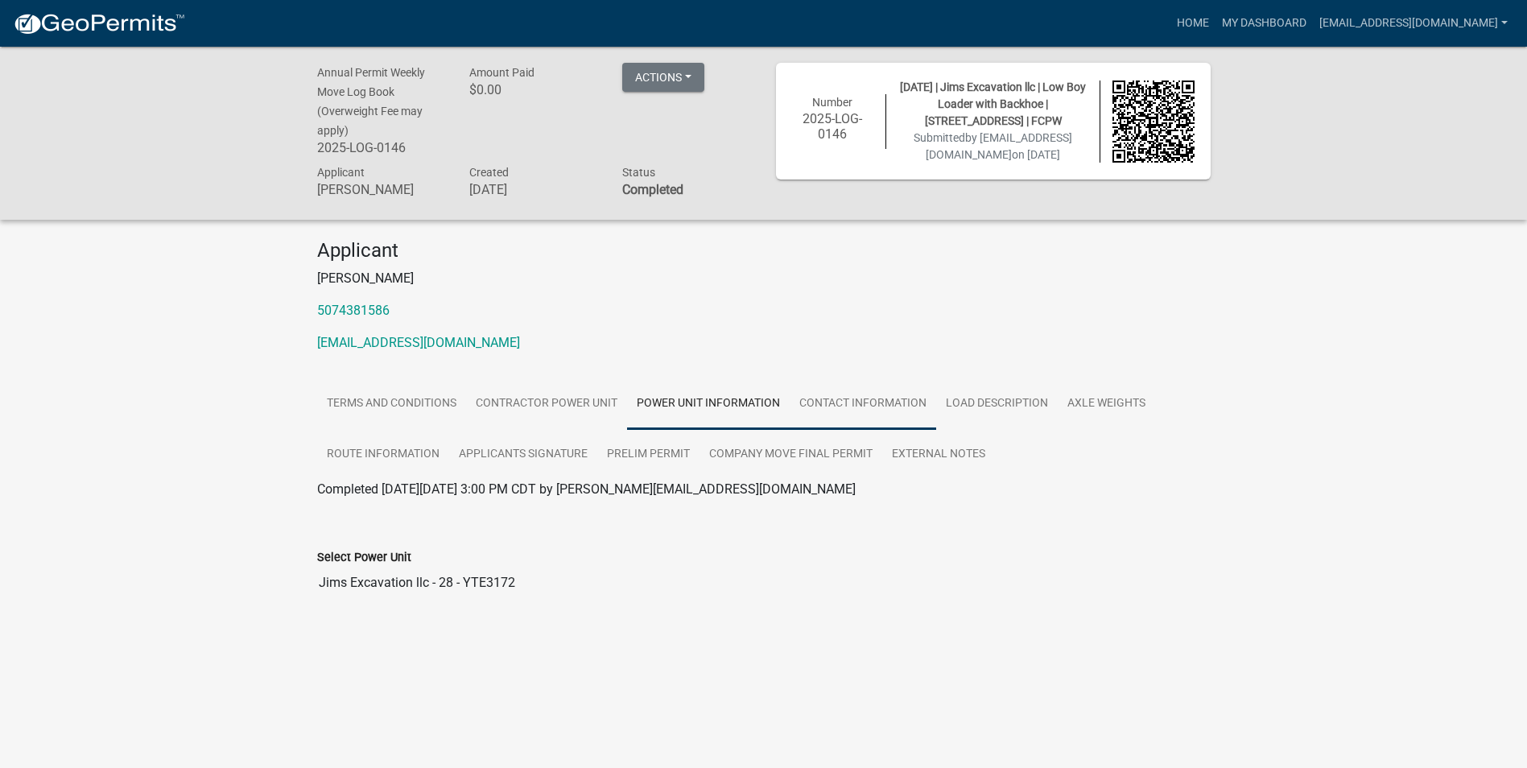
click at [851, 401] on link "Contact Information" at bounding box center [863, 404] width 146 height 52
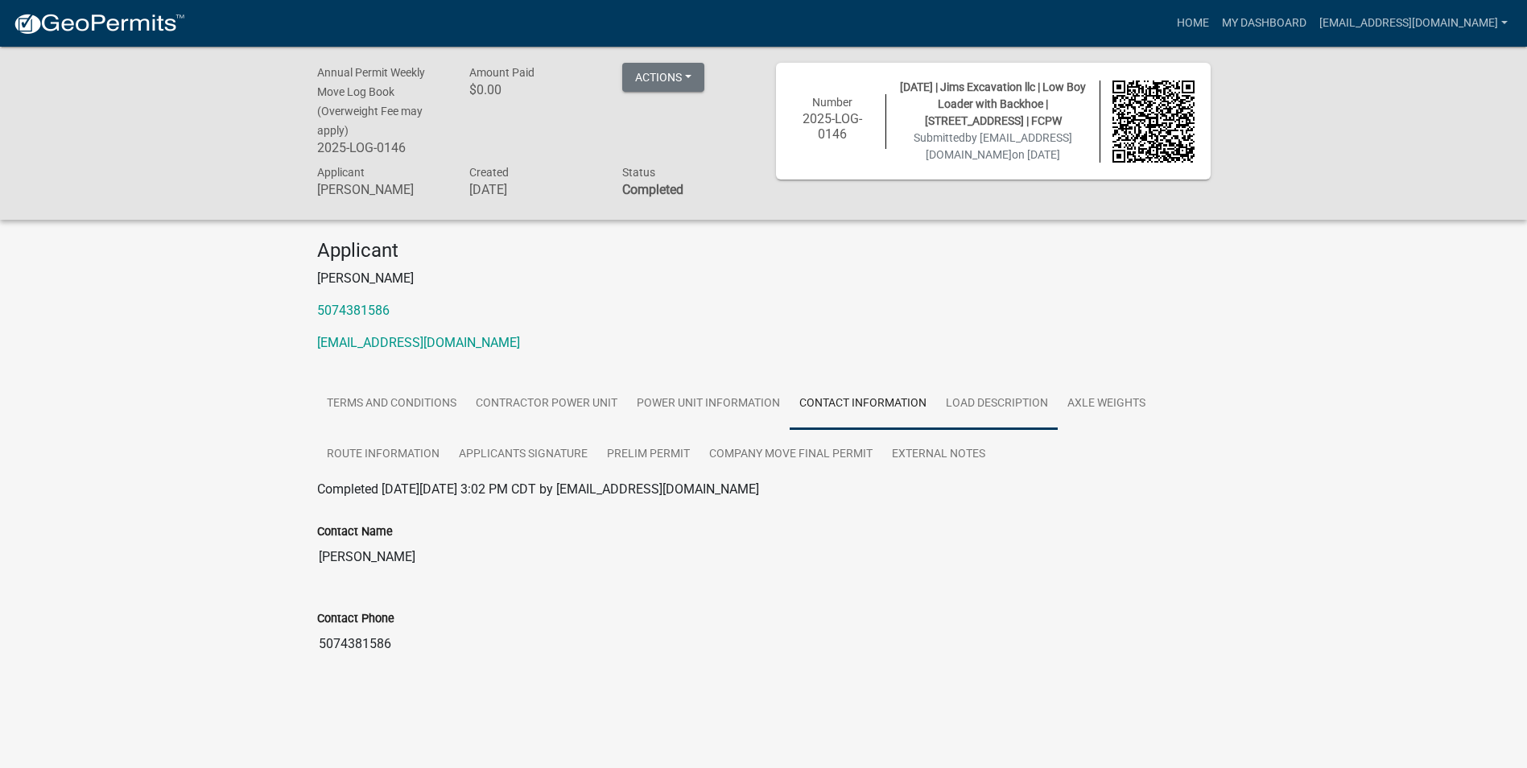
click at [982, 400] on link "Load Description" at bounding box center [997, 404] width 122 height 52
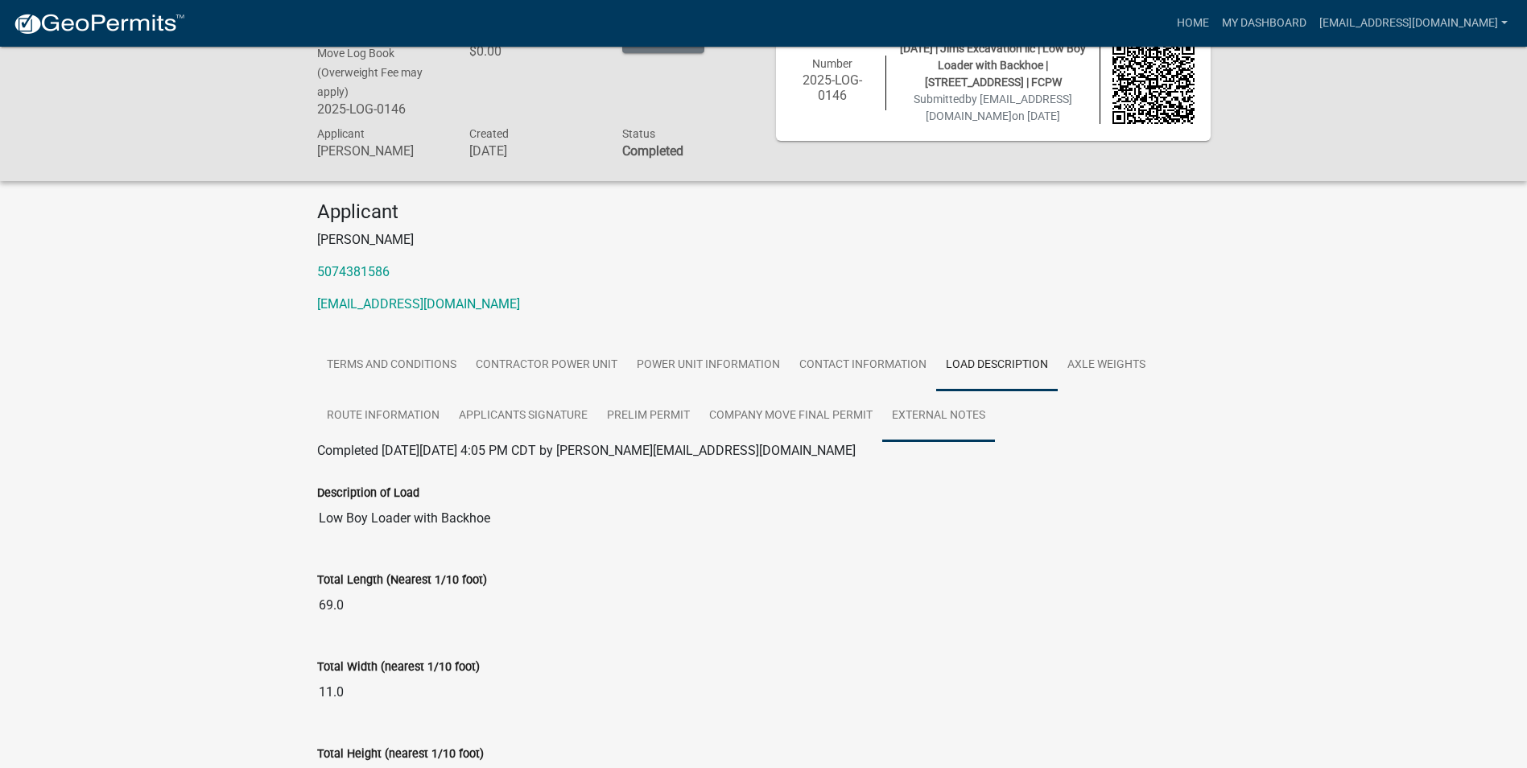
scroll to position [27, 0]
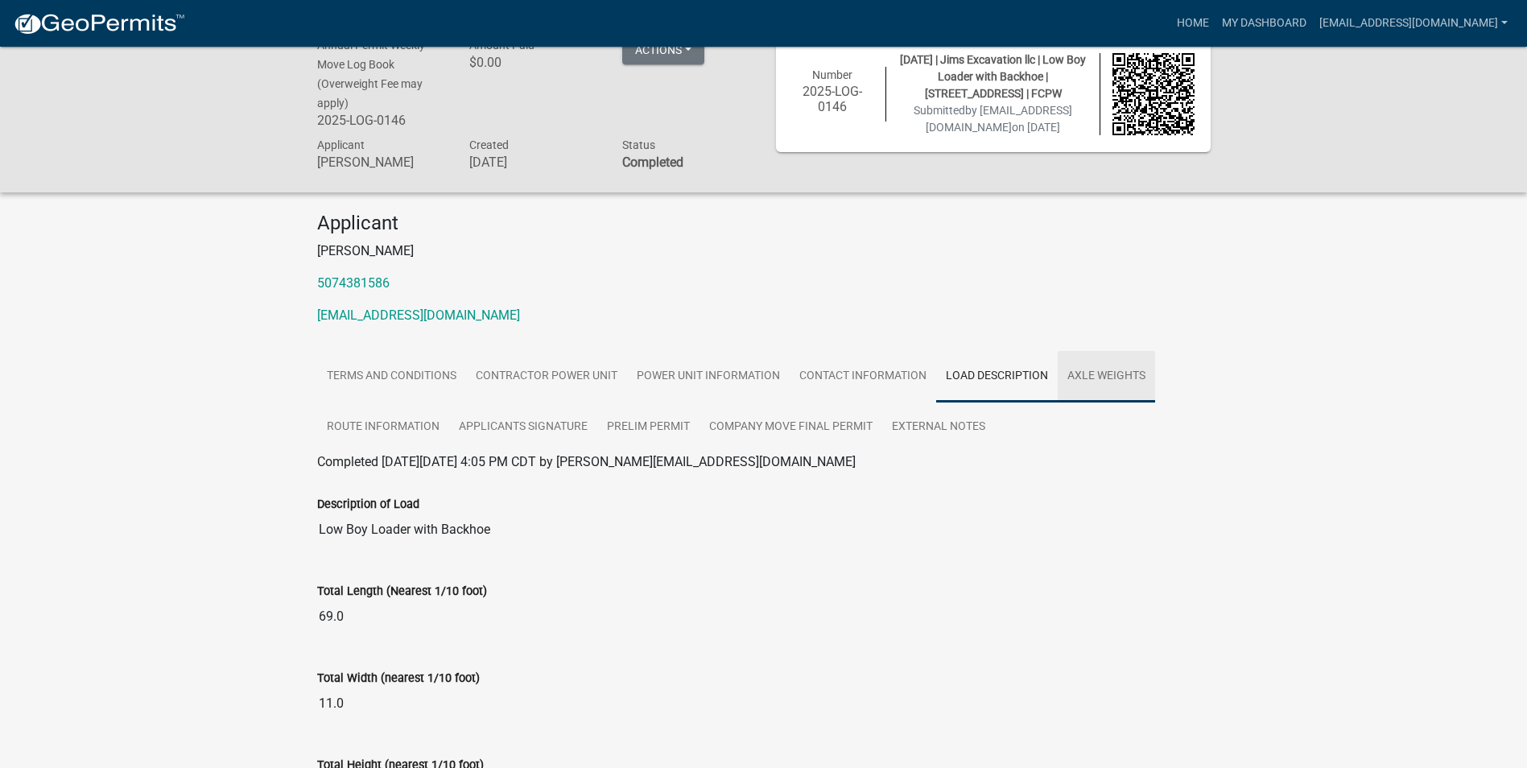
click at [1091, 367] on link "Axle Weights" at bounding box center [1106, 377] width 97 height 52
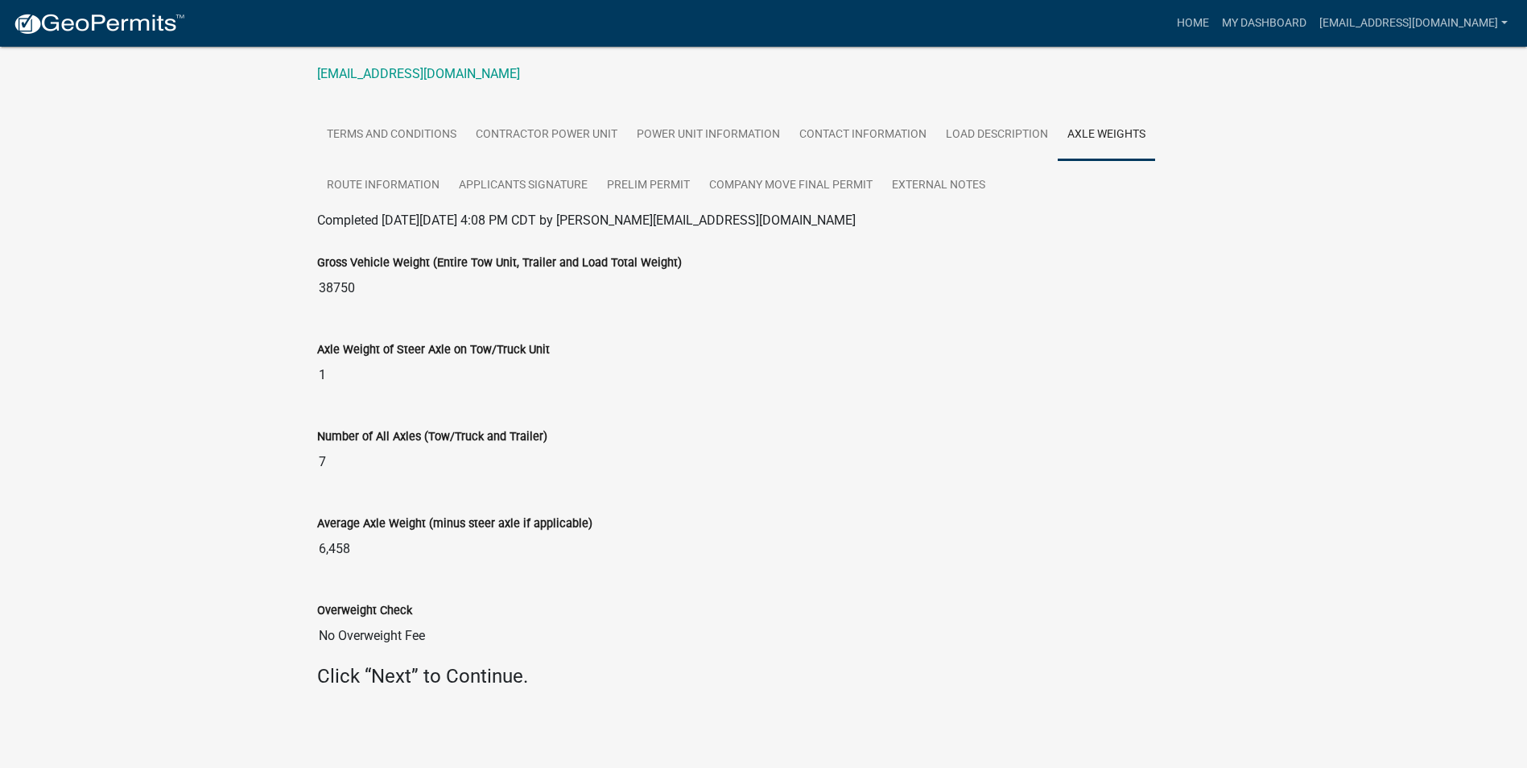
scroll to position [0, 0]
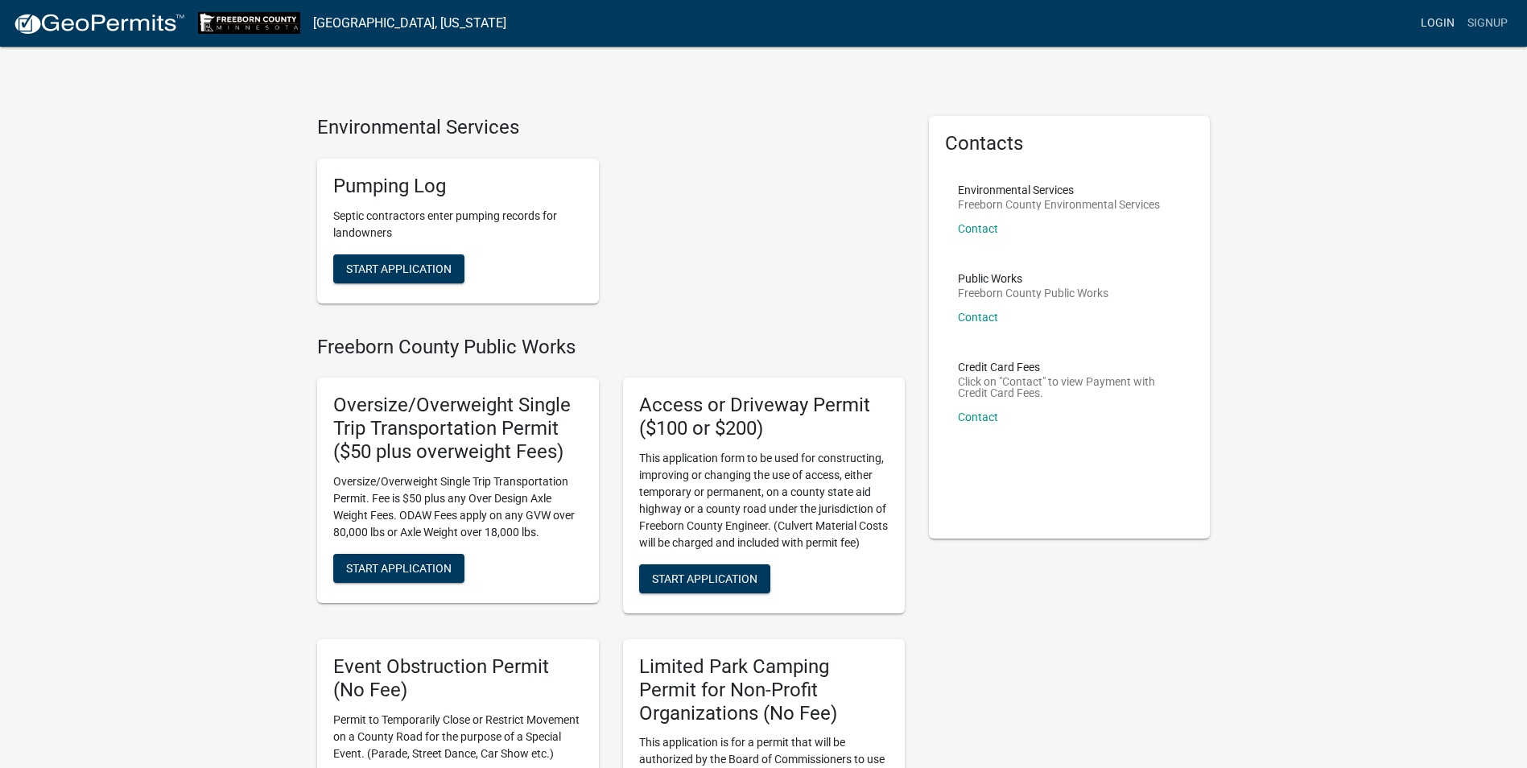
click at [1422, 27] on link "Login" at bounding box center [1437, 23] width 47 height 31
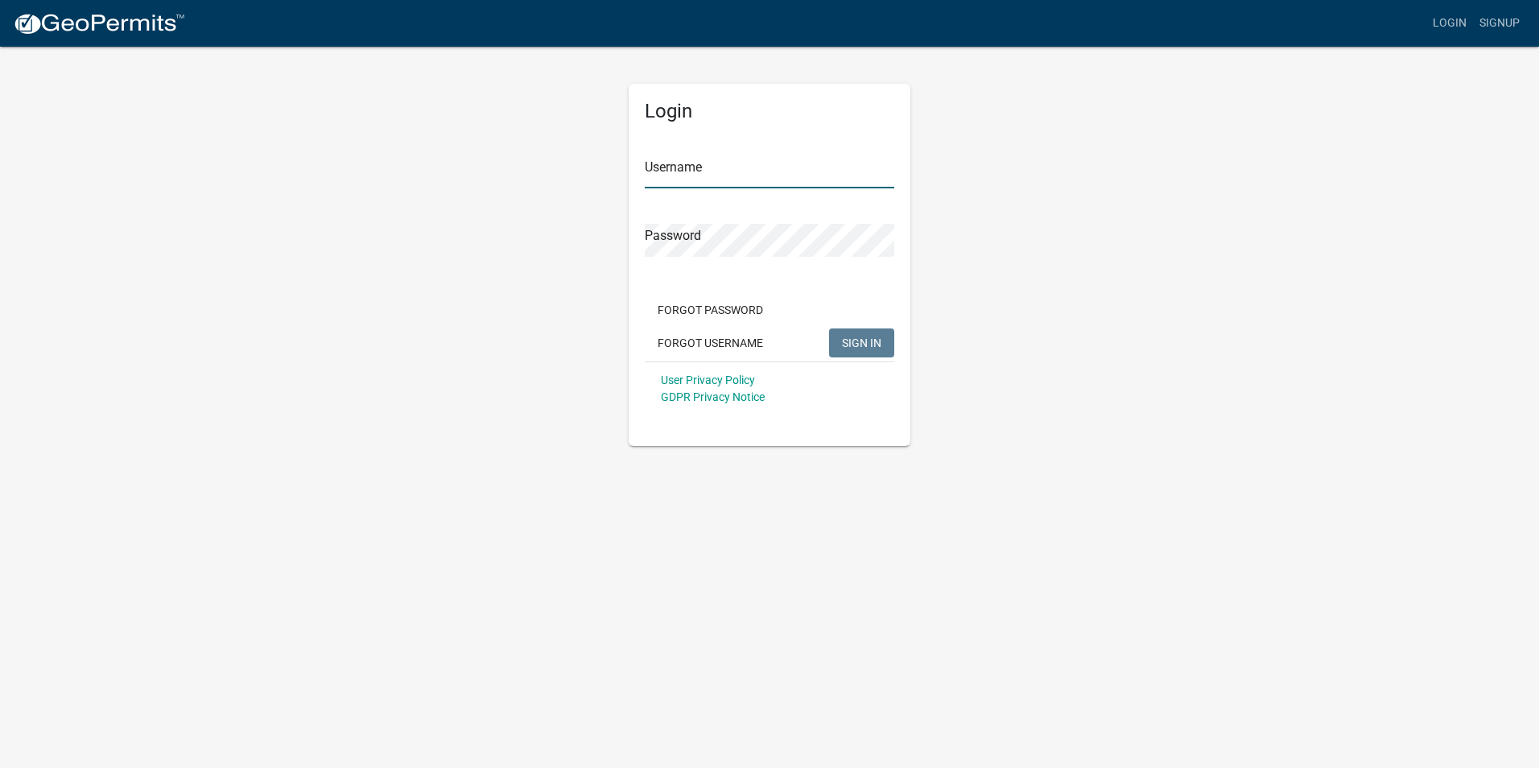
click at [715, 169] on input "Username" at bounding box center [769, 171] width 249 height 33
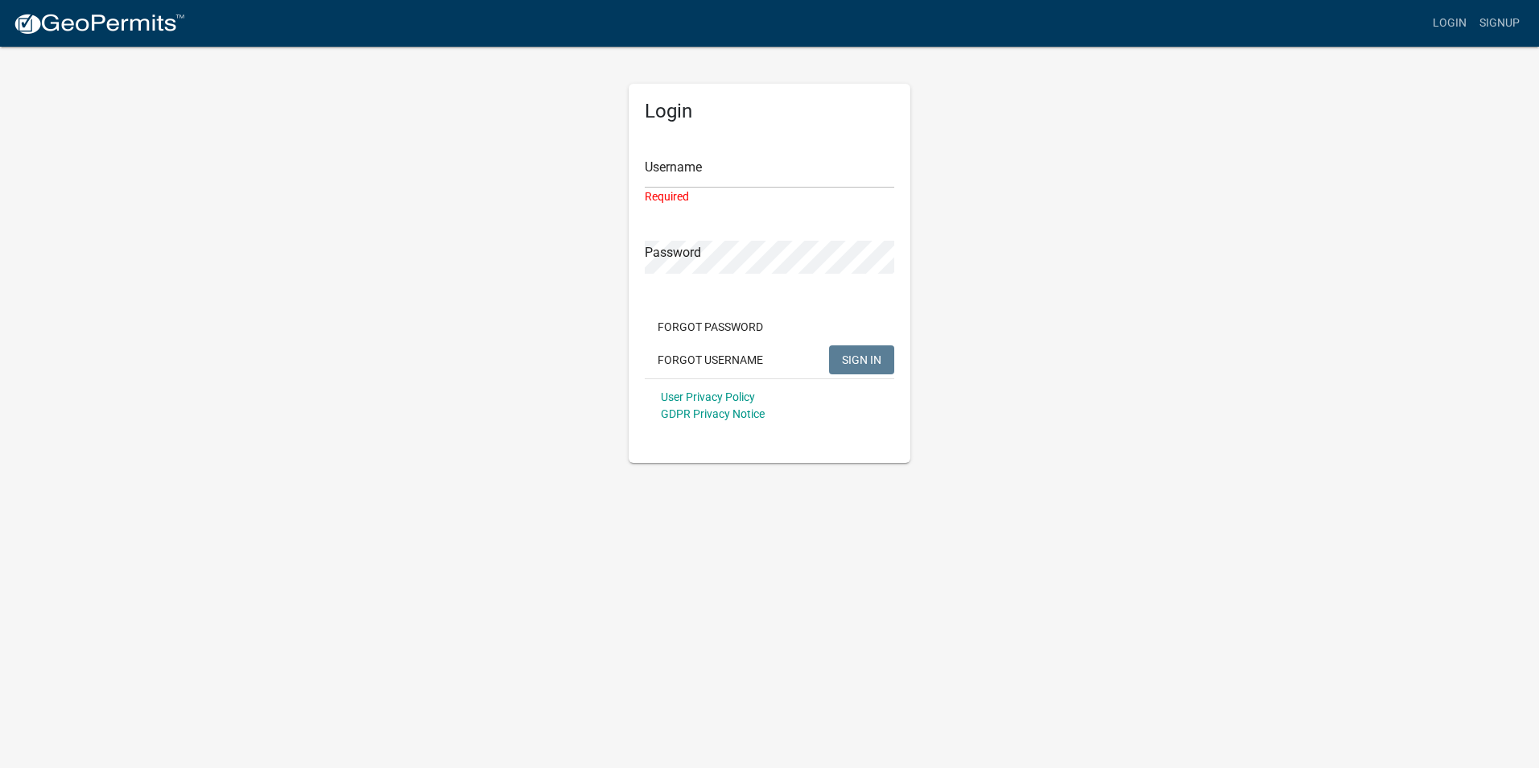
click at [987, 193] on div "Login Username Required Password Forgot Password Forgot Username SIGN IN User P…" at bounding box center [769, 254] width 917 height 418
click at [729, 179] on input "Username" at bounding box center [769, 171] width 249 height 33
click at [734, 323] on button "Forgot Password" at bounding box center [710, 326] width 131 height 29
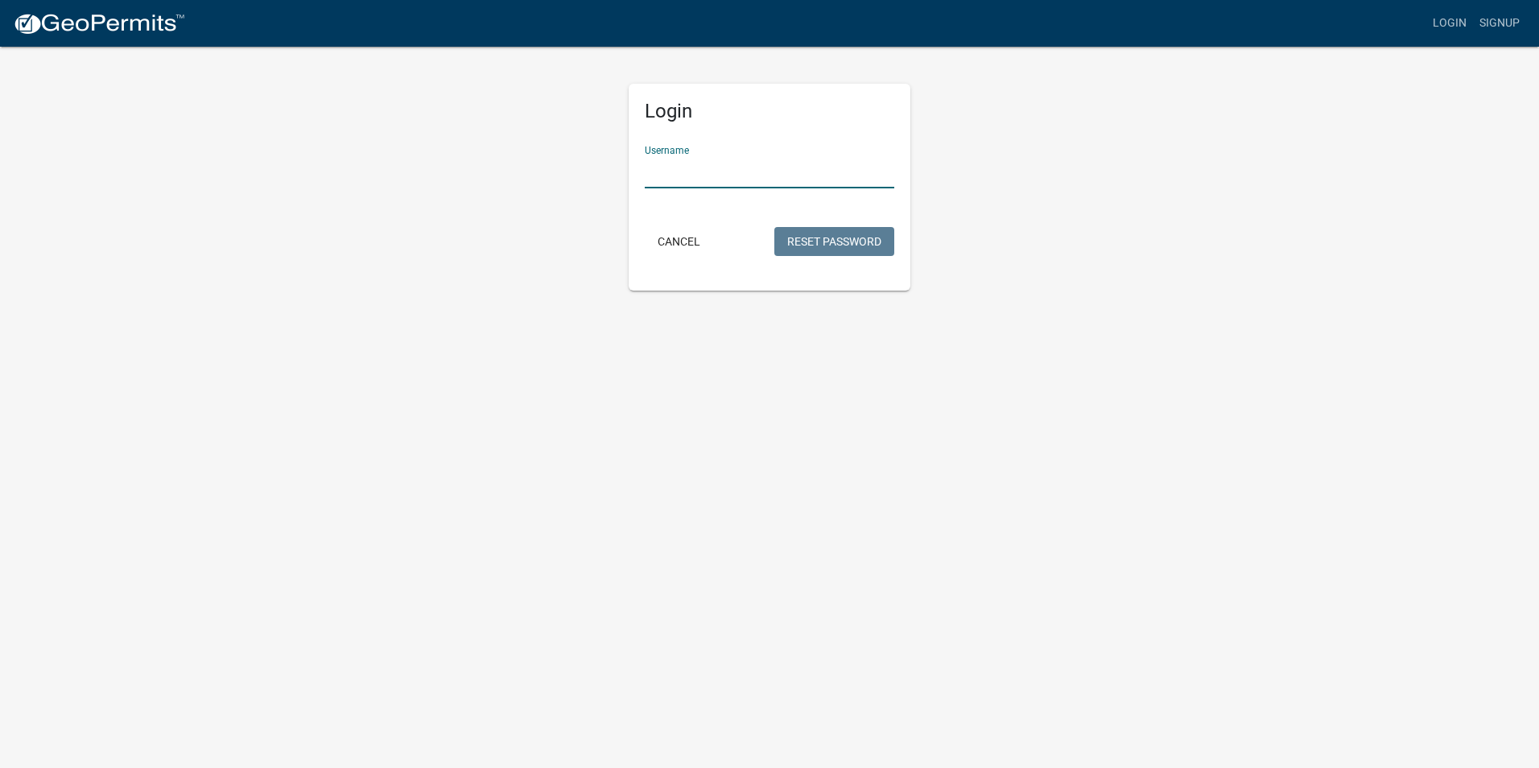
click at [731, 173] on input "Username" at bounding box center [769, 171] width 249 height 33
type input "[EMAIL_ADDRESS][DOMAIN_NAME]"
click at [853, 249] on button "Reset Password" at bounding box center [834, 241] width 120 height 29
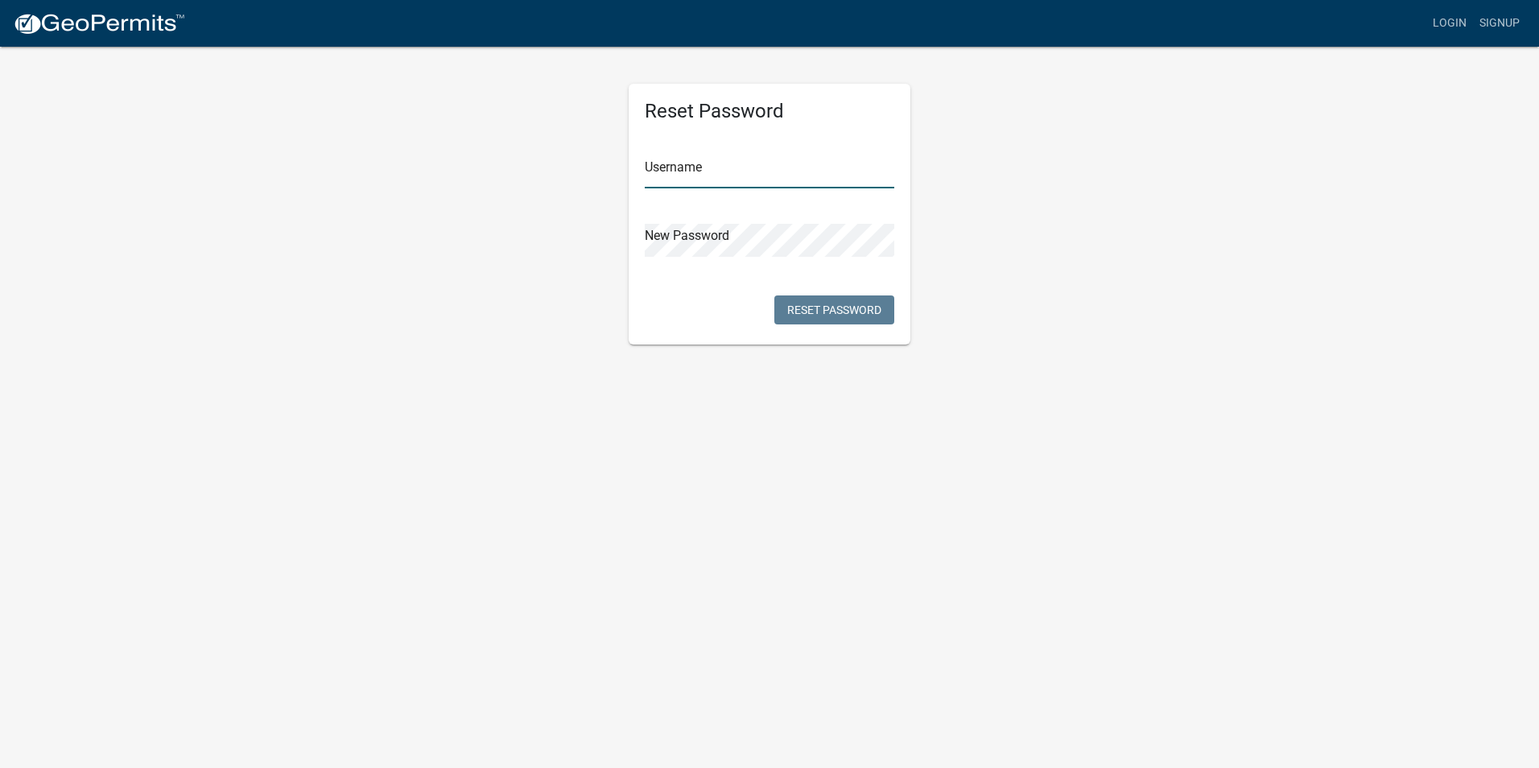
click at [704, 167] on input "text" at bounding box center [769, 171] width 249 height 33
type input "Jims"
click at [864, 306] on button "Reset Password" at bounding box center [834, 309] width 120 height 29
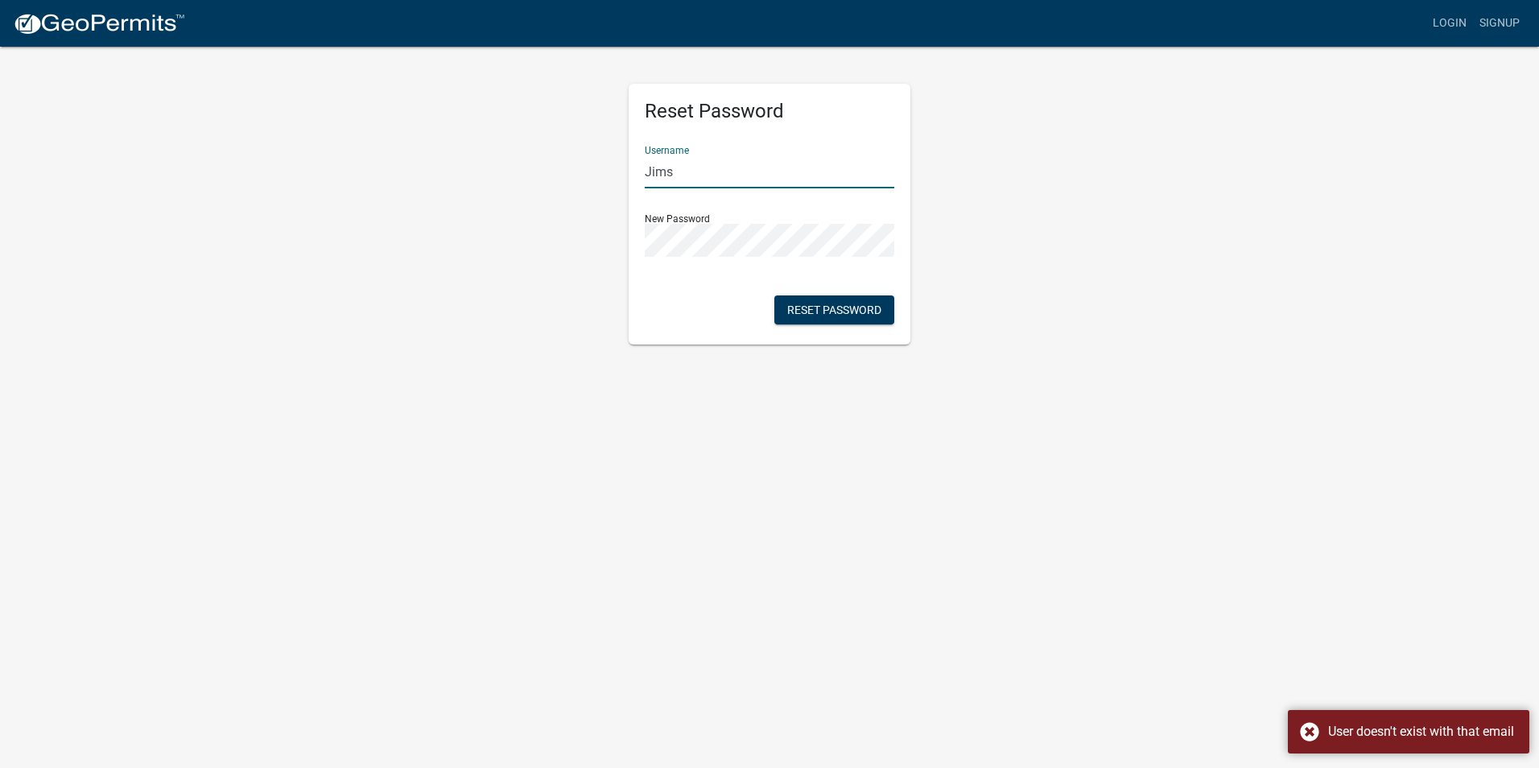
drag, startPoint x: 687, startPoint y: 168, endPoint x: 542, endPoint y: 171, distance: 144.1
click at [542, 171] on div "Reset Password Username [PERSON_NAME] New Password Reset Password" at bounding box center [769, 194] width 917 height 299
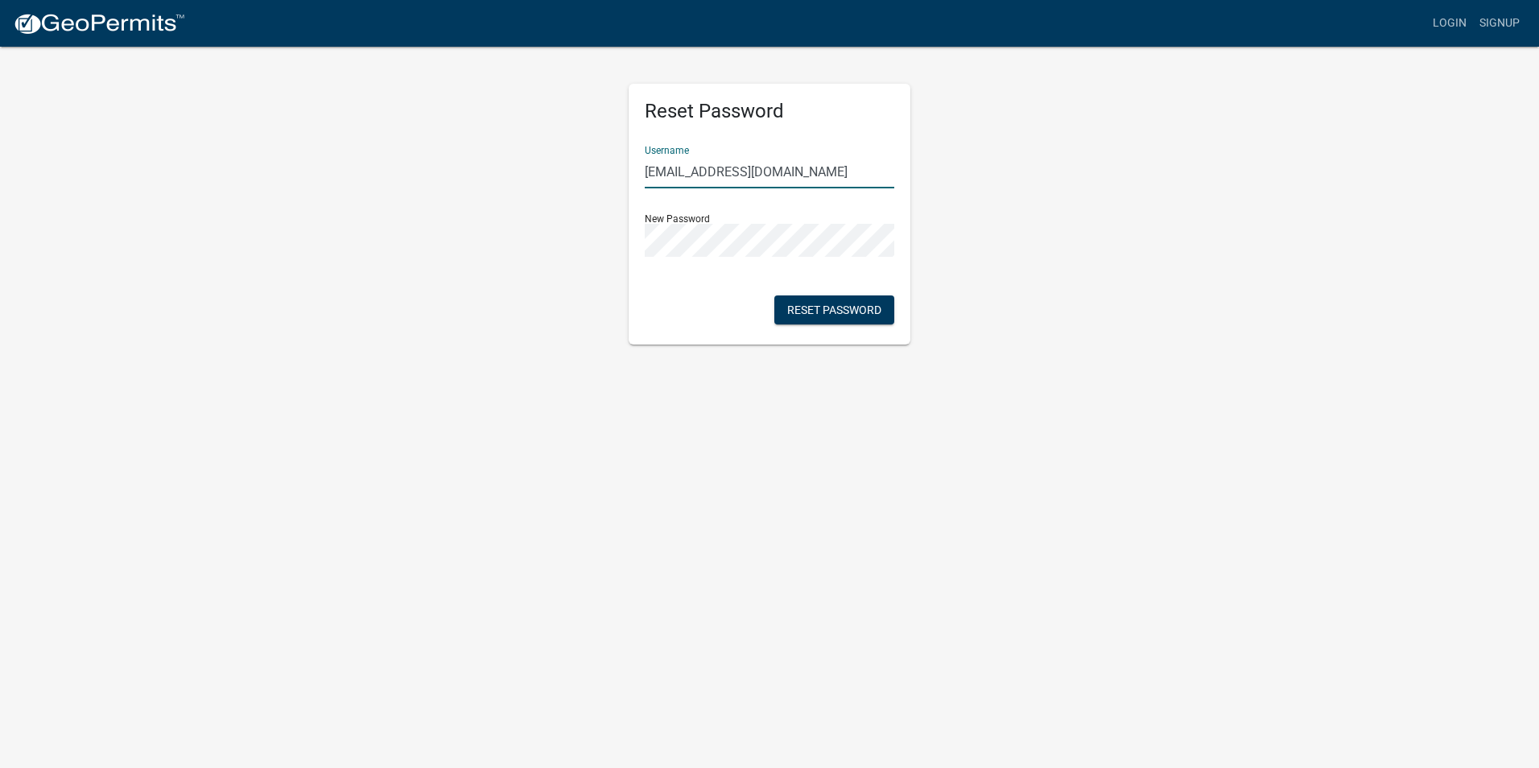
type input "[EMAIL_ADDRESS][DOMAIN_NAME]"
click at [842, 307] on button "Reset Password" at bounding box center [834, 309] width 120 height 29
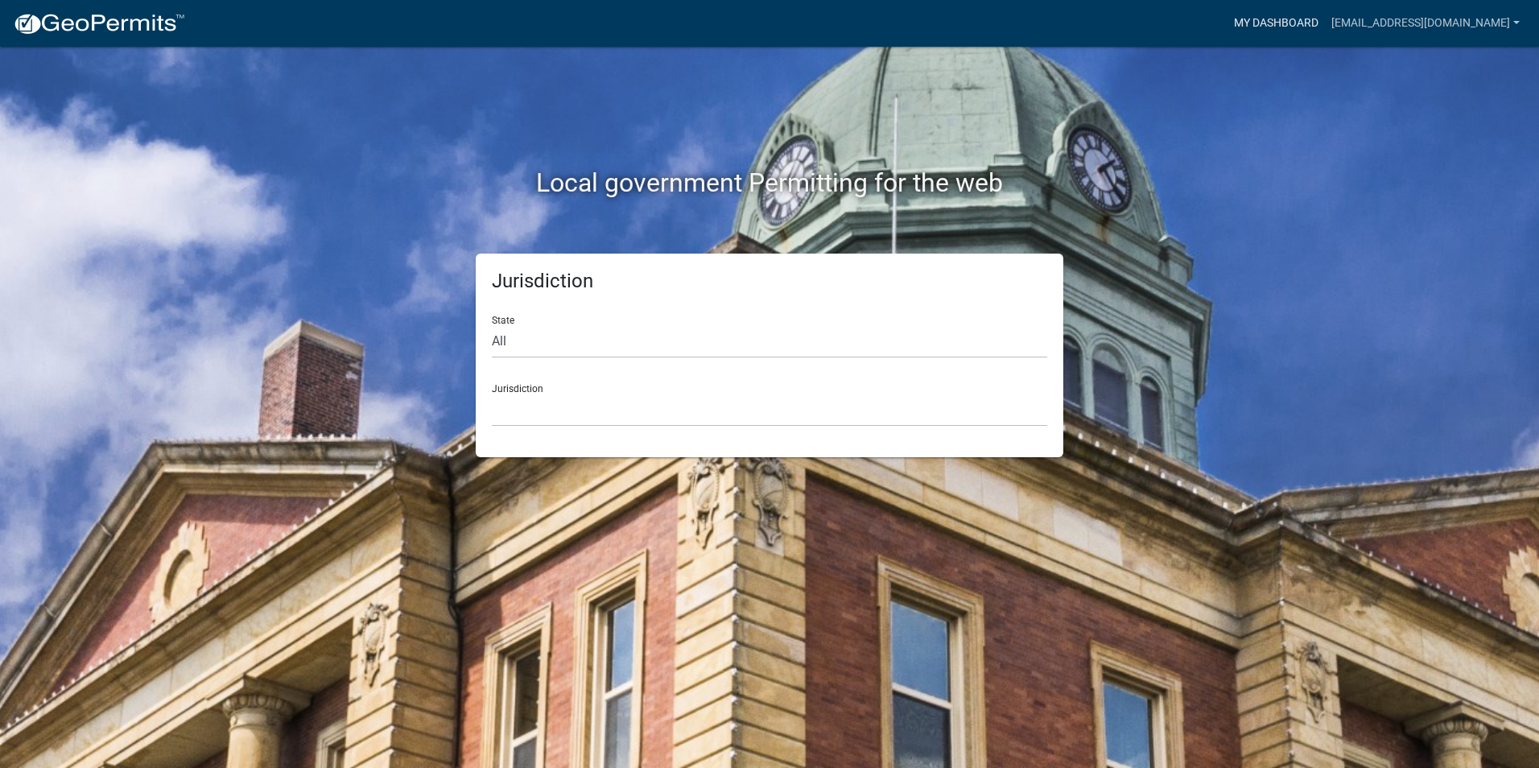
click at [1325, 25] on link "My Dashboard" at bounding box center [1275, 23] width 97 height 31
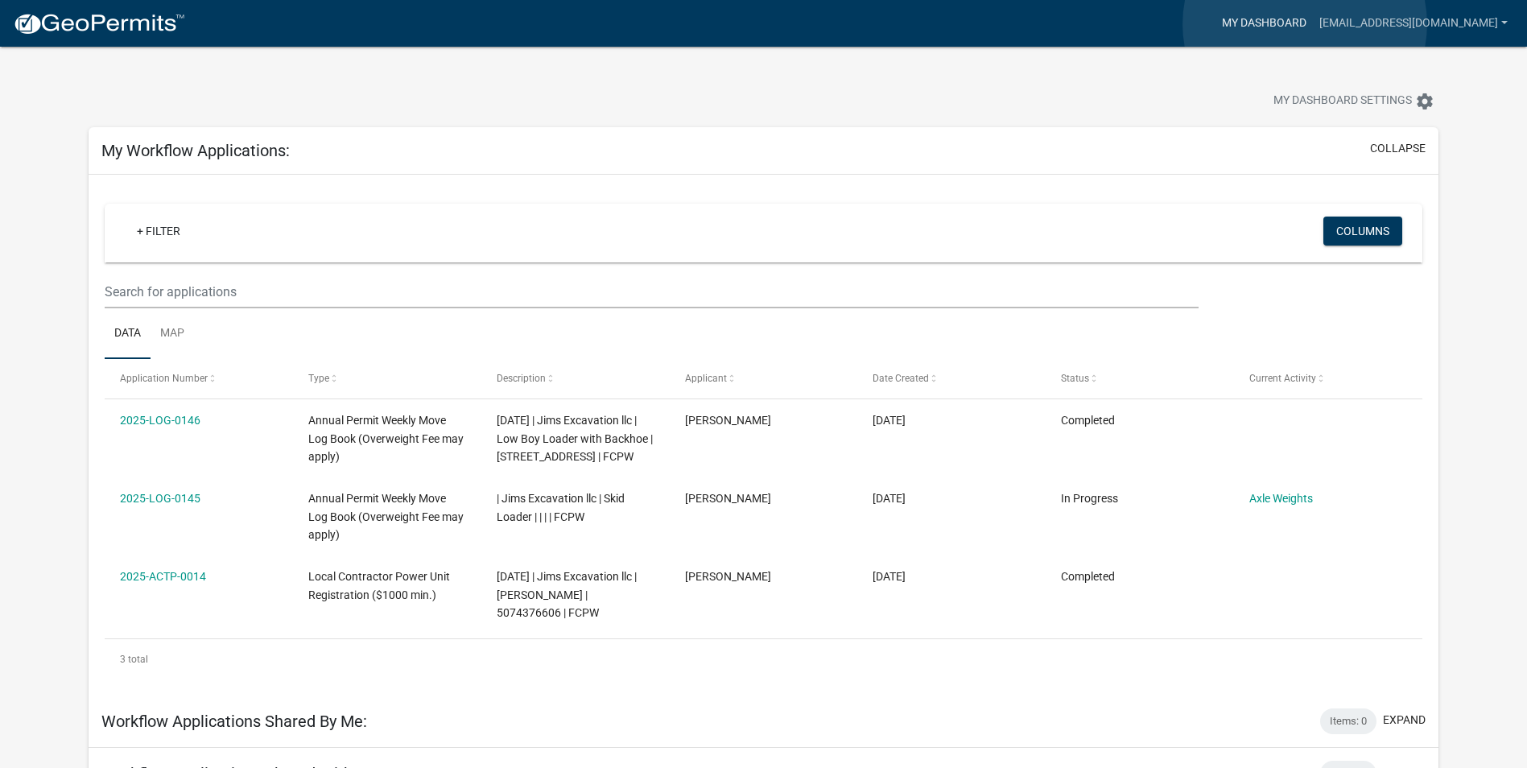
click at [1305, 24] on link "My Dashboard" at bounding box center [1263, 23] width 97 height 31
click at [1499, 27] on link "[EMAIL_ADDRESS][DOMAIN_NAME]" at bounding box center [1413, 23] width 201 height 31
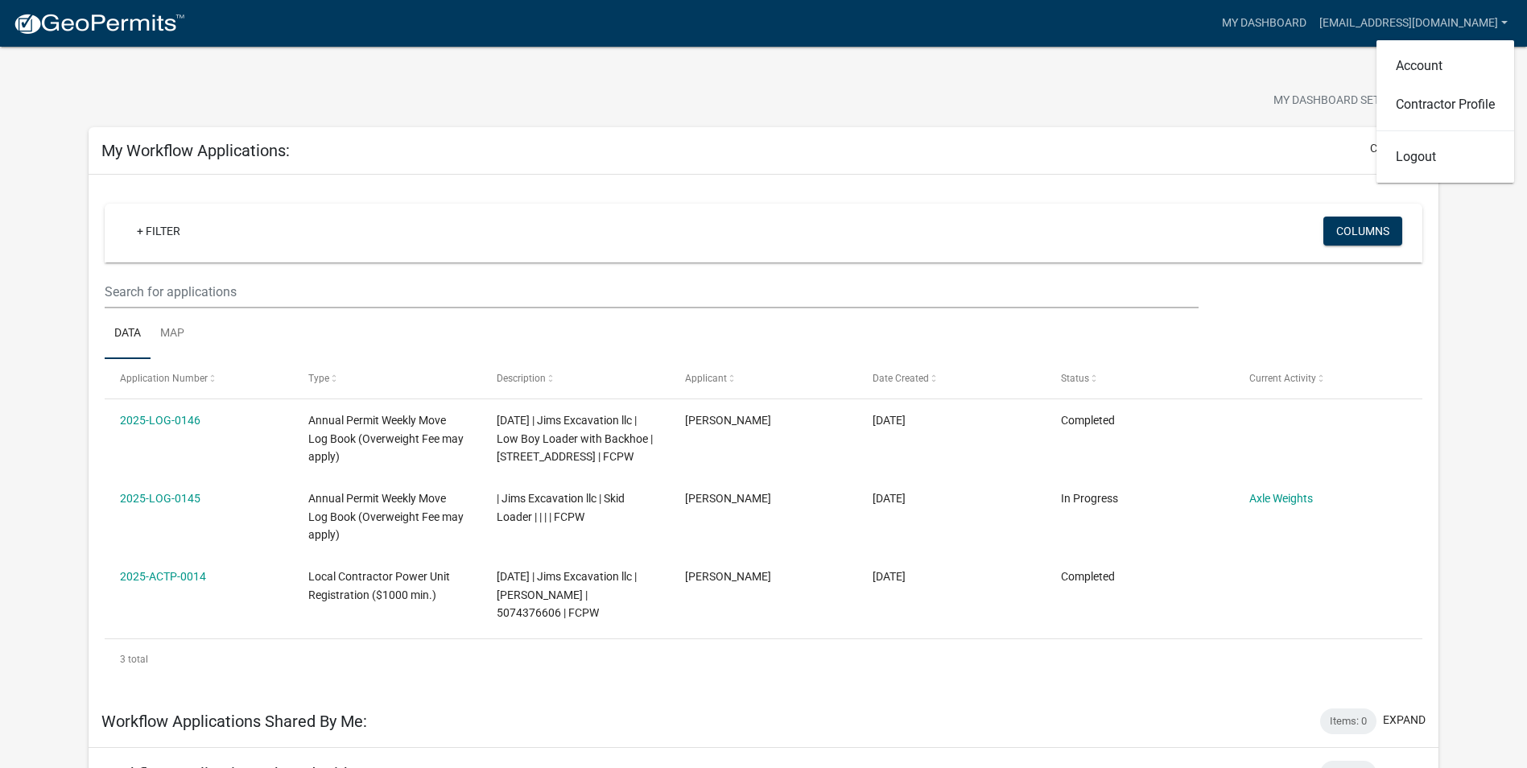
click at [1308, 61] on div "My Dashboard Settings settings" at bounding box center [763, 84] width 1374 height 74
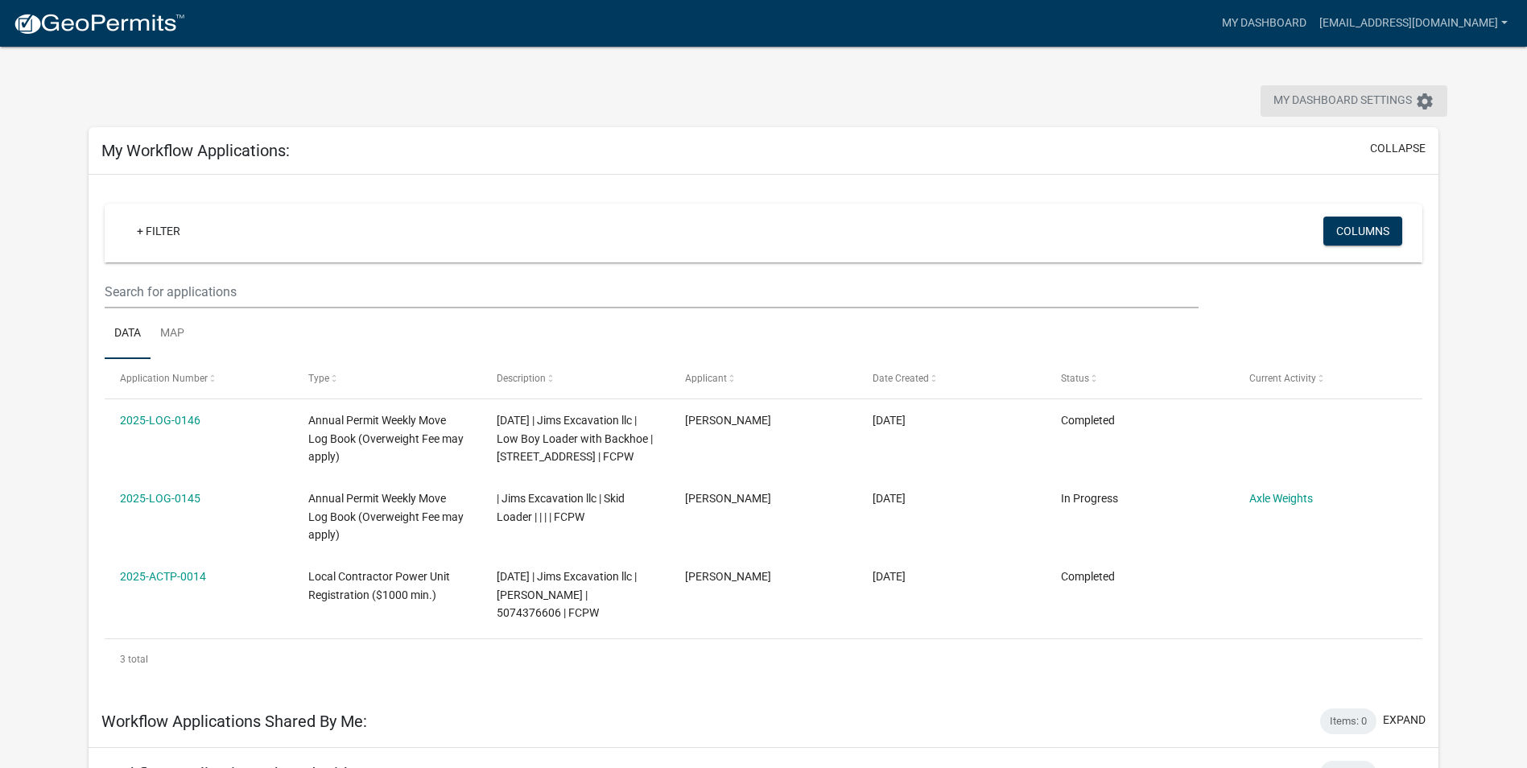
click at [1435, 95] on button "My Dashboard Settings settings" at bounding box center [1353, 100] width 187 height 31
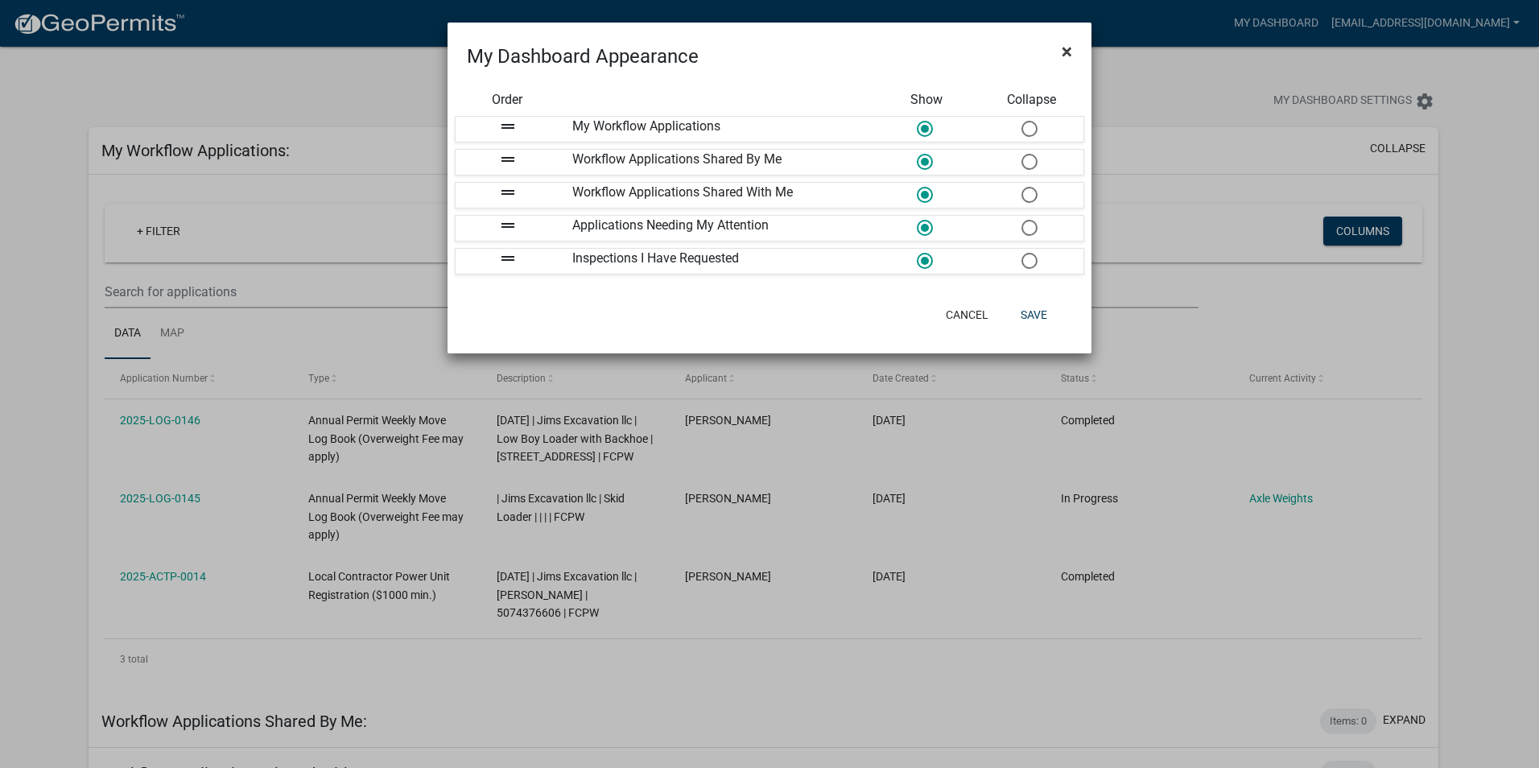
click at [1064, 50] on span "×" at bounding box center [1067, 51] width 10 height 23
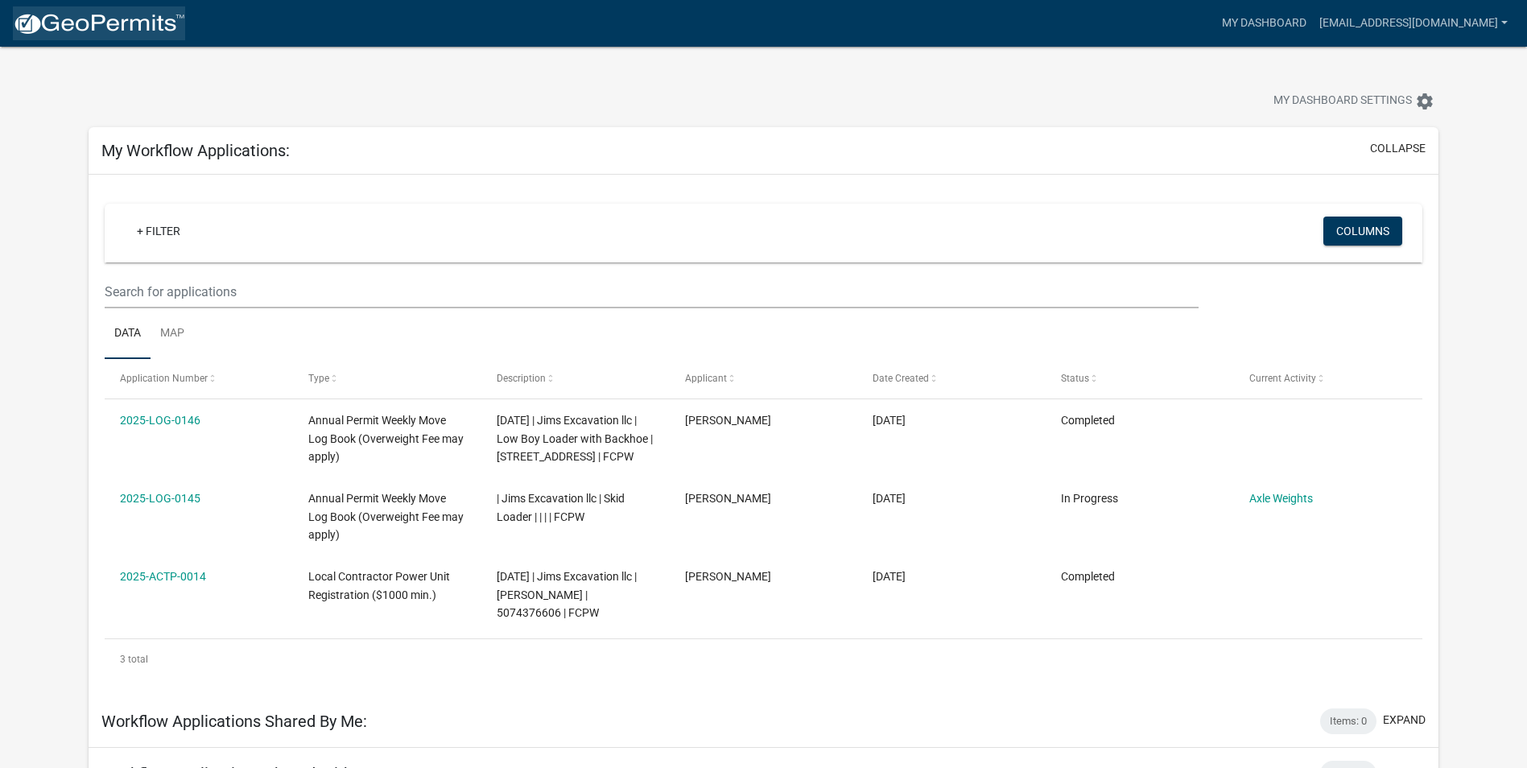
click at [100, 14] on img at bounding box center [99, 24] width 172 height 24
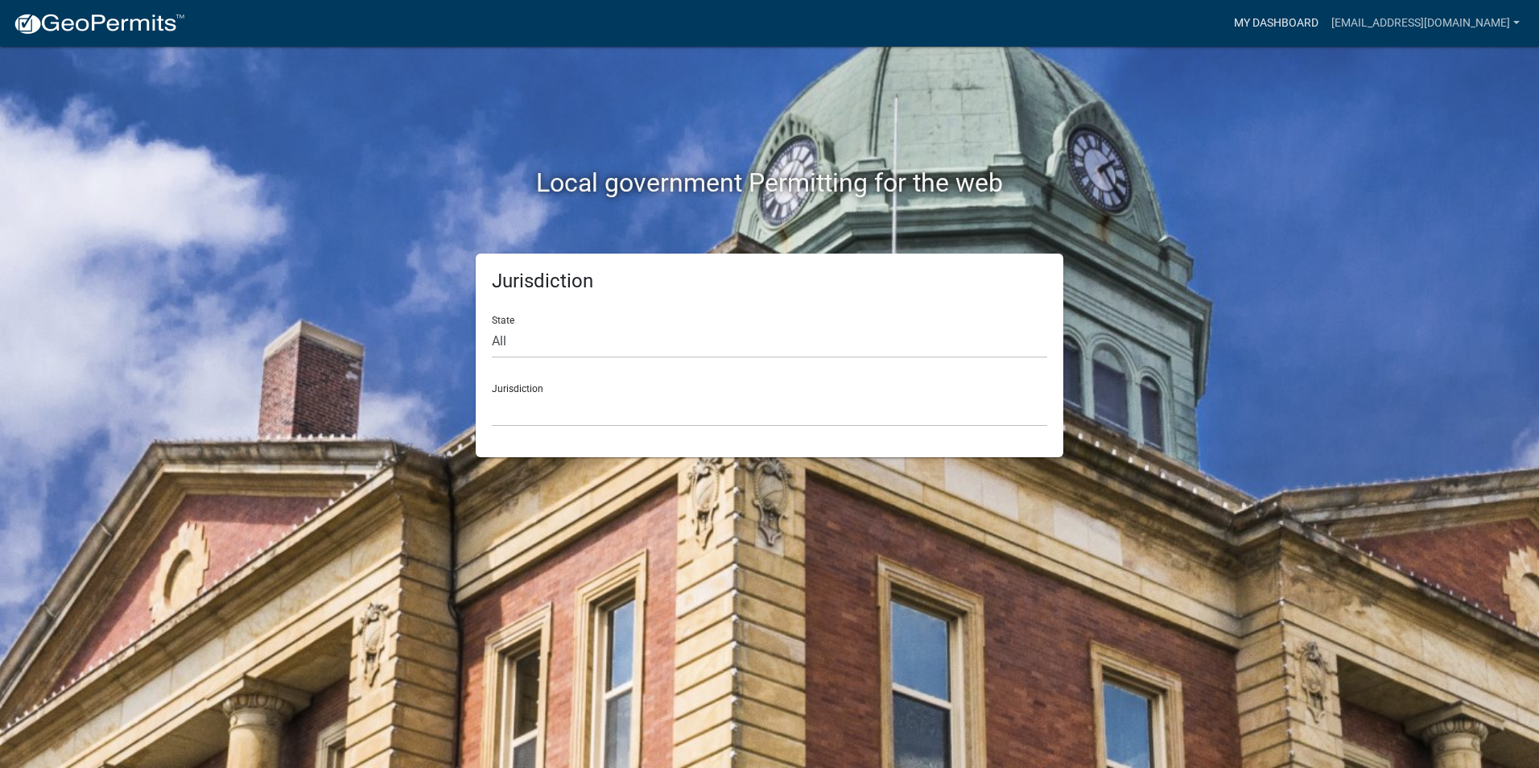
click at [1308, 28] on link "My Dashboard" at bounding box center [1275, 23] width 97 height 31
